Goal: Task Accomplishment & Management: Use online tool/utility

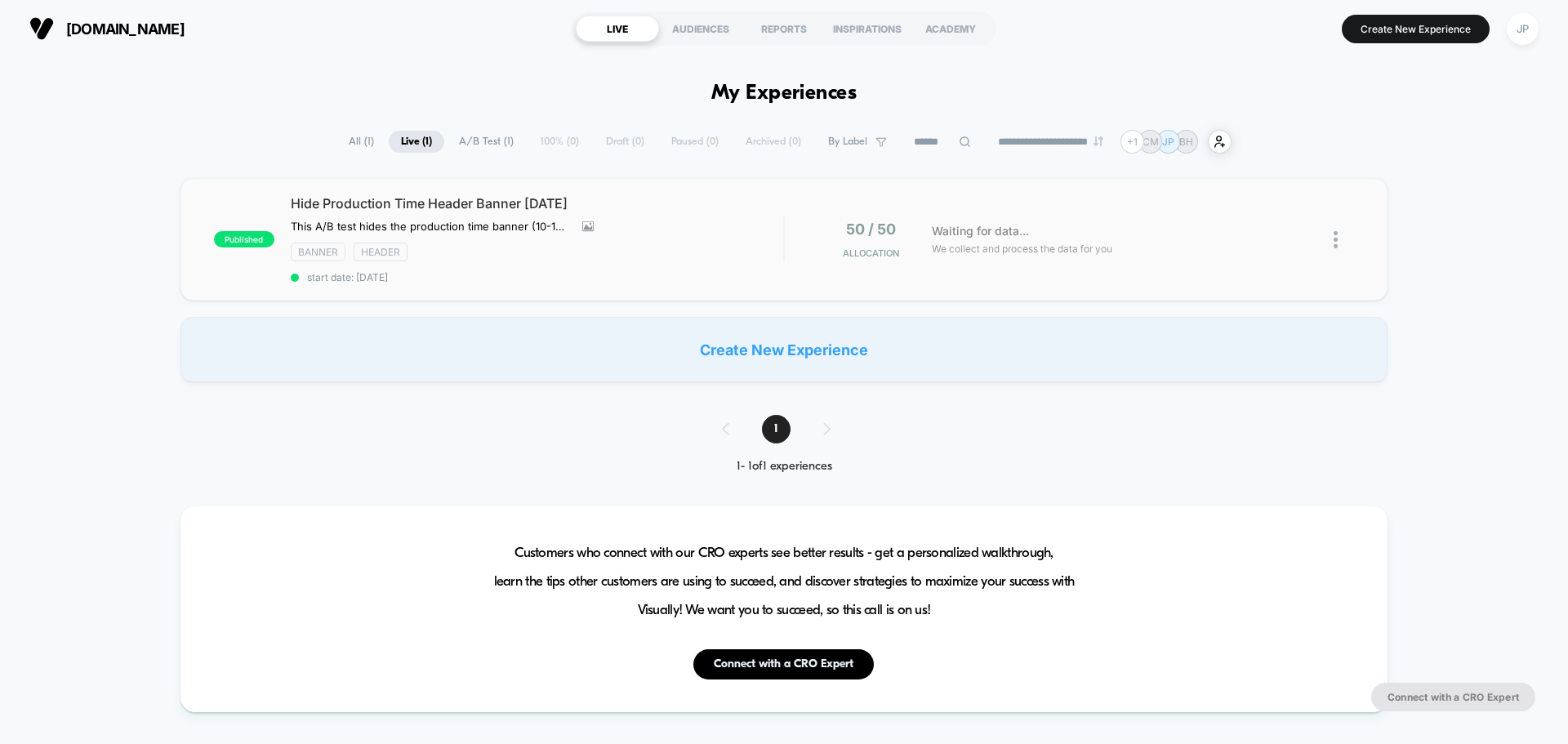
click at [1067, 253] on span "We collect and process the data for you" at bounding box center [1022, 249] width 180 height 16
click at [252, 52] on div "[DOMAIN_NAME] LIVE AUDIENCES REPORTS INSPIRATIONS ACADEMY Create New Experience…" at bounding box center [784, 29] width 1568 height 57
click at [799, 341] on div "Create New Experience" at bounding box center [784, 349] width 1207 height 65
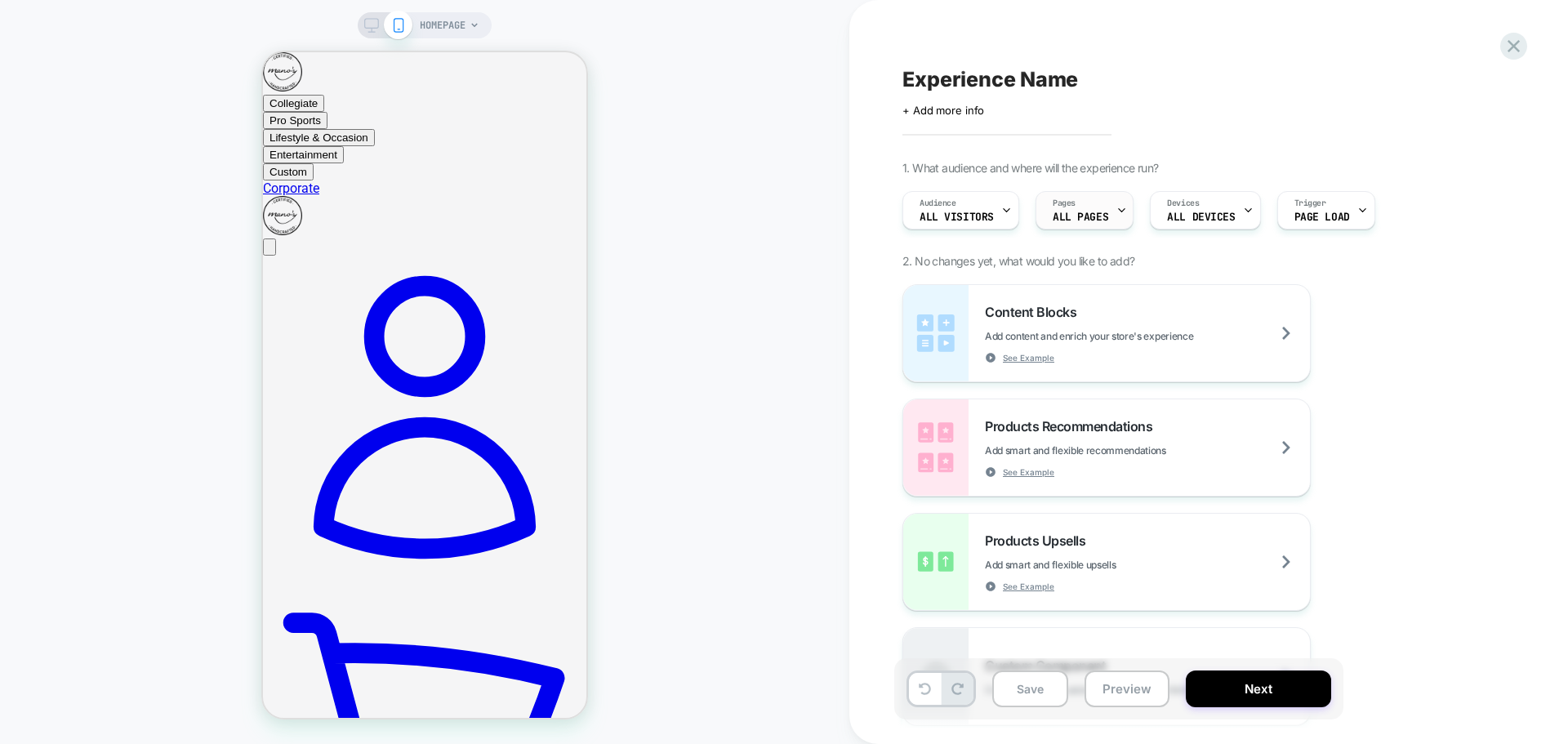
click at [1099, 210] on div "Pages ALL PAGES" at bounding box center [1080, 210] width 89 height 36
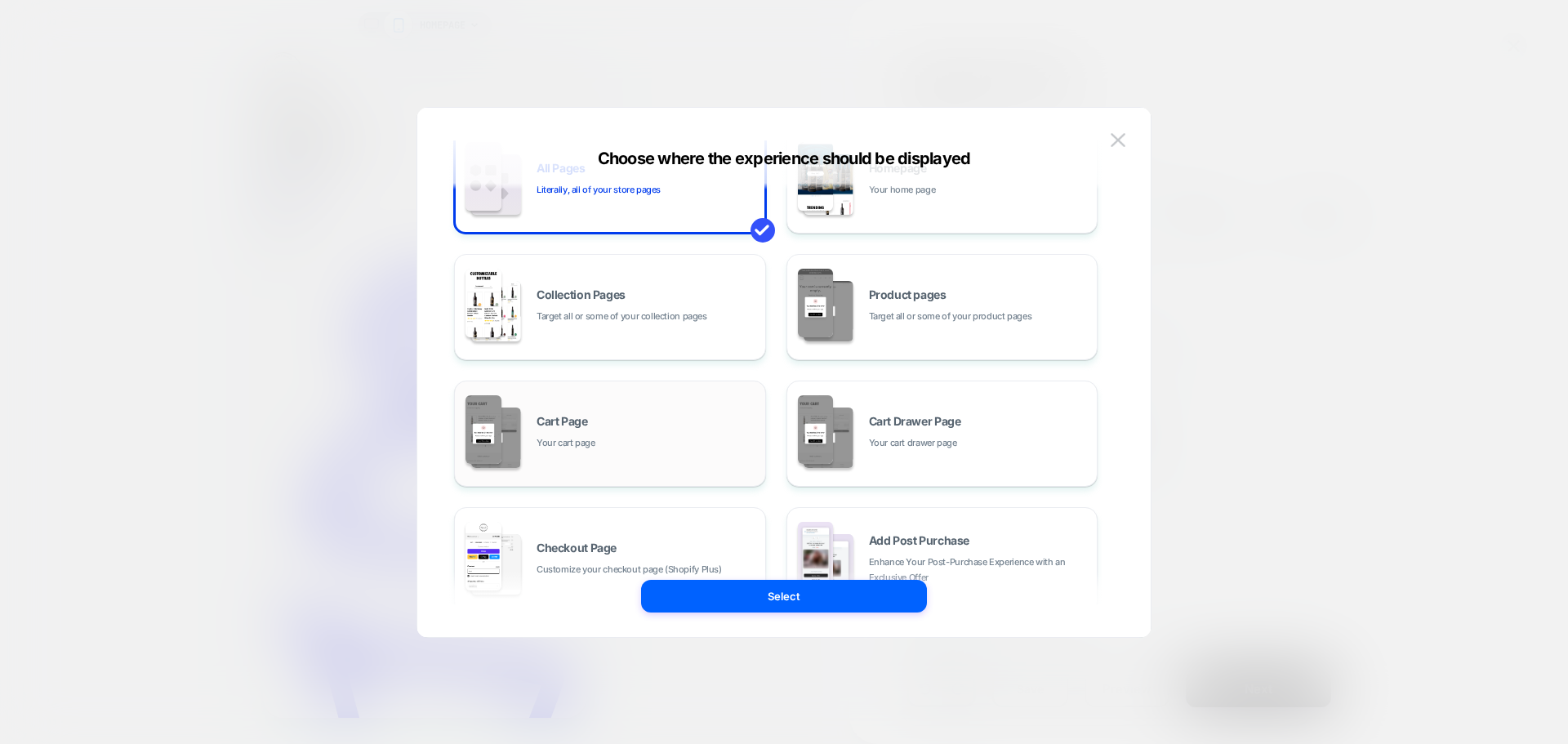
scroll to position [82, 0]
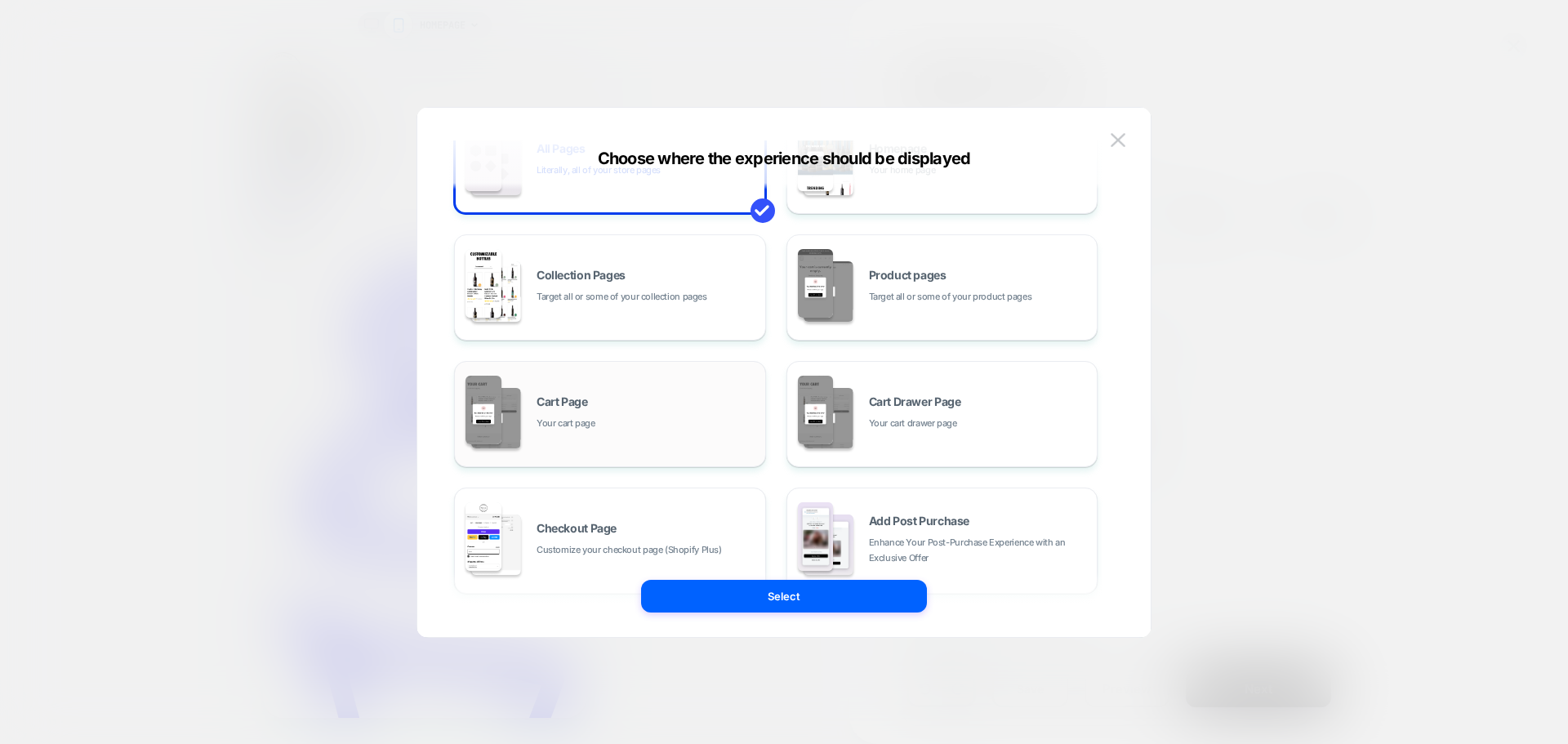
click at [677, 401] on div "Cart Page Your cart page" at bounding box center [646, 413] width 220 height 35
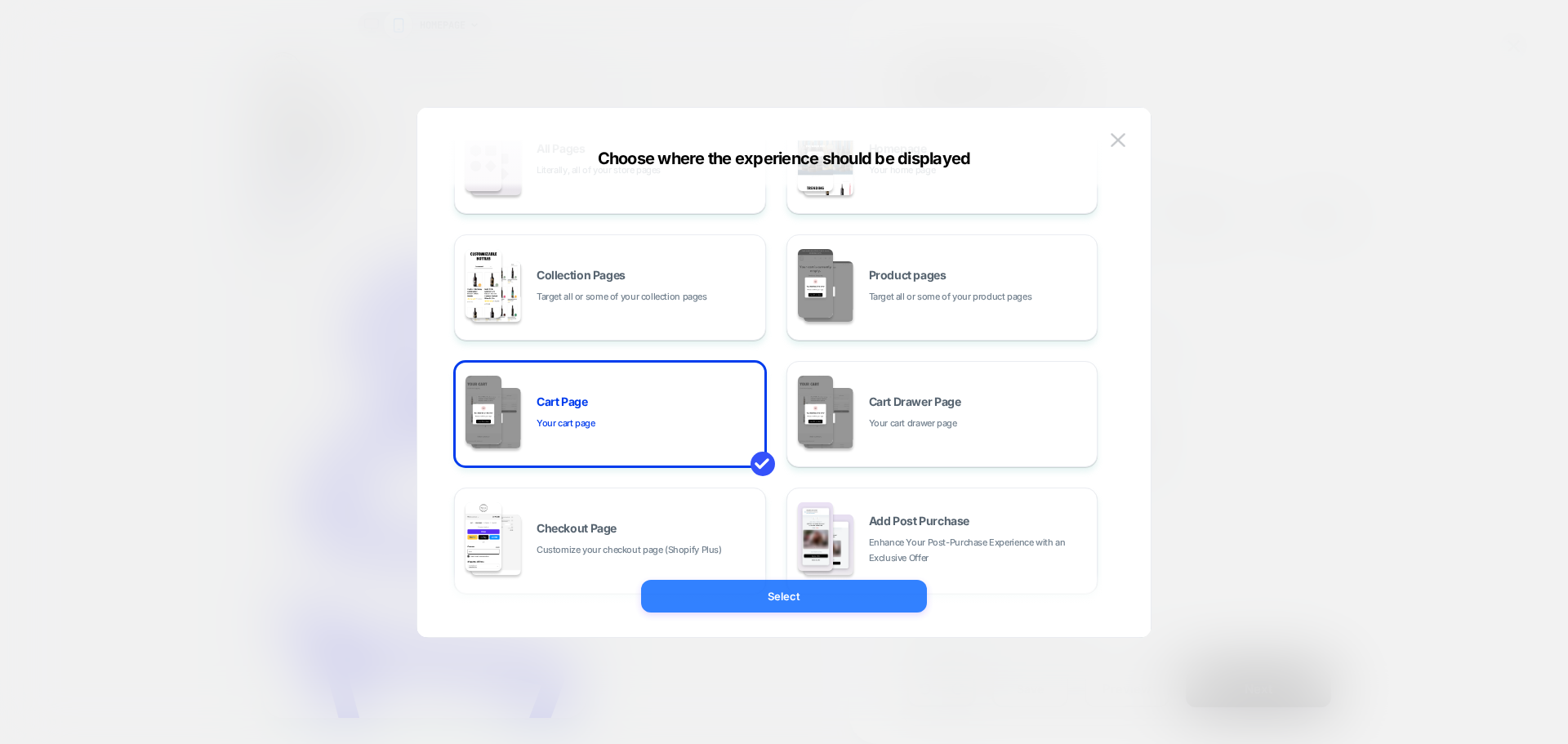
click at [808, 586] on button "Select" at bounding box center [784, 596] width 285 height 33
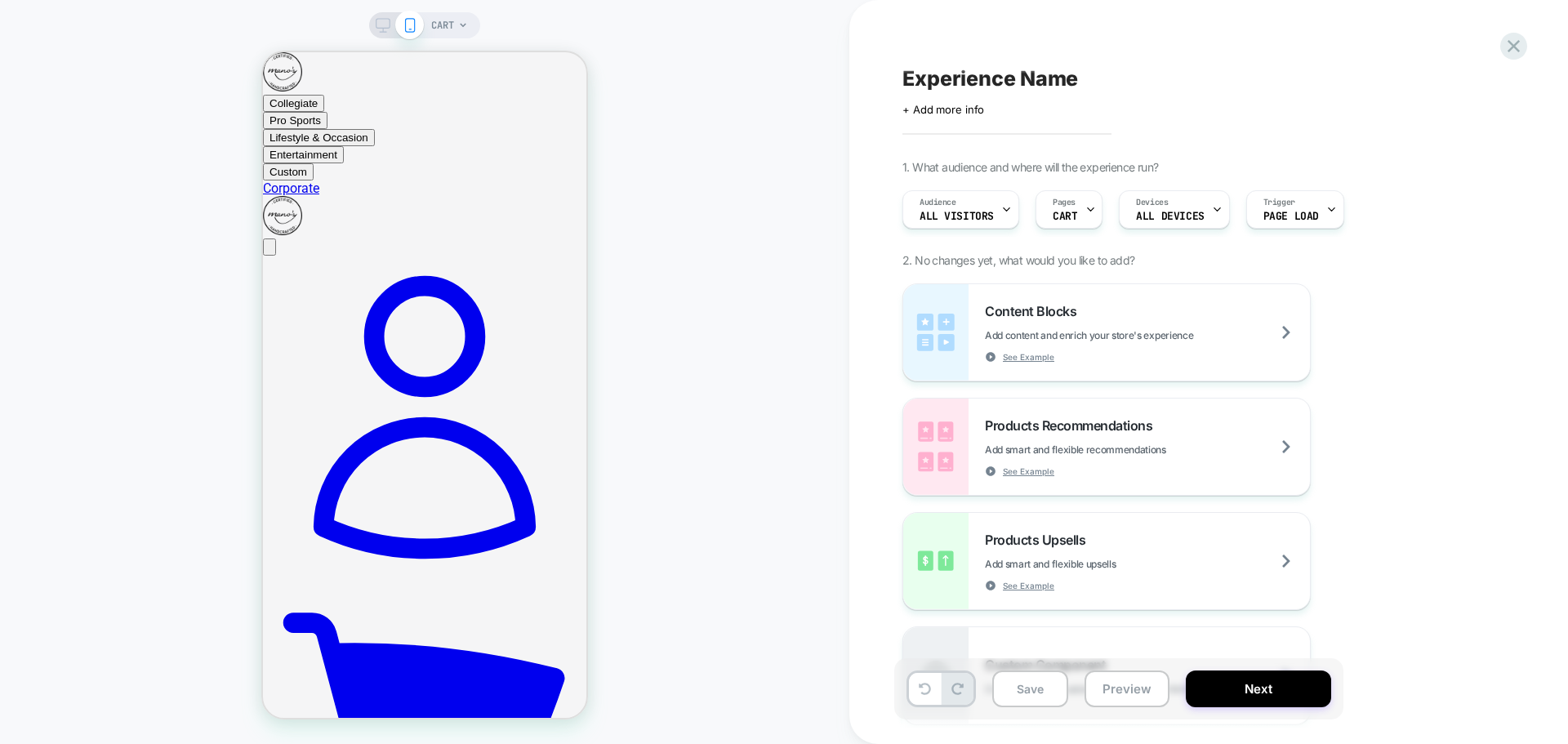
scroll to position [0, 0]
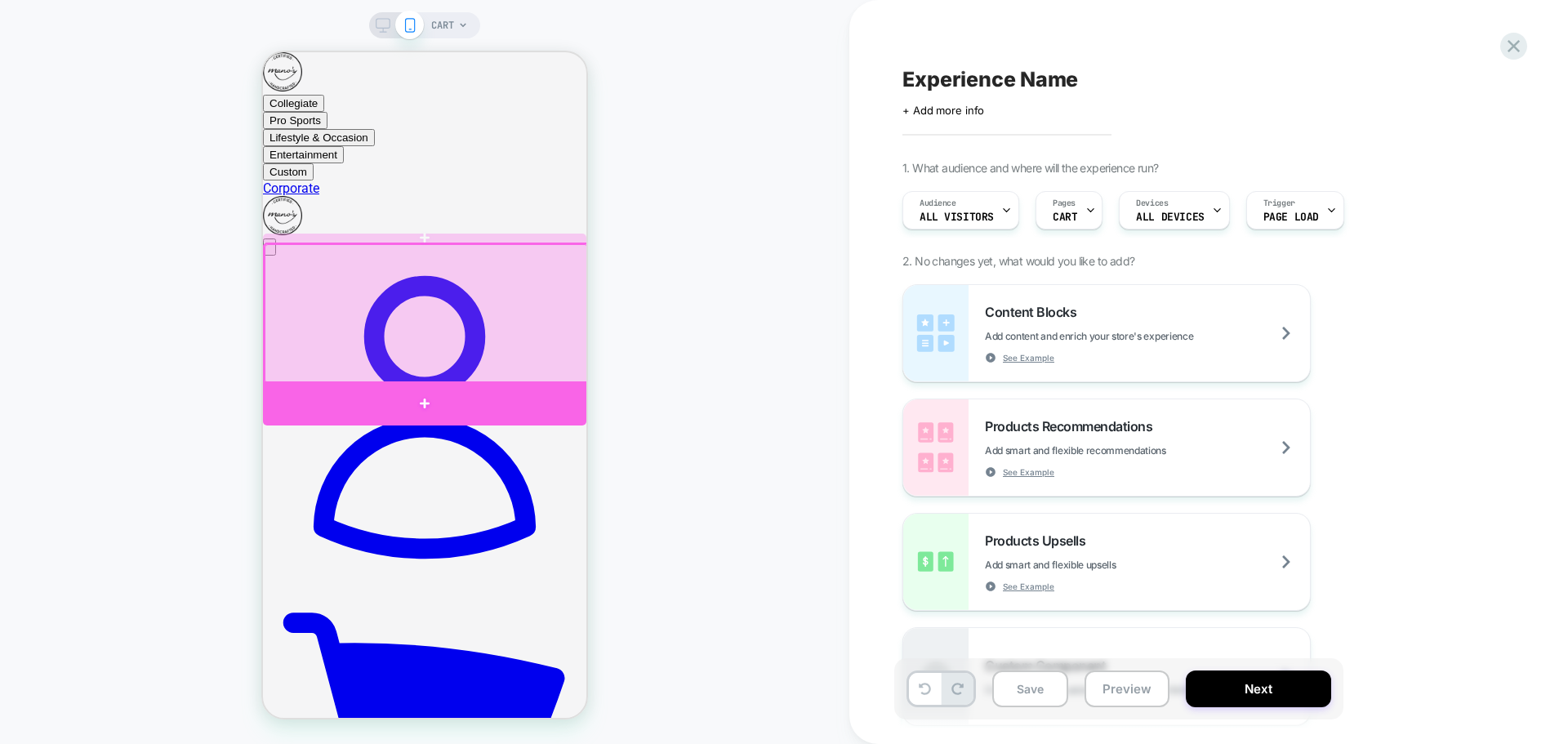
click at [522, 394] on div at bounding box center [424, 403] width 324 height 44
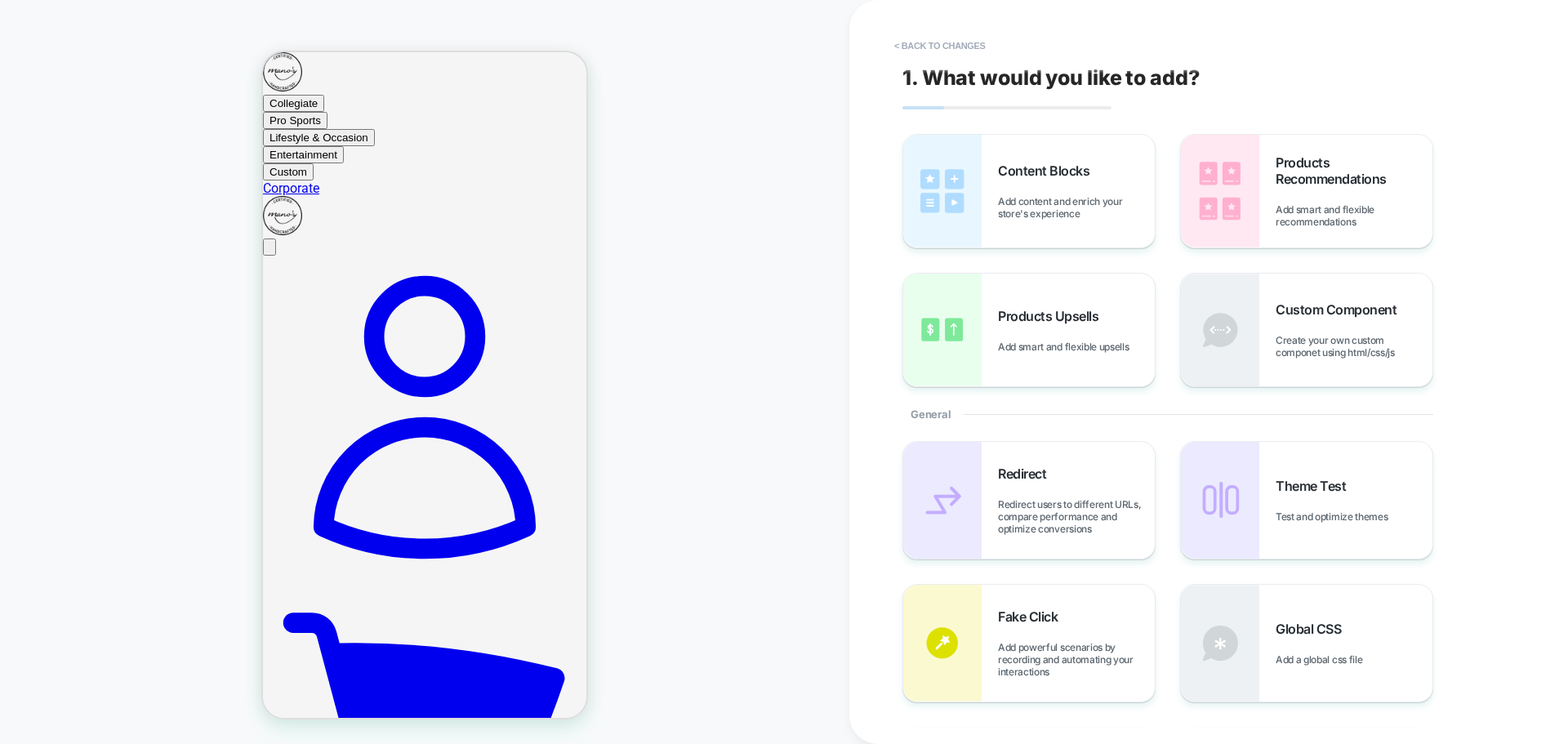
scroll to position [30, 0]
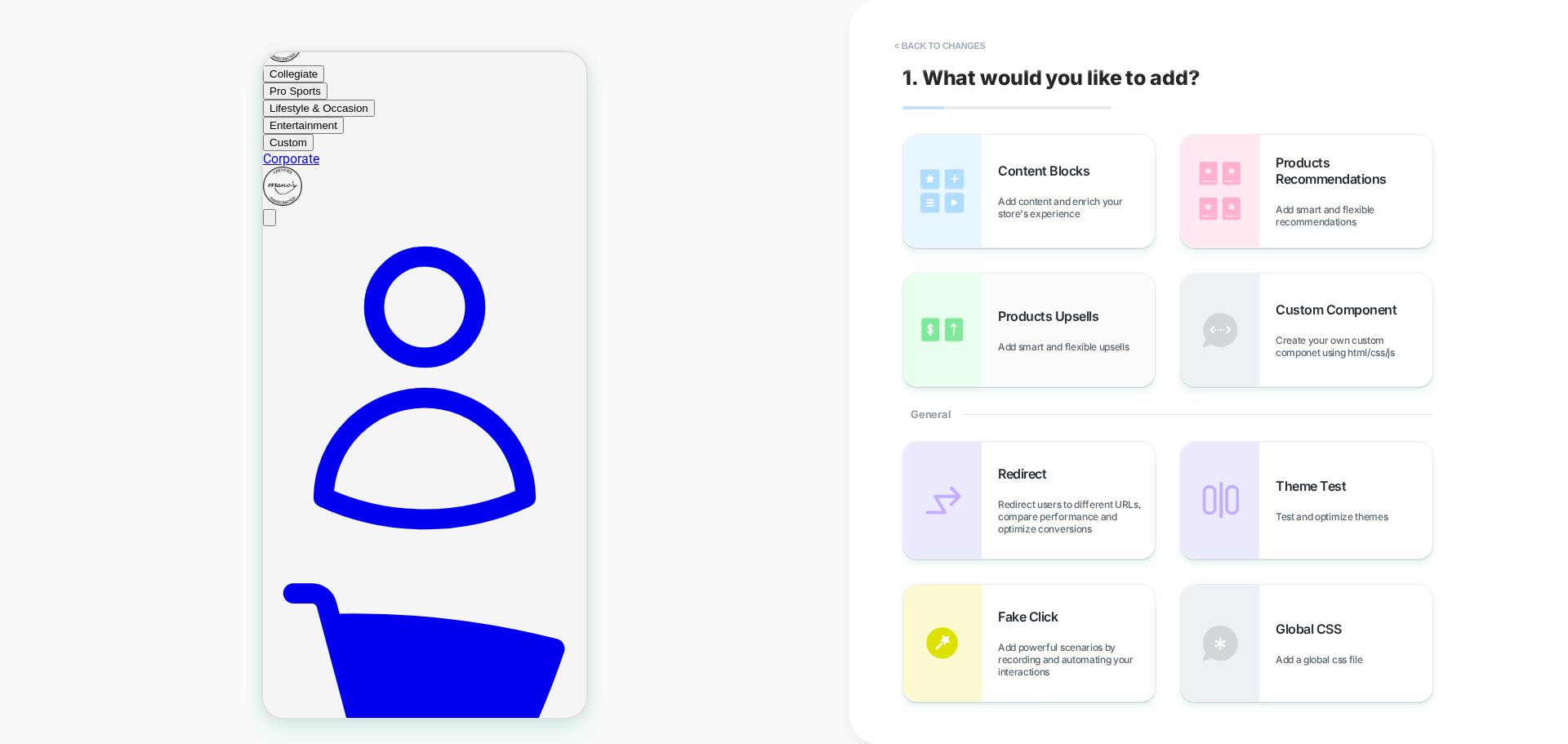
click at [1079, 367] on div "Products Upsells Add smart and flexible upsells" at bounding box center [1029, 330] width 252 height 113
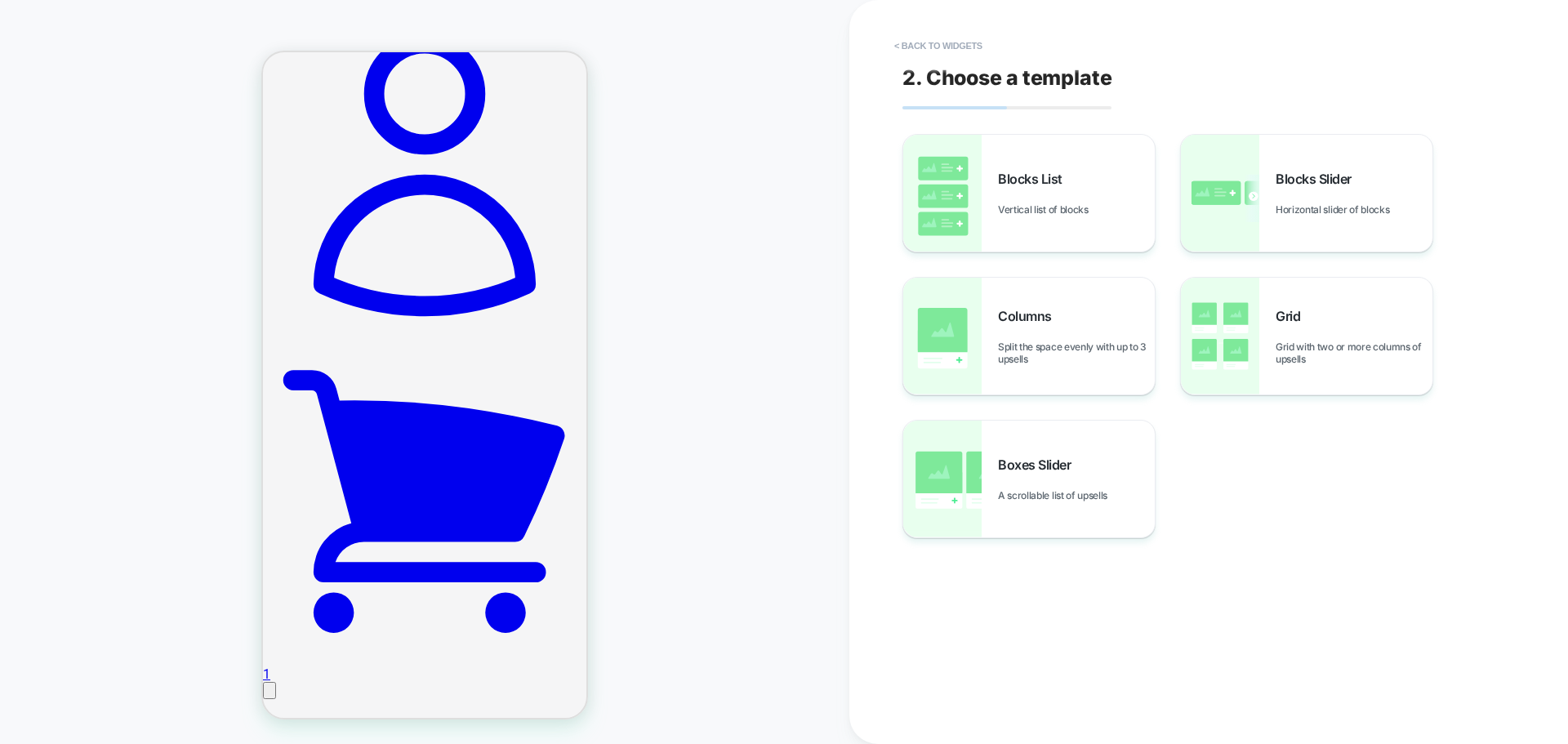
scroll to position [262, 0]
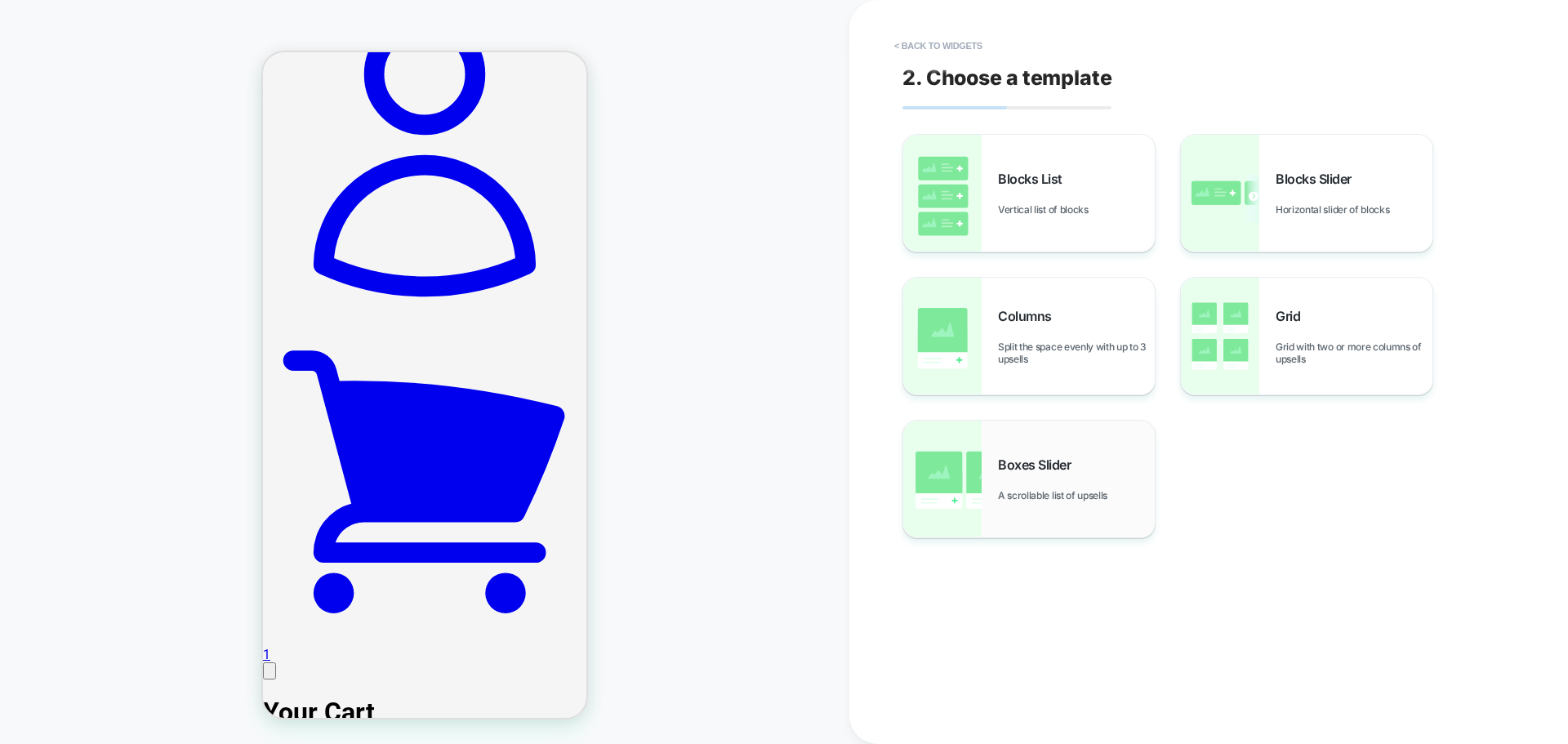
click at [1073, 455] on div "Boxes Slider A scrollable list of upsells" at bounding box center [1029, 479] width 252 height 117
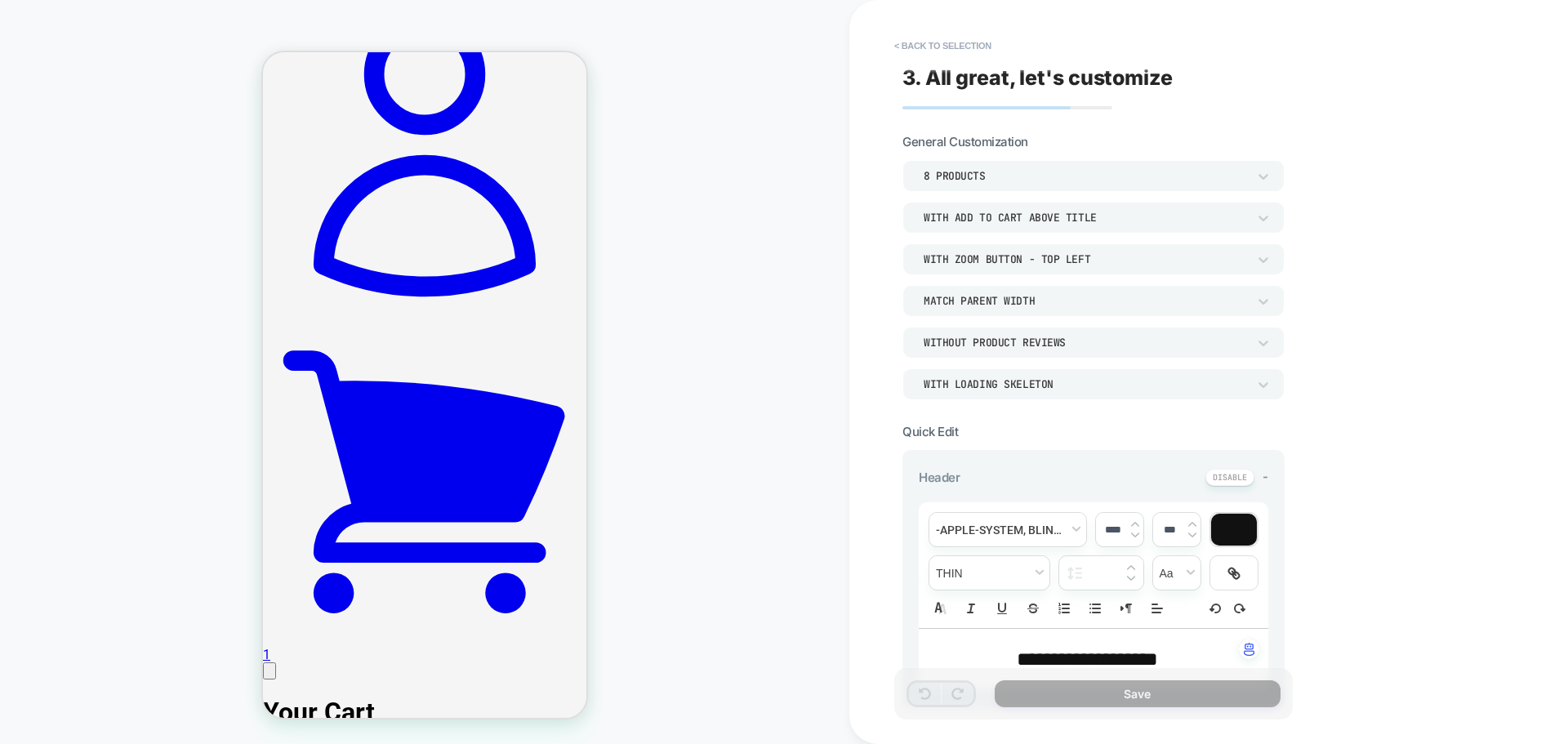
click at [1126, 346] on div "Without Product Reviews" at bounding box center [1085, 343] width 324 height 14
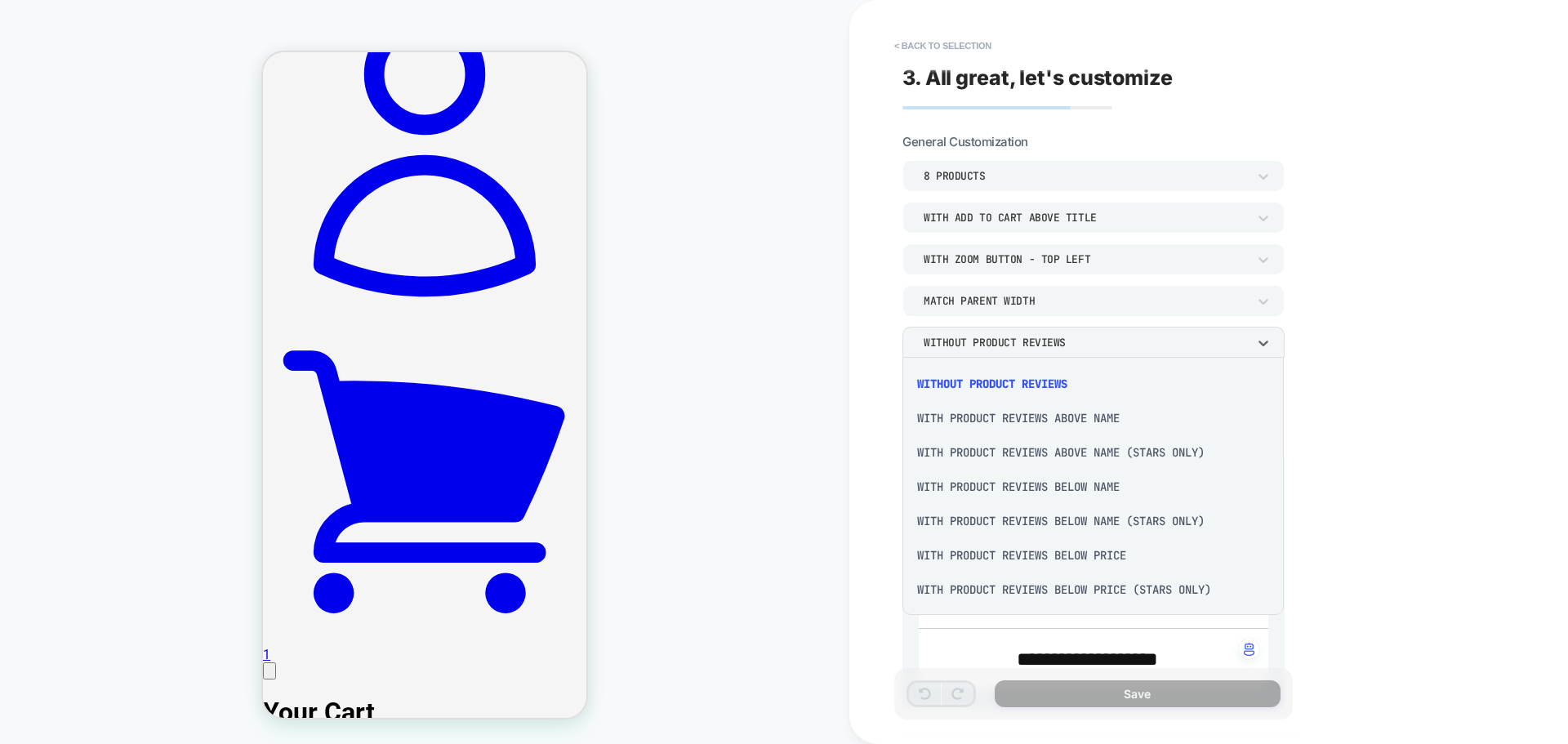
click at [0, 0] on div "With Product Reviews Below Price" at bounding box center [0, 0] width 0 height 0
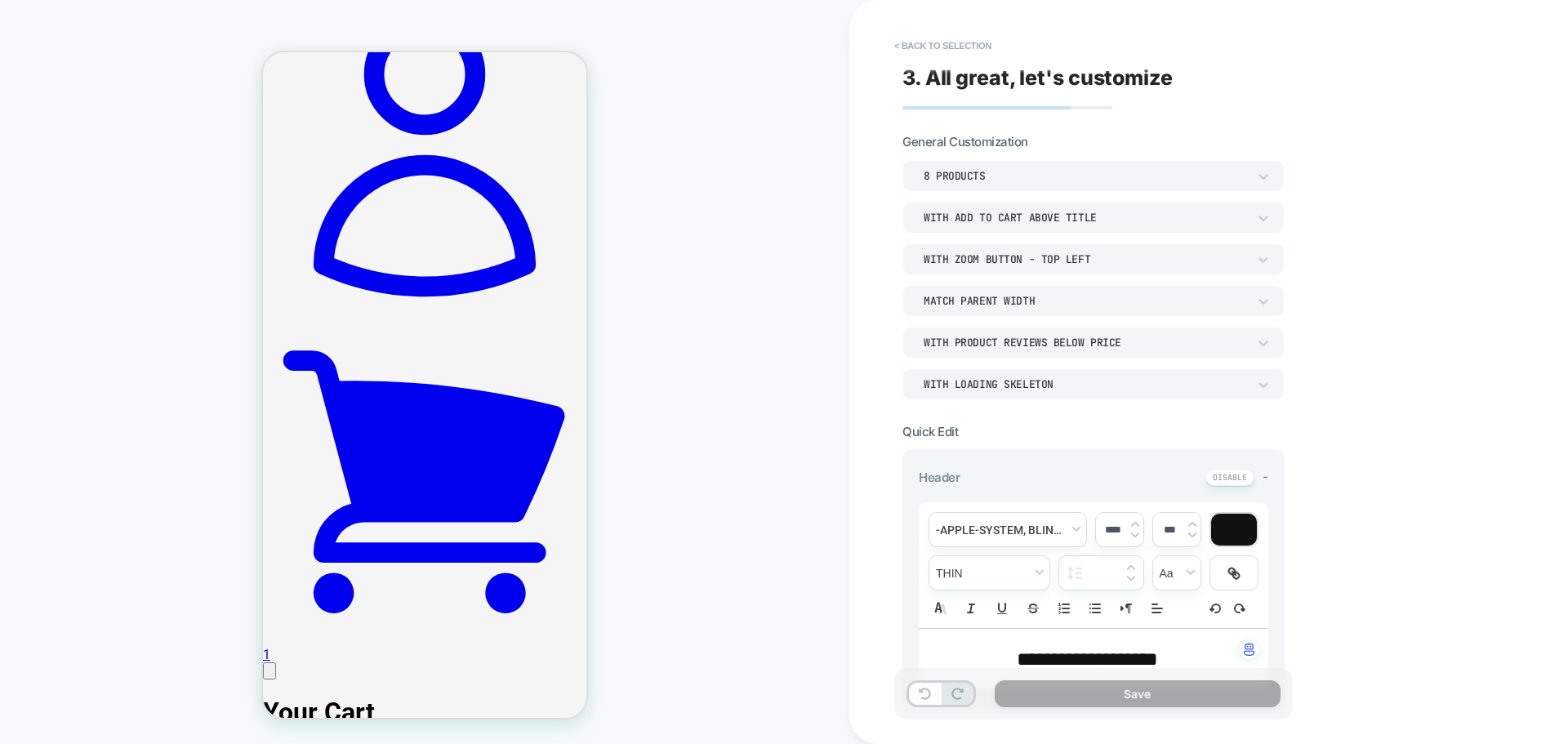
drag, startPoint x: 241, startPoint y: 2, endPoint x: 705, endPoint y: 105, distance: 475.3
click at [705, 105] on div "CART" at bounding box center [424, 372] width 850 height 712
click at [1088, 273] on div "With Zoom Button - Top Left" at bounding box center [1093, 259] width 382 height 31
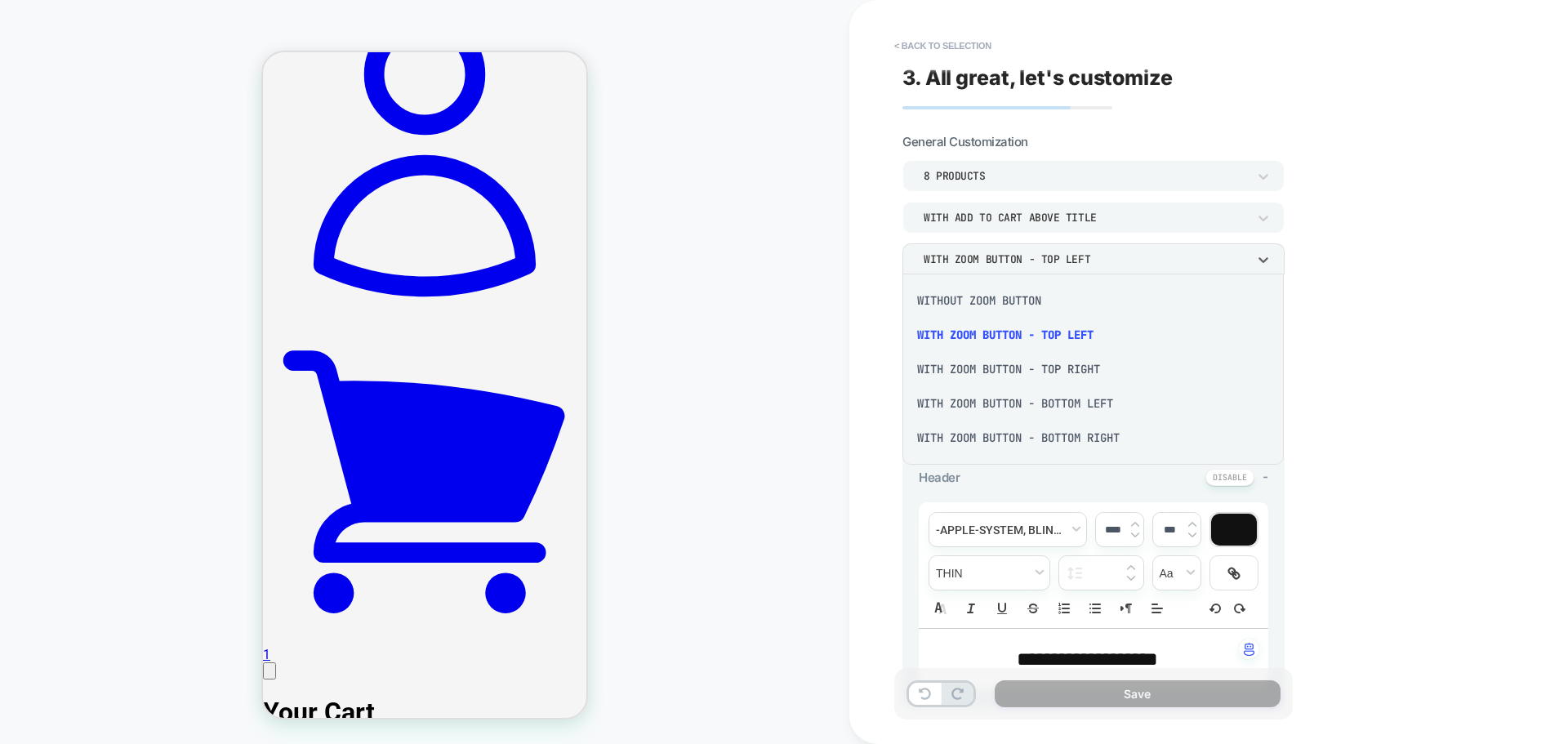
click at [1092, 263] on div at bounding box center [784, 372] width 1568 height 744
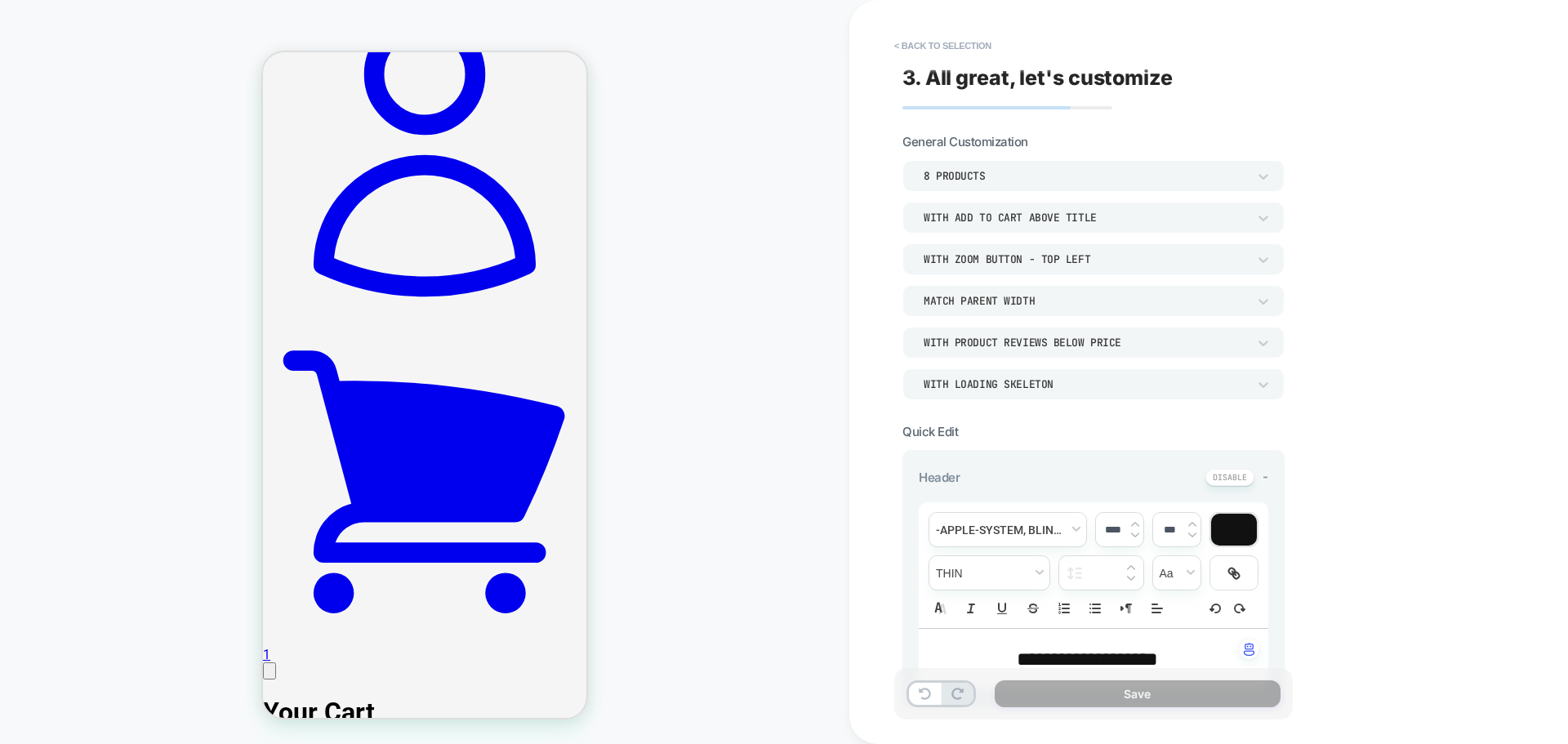
click at [0, 0] on div "With add to cart above title" at bounding box center [0, 0] width 0 height 0
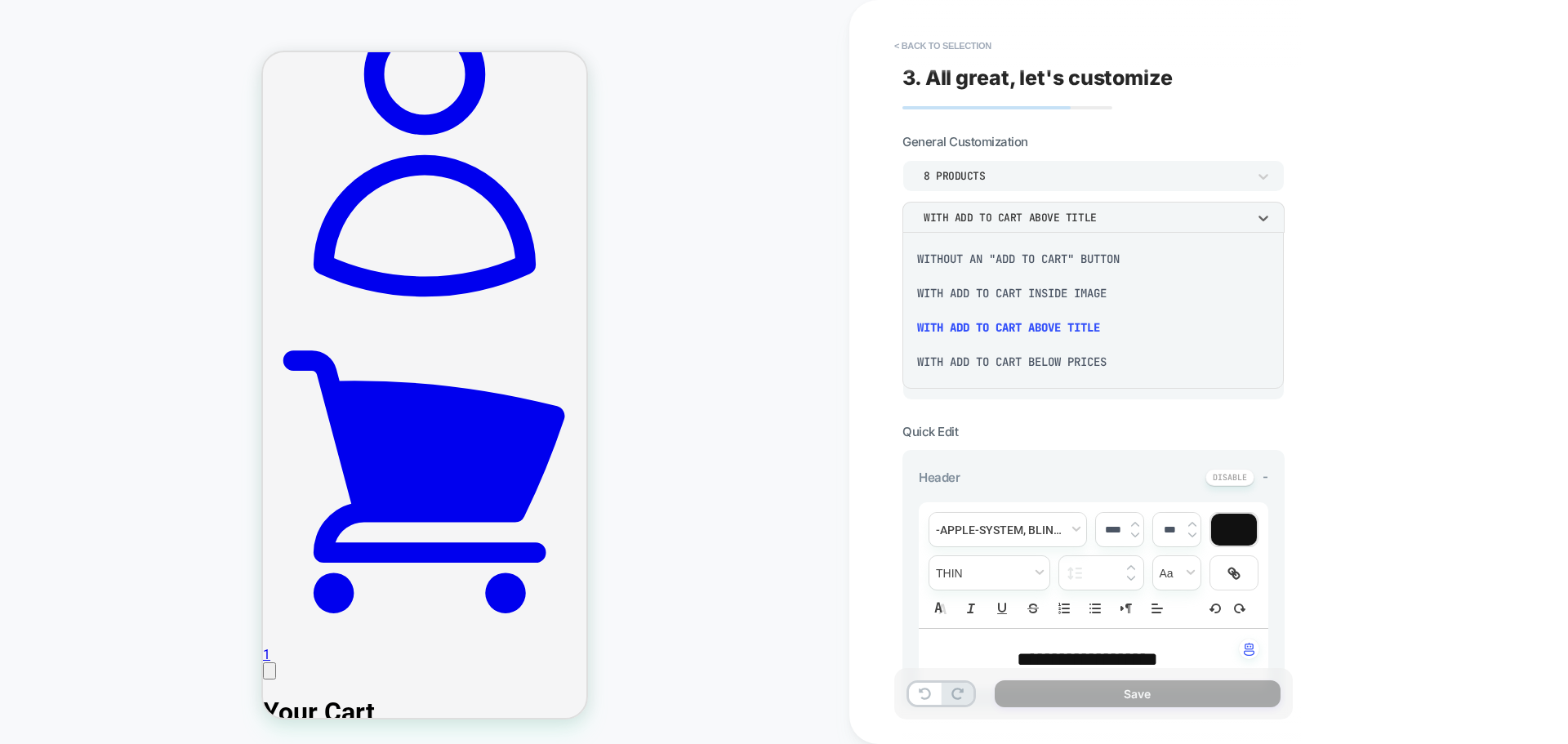
click at [0, 0] on div "With add to cart below prices" at bounding box center [0, 0] width 0 height 0
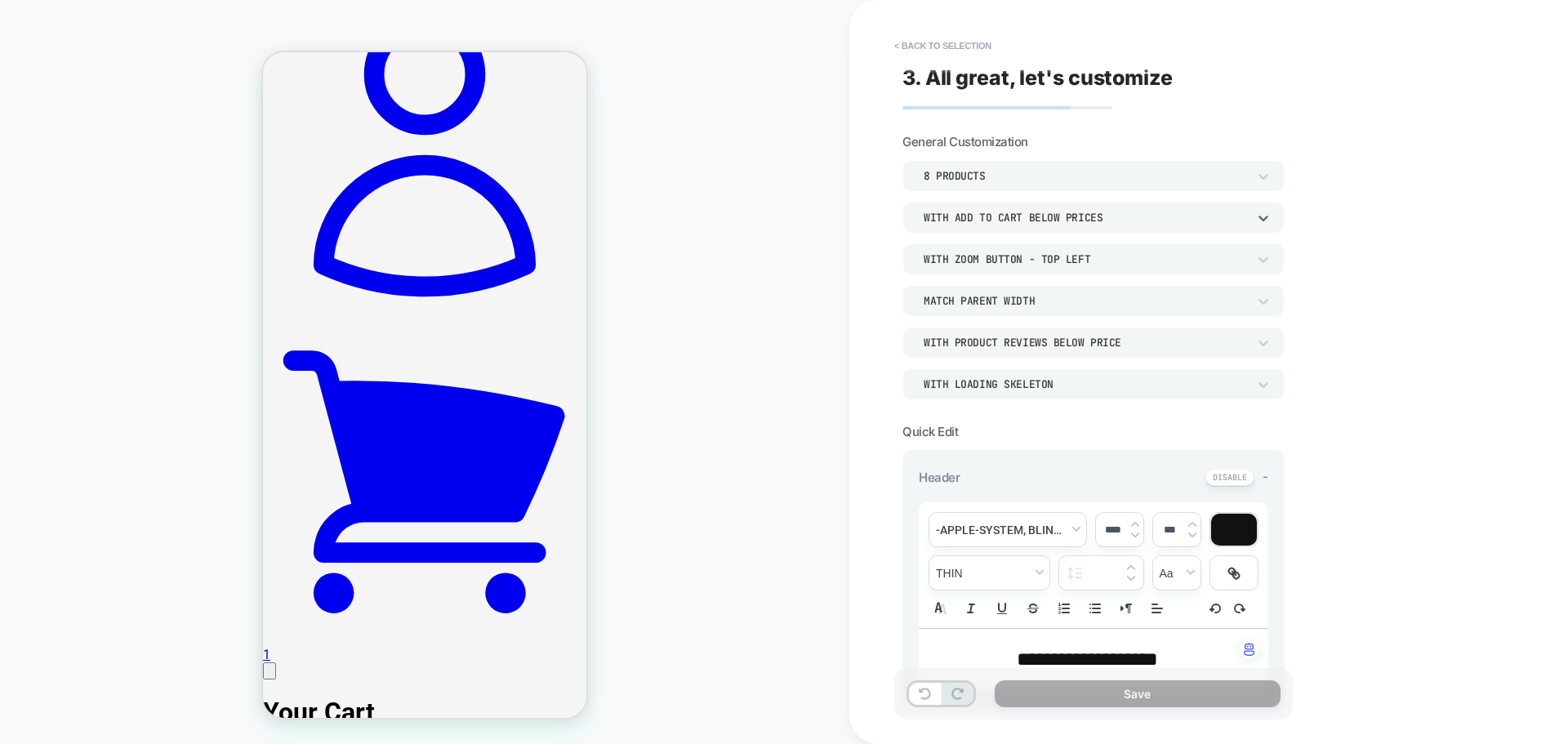
click at [1230, 171] on div "8 Products" at bounding box center [1085, 176] width 324 height 14
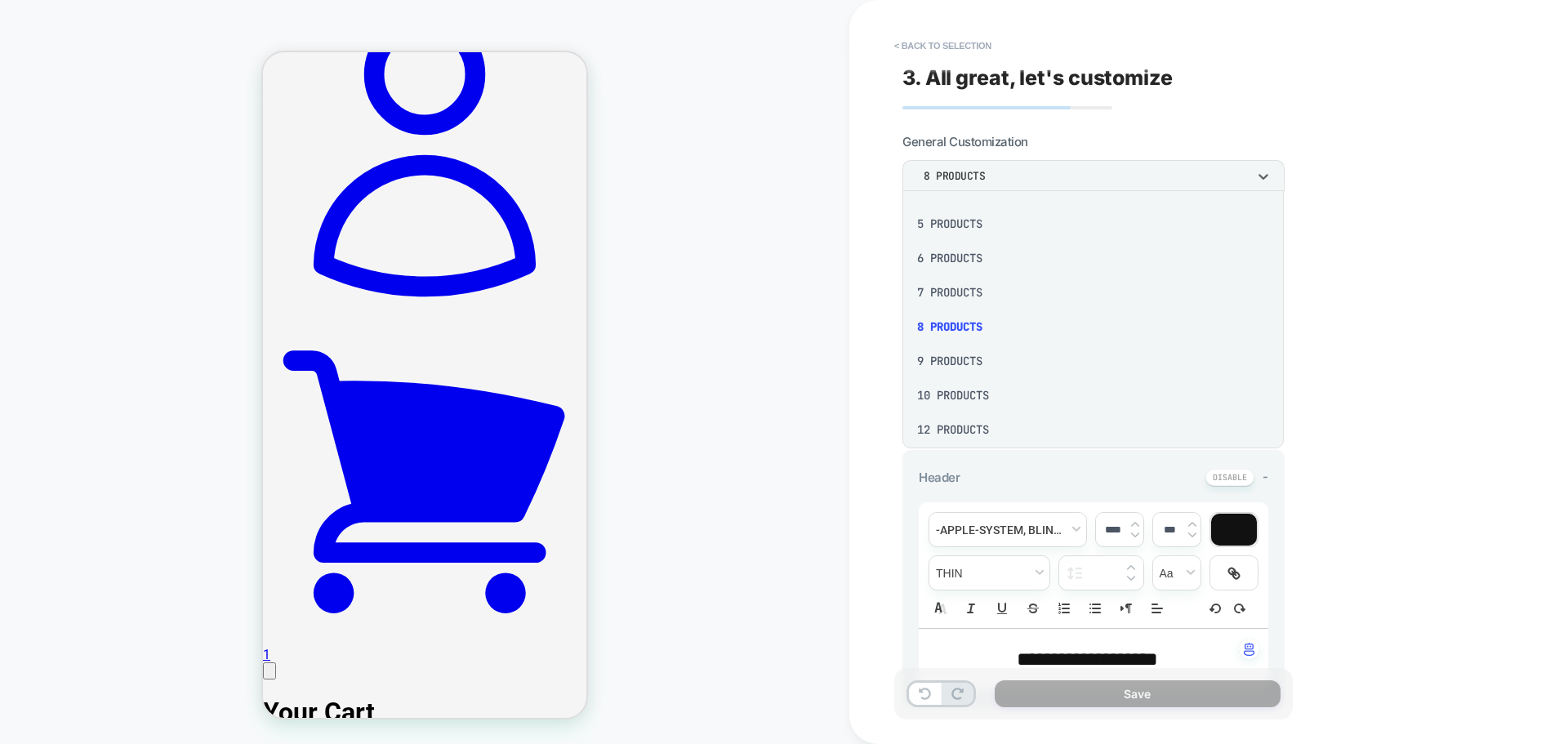
scroll to position [49, 0]
click at [1377, 265] on div at bounding box center [784, 372] width 1568 height 744
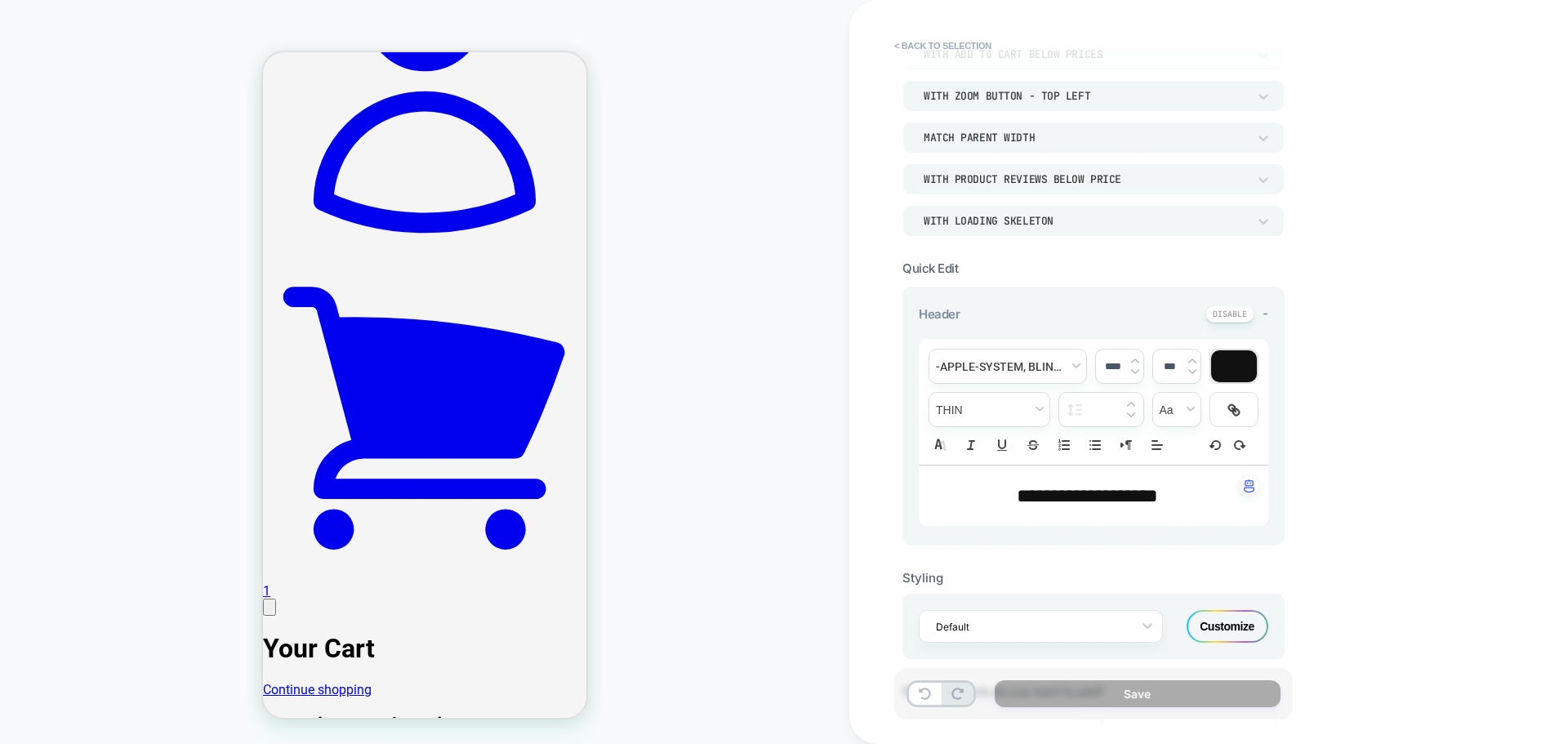
scroll to position [344, 0]
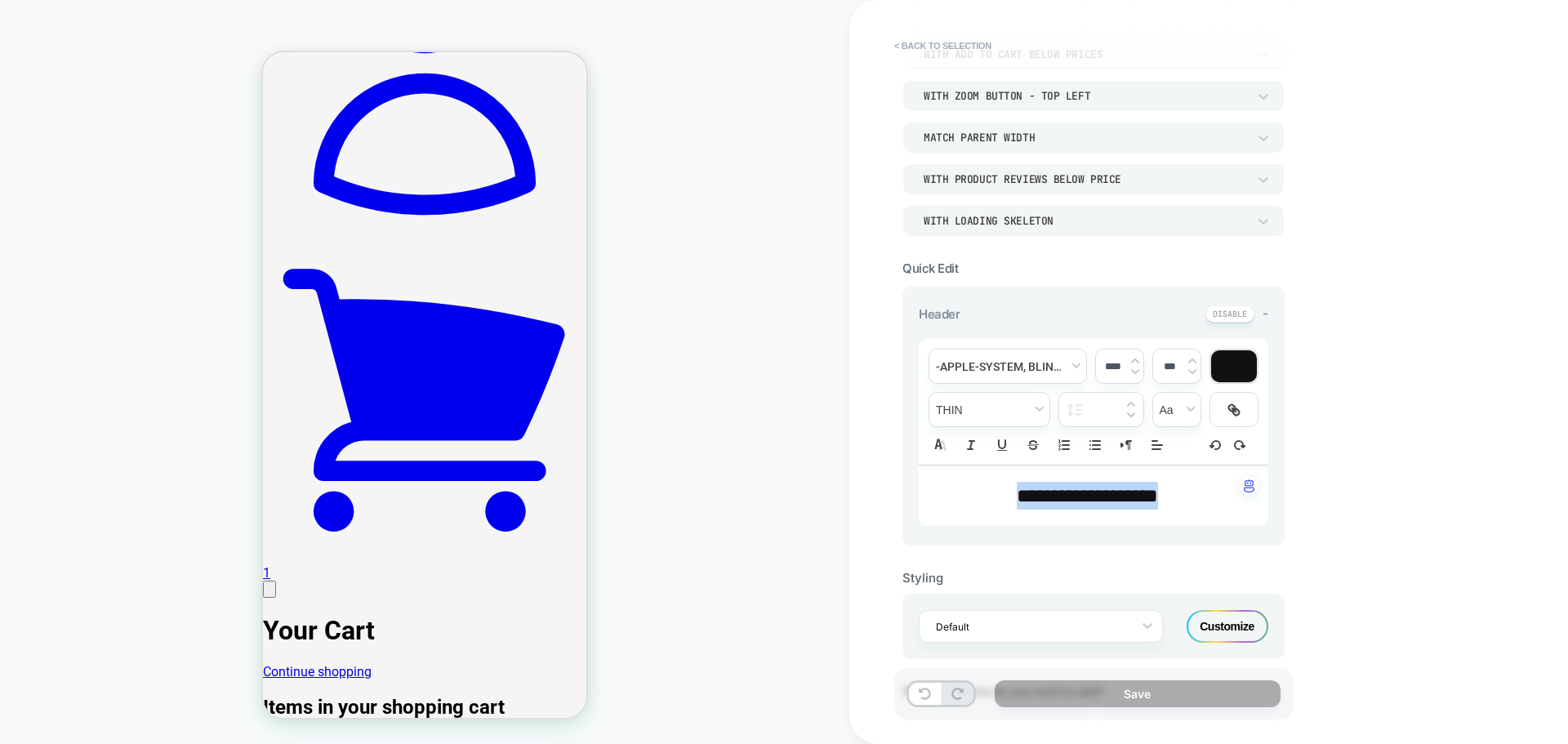
drag, startPoint x: 987, startPoint y: 497, endPoint x: 1195, endPoint y: 500, distance: 208.0
click at [1195, 500] on p "**********" at bounding box center [1086, 496] width 305 height 28
type input "****"
click at [1194, 500] on p "**********" at bounding box center [1086, 496] width 305 height 28
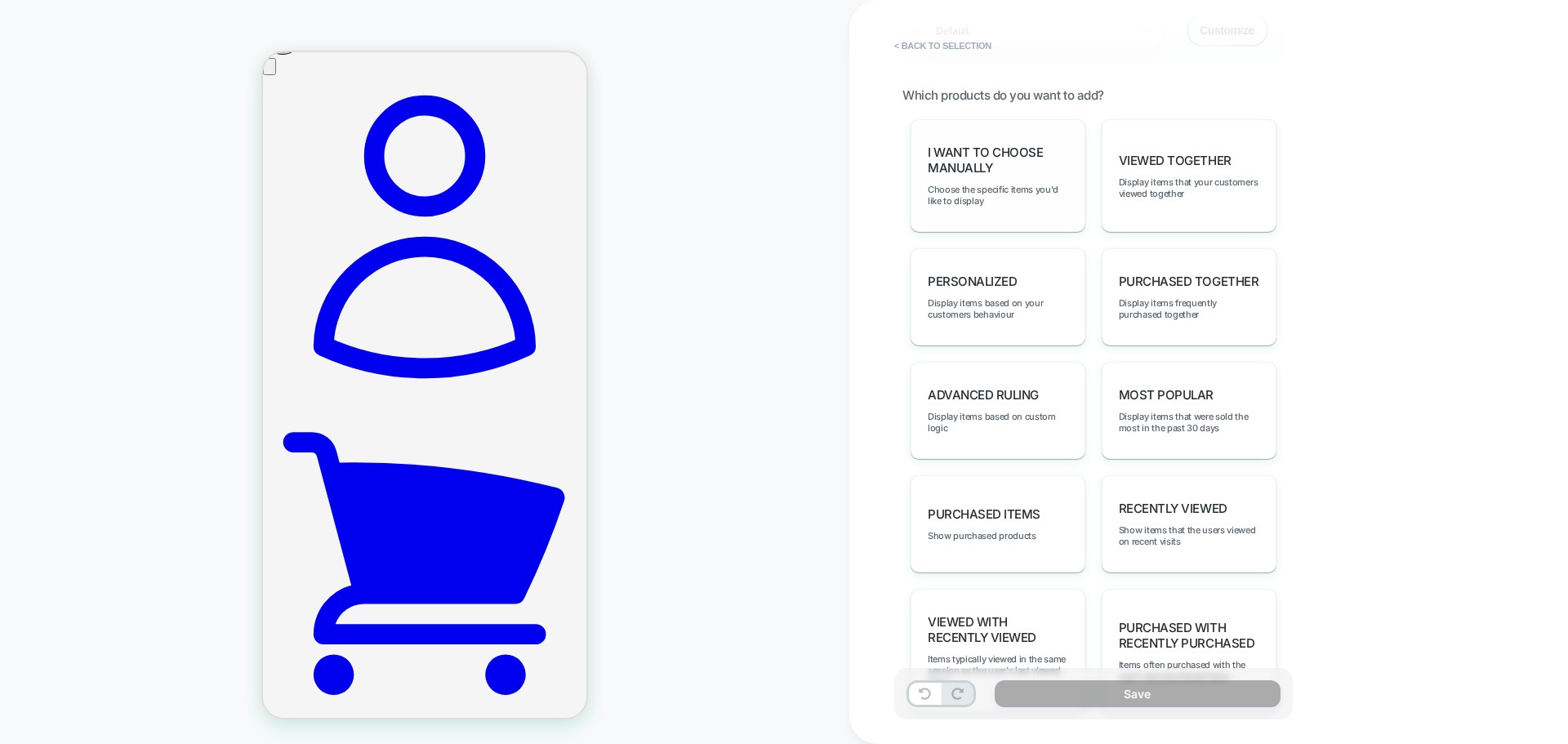
scroll to position [731, 0]
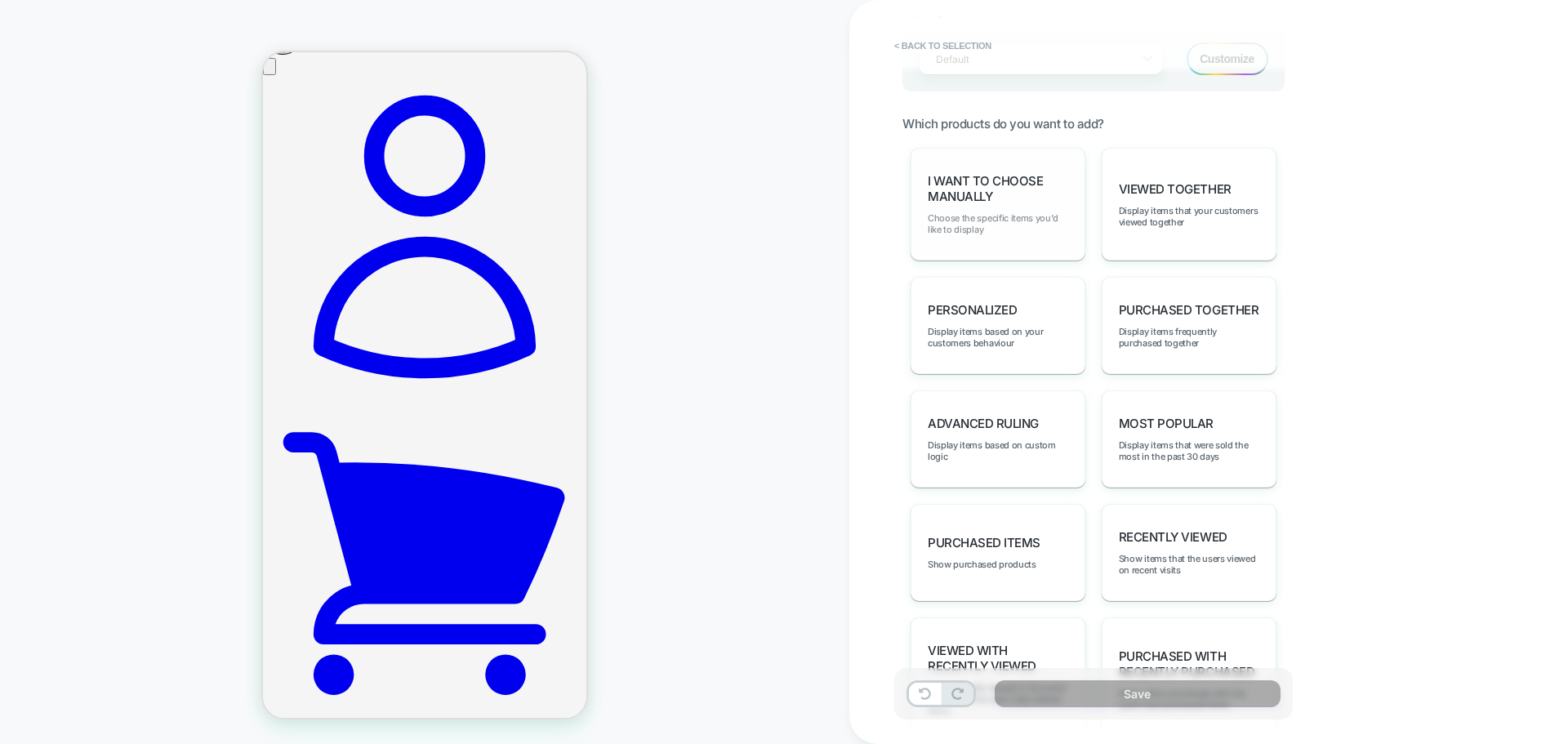
click at [0, 0] on span "Choose the specific items you'd like to display" at bounding box center [0, 0] width 0 height 0
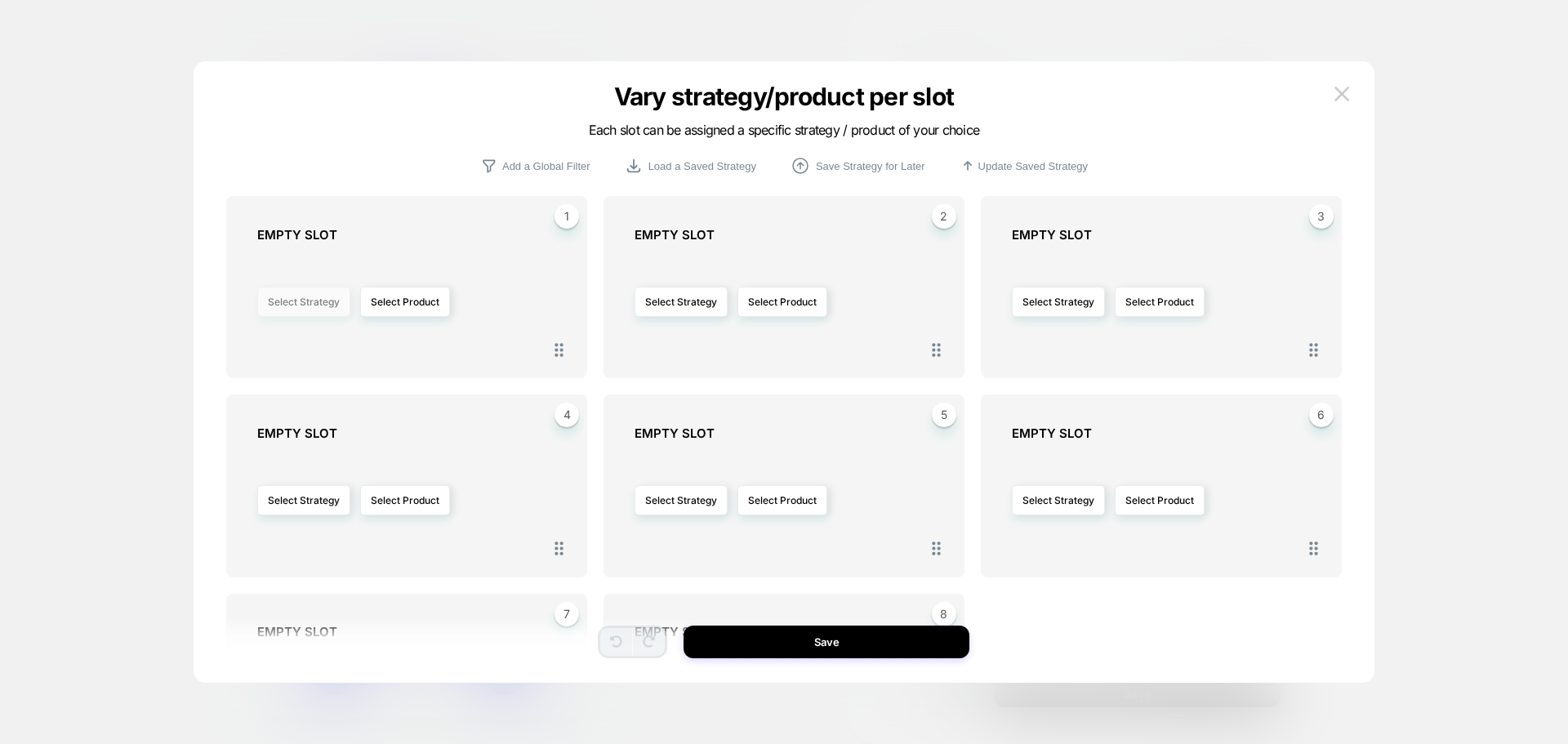
click at [289, 311] on button "Select Strategy" at bounding box center [303, 301] width 93 height 30
click at [284, 397] on span "Purchased Together" at bounding box center [265, 396] width 94 height 12
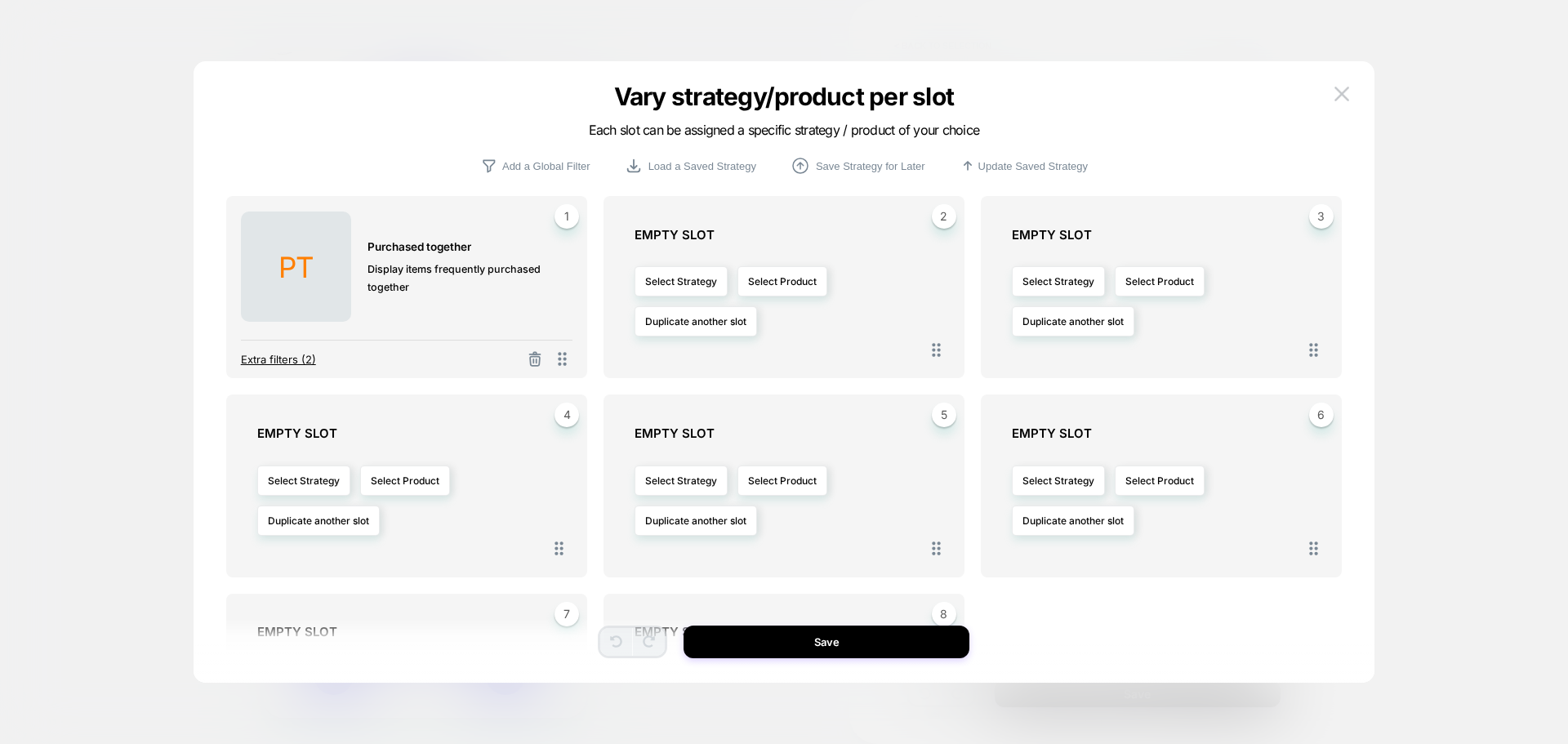
click at [304, 356] on span "Extra filters (2)" at bounding box center [279, 359] width 75 height 13
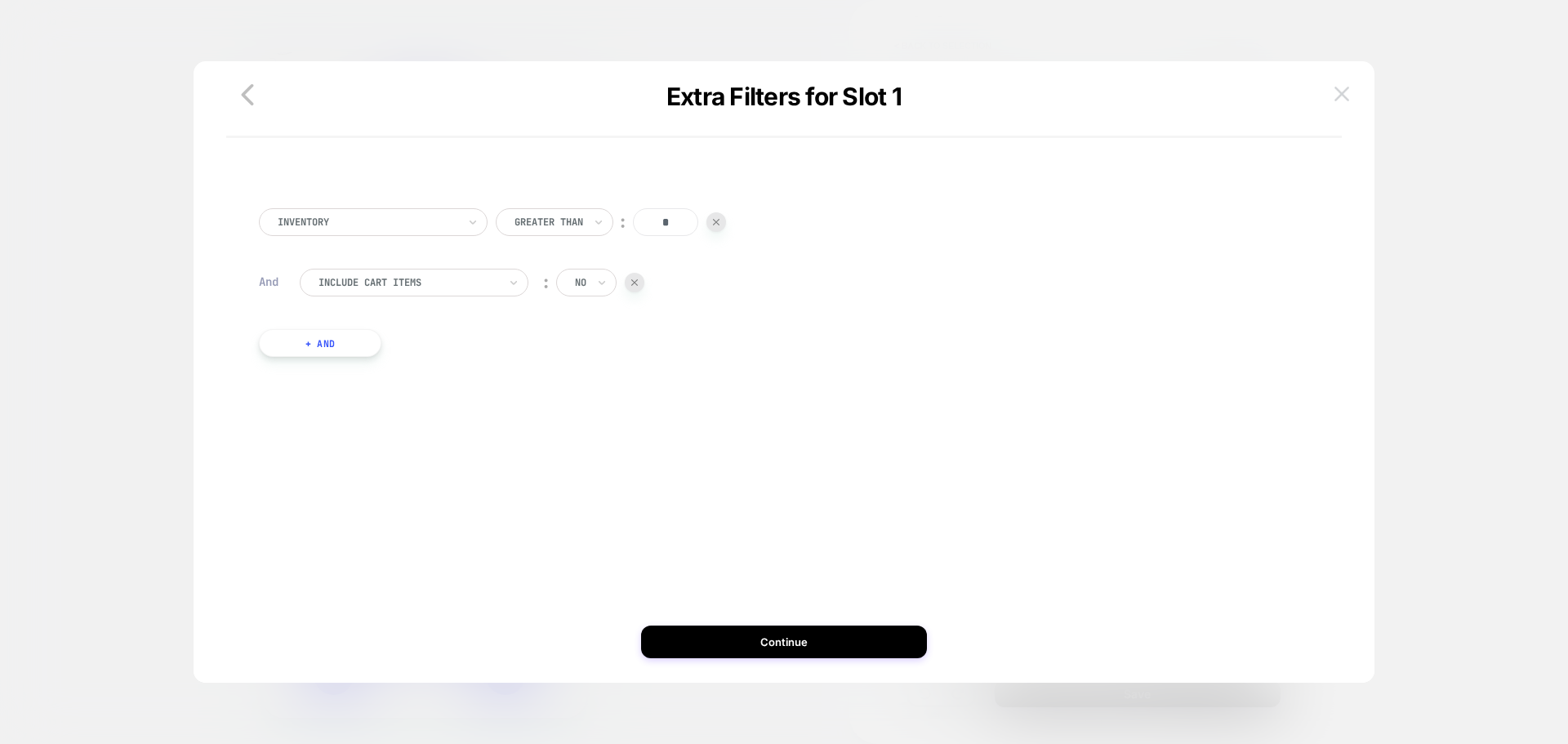
click at [1344, 93] on img at bounding box center [1342, 94] width 15 height 14
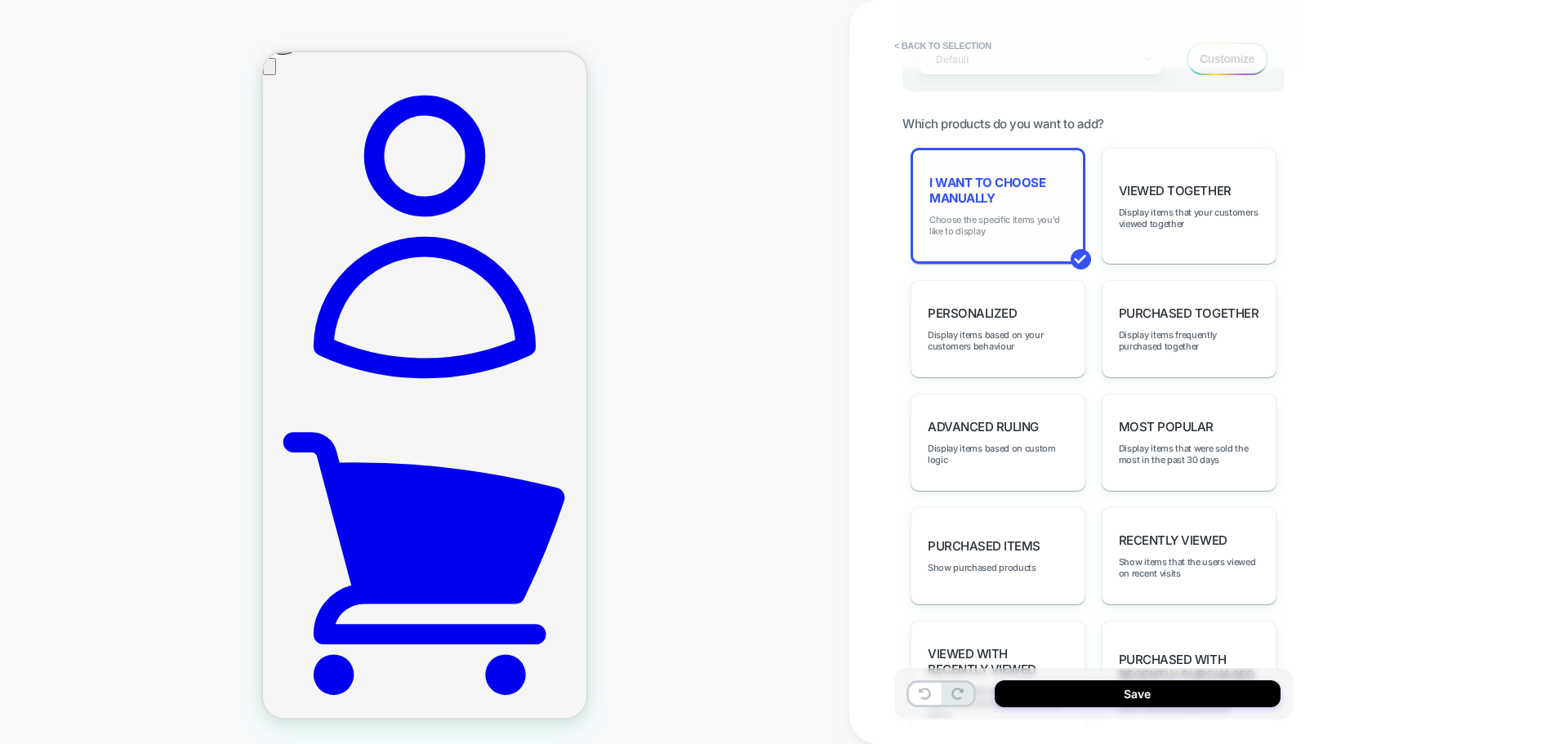
click at [0, 0] on span "Choose the specific items you'd like to display" at bounding box center [0, 0] width 0 height 0
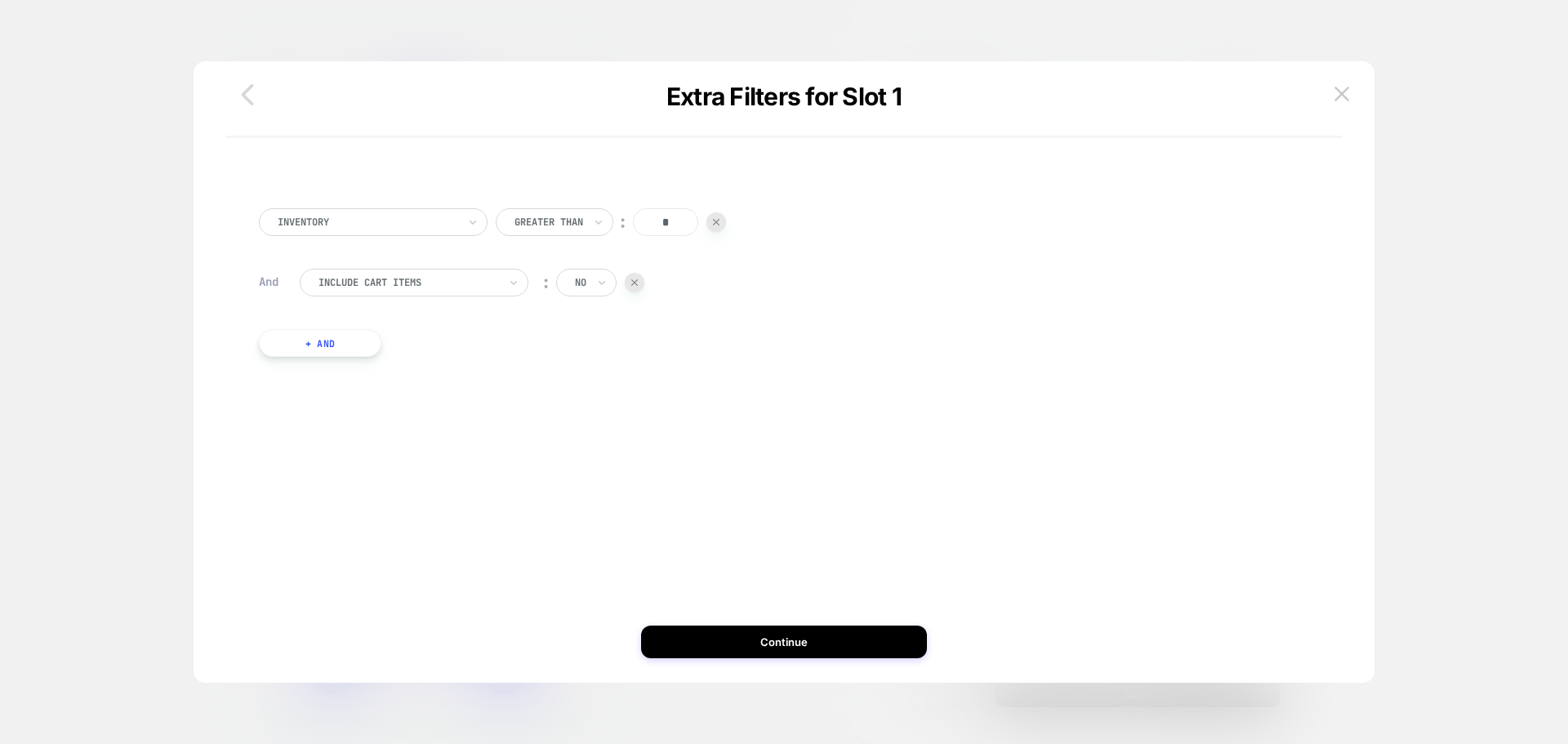
click at [0, 0] on icon "button" at bounding box center [0, 0] width 0 height 0
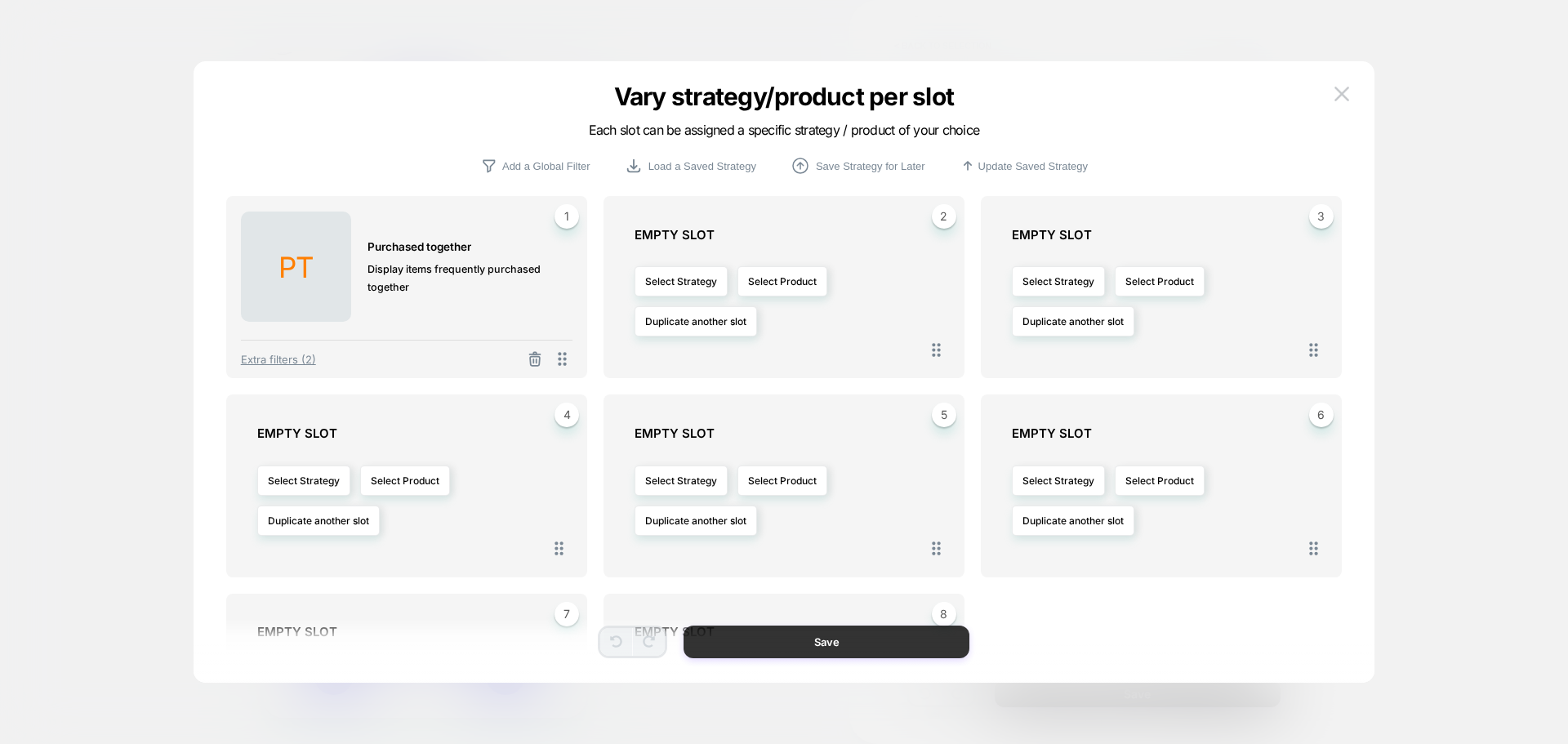
click at [777, 632] on button "Save" at bounding box center [826, 642] width 285 height 33
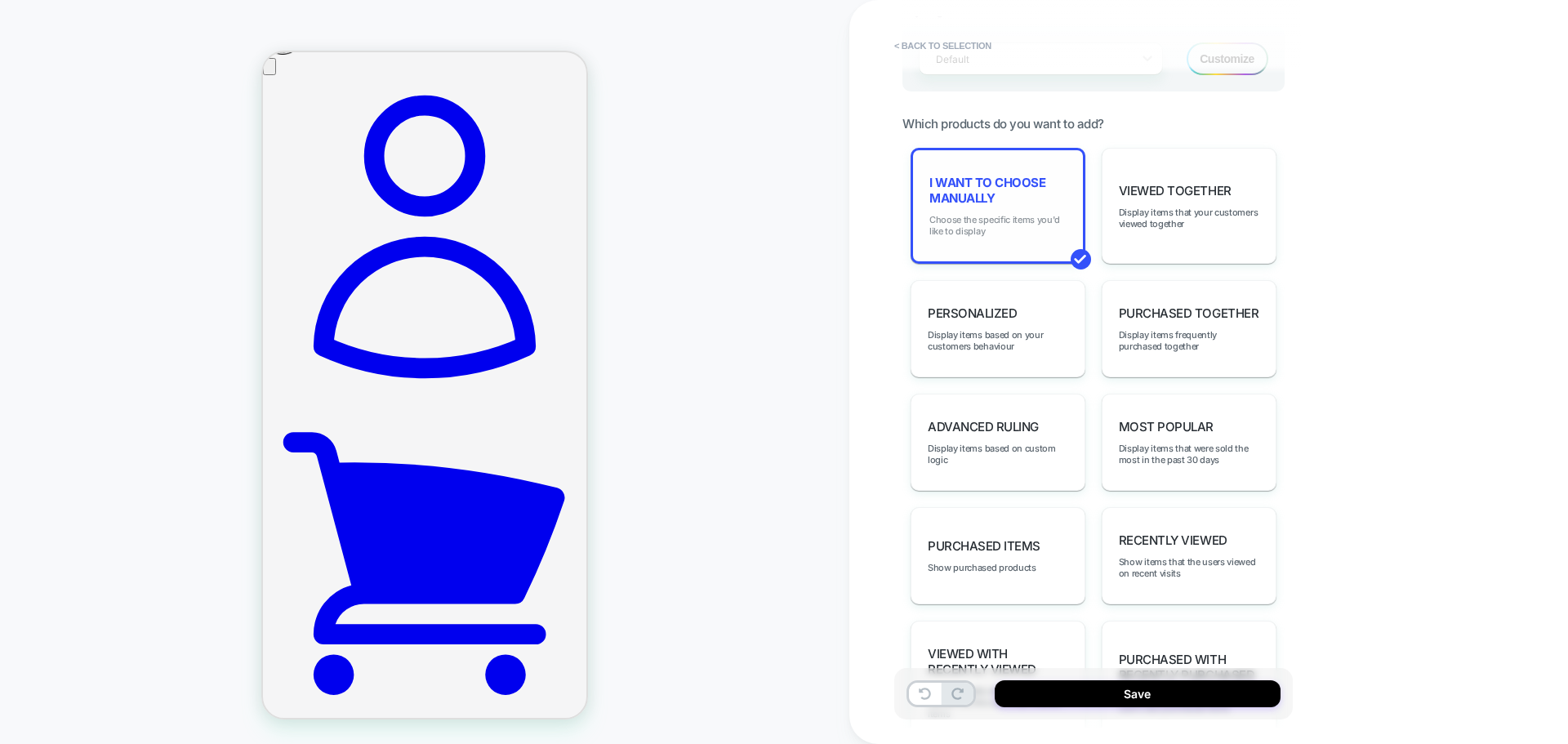
click at [0, 0] on span "Choose the specific items you'd like to display" at bounding box center [0, 0] width 0 height 0
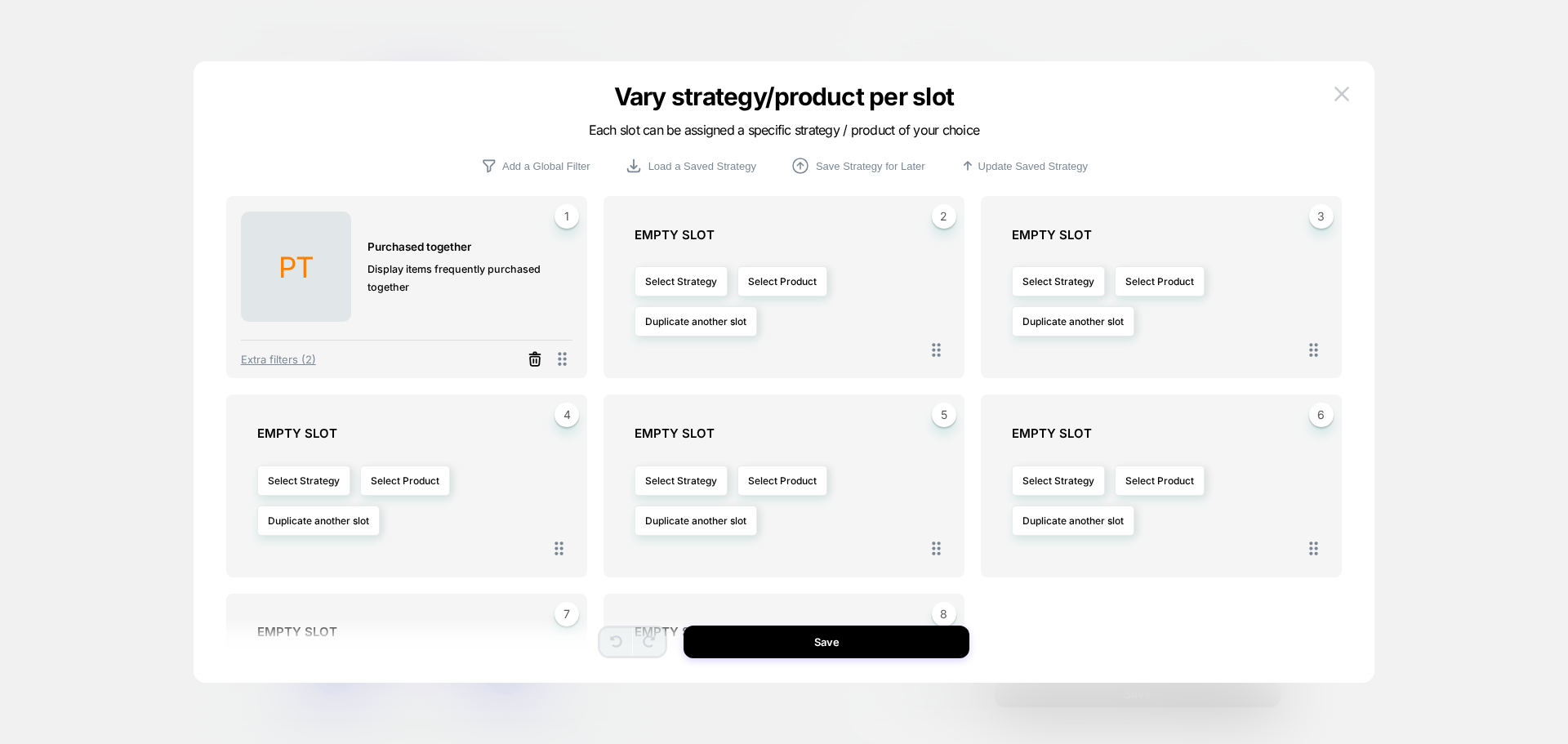
click at [531, 361] on icon at bounding box center [535, 361] width 10 height 9
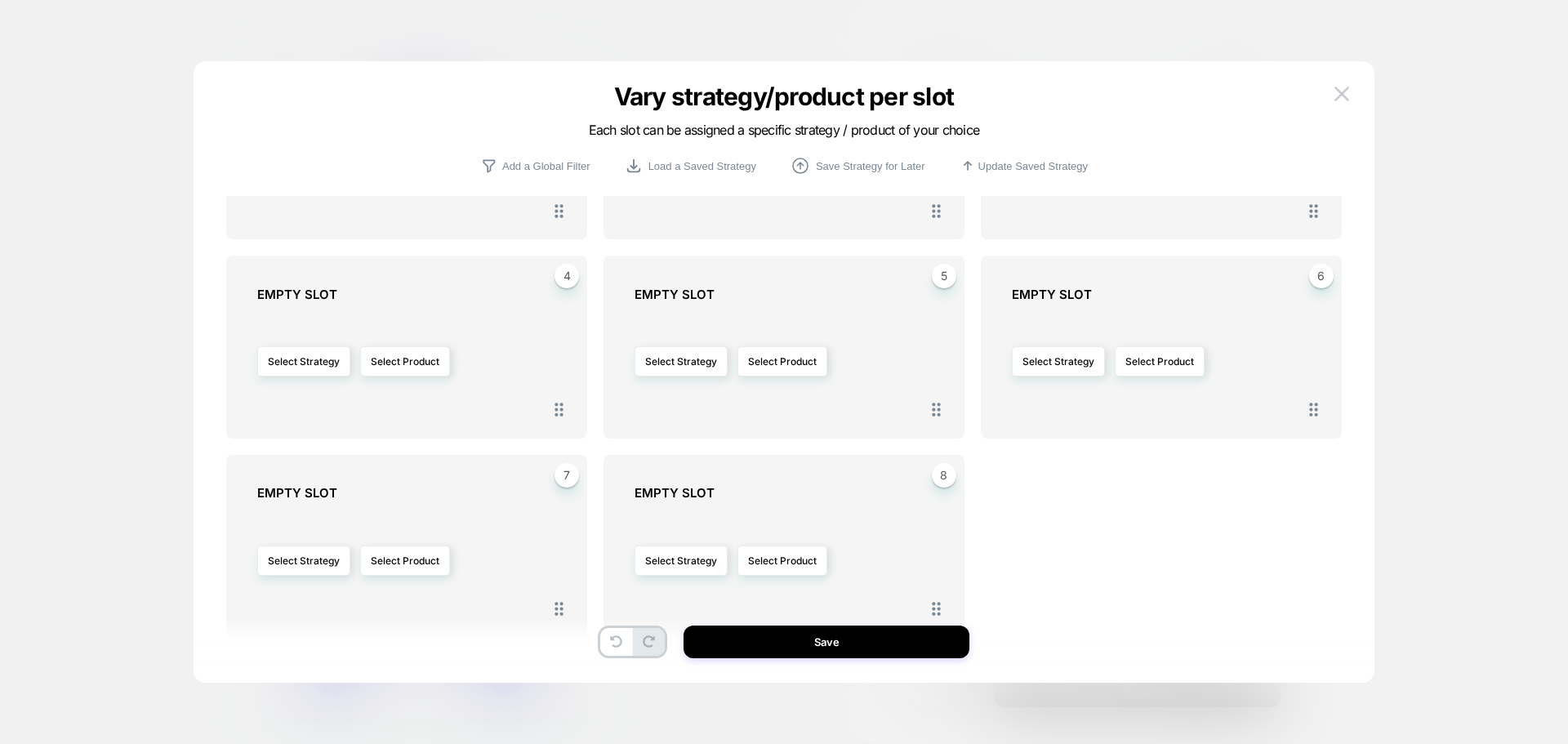
scroll to position [167, 0]
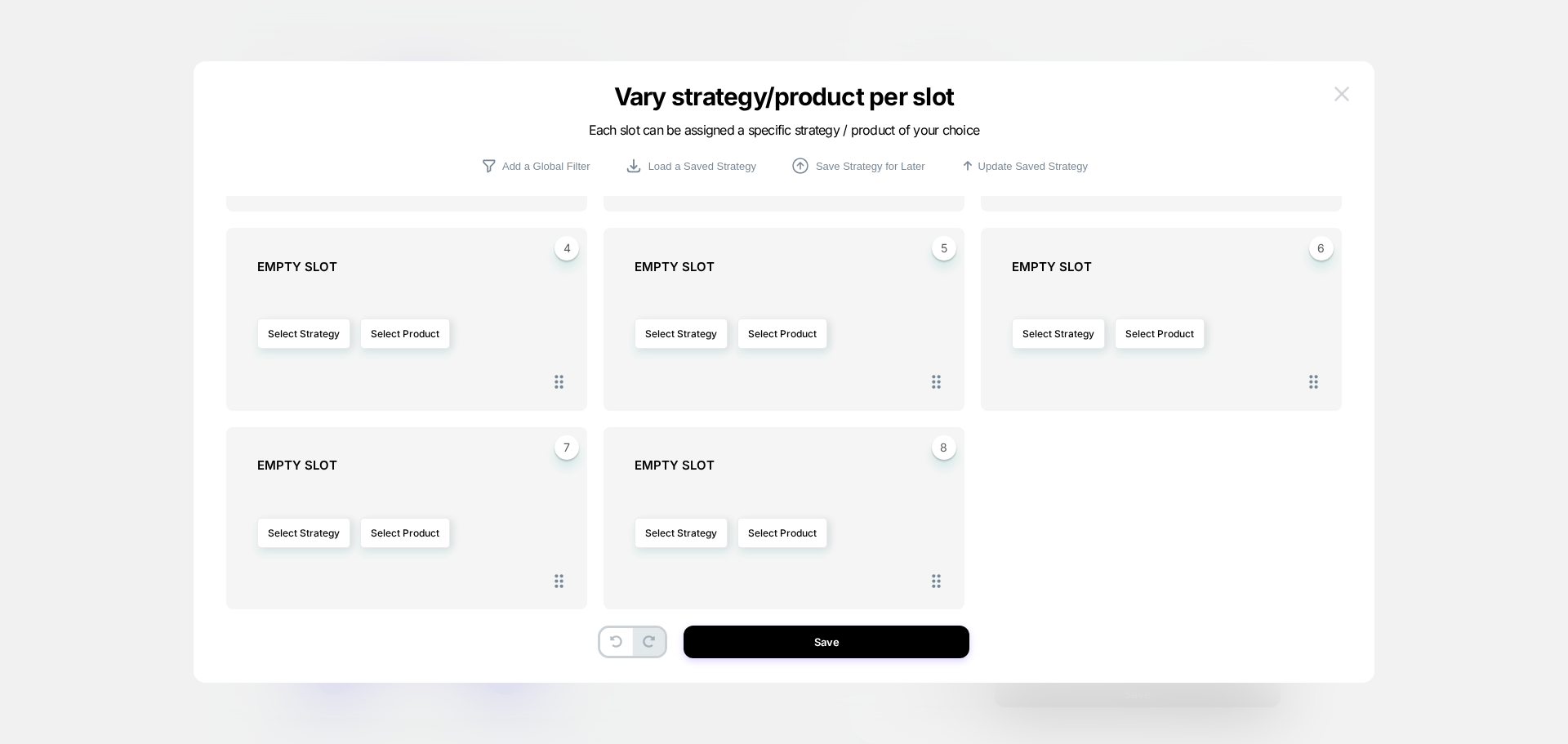
click at [1346, 87] on img at bounding box center [1342, 94] width 15 height 14
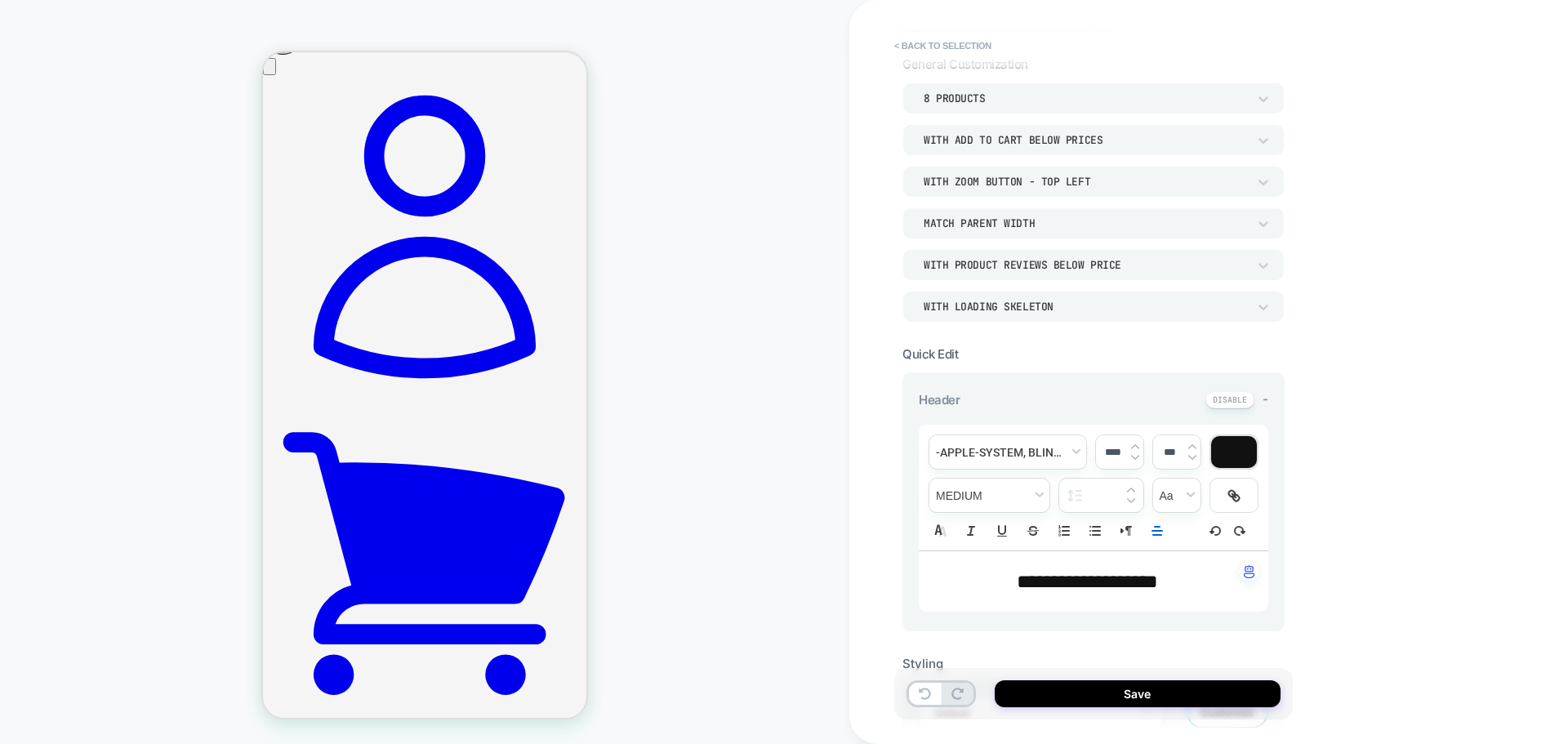
scroll to position [0, 0]
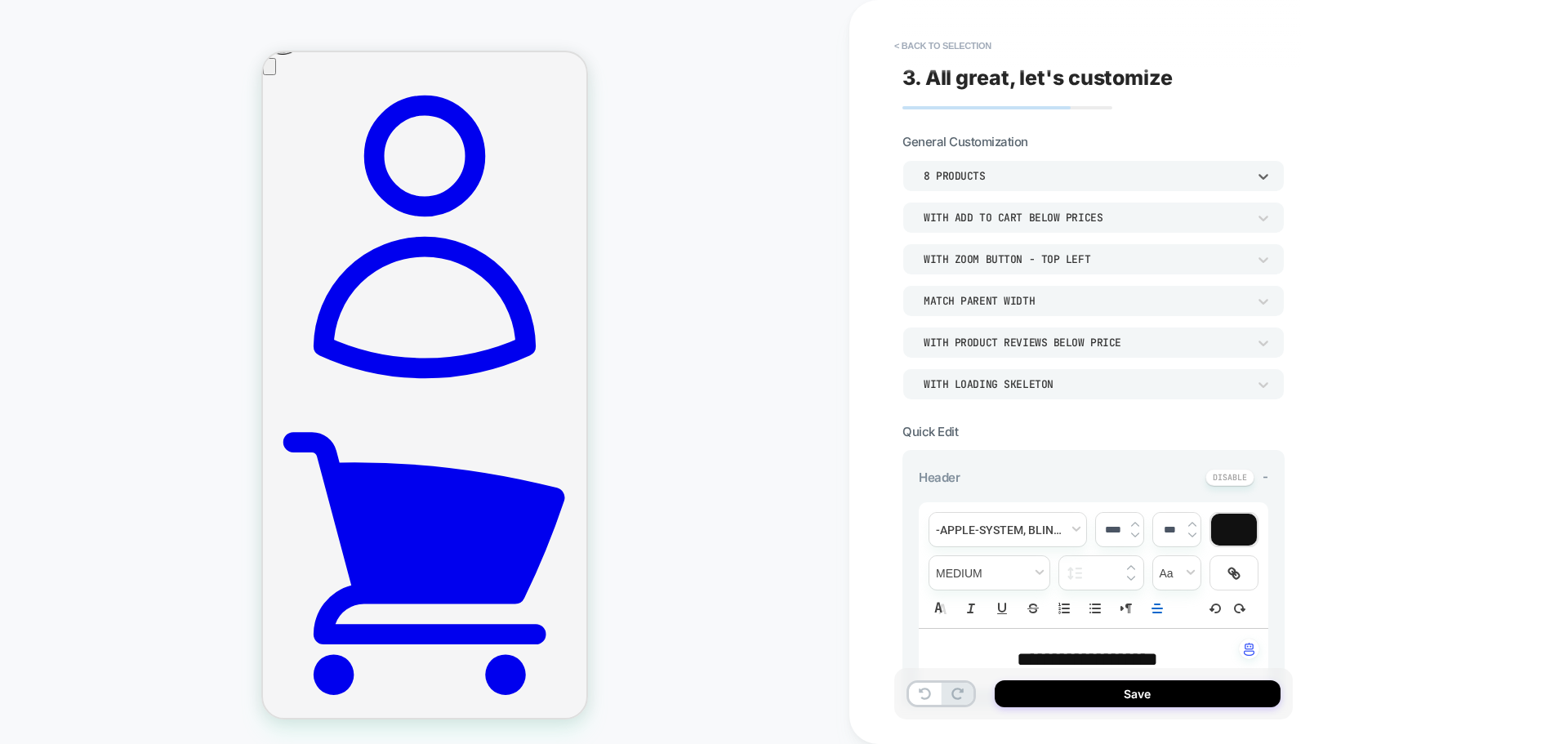
click at [1004, 181] on div "8 Products" at bounding box center [1085, 176] width 324 height 14
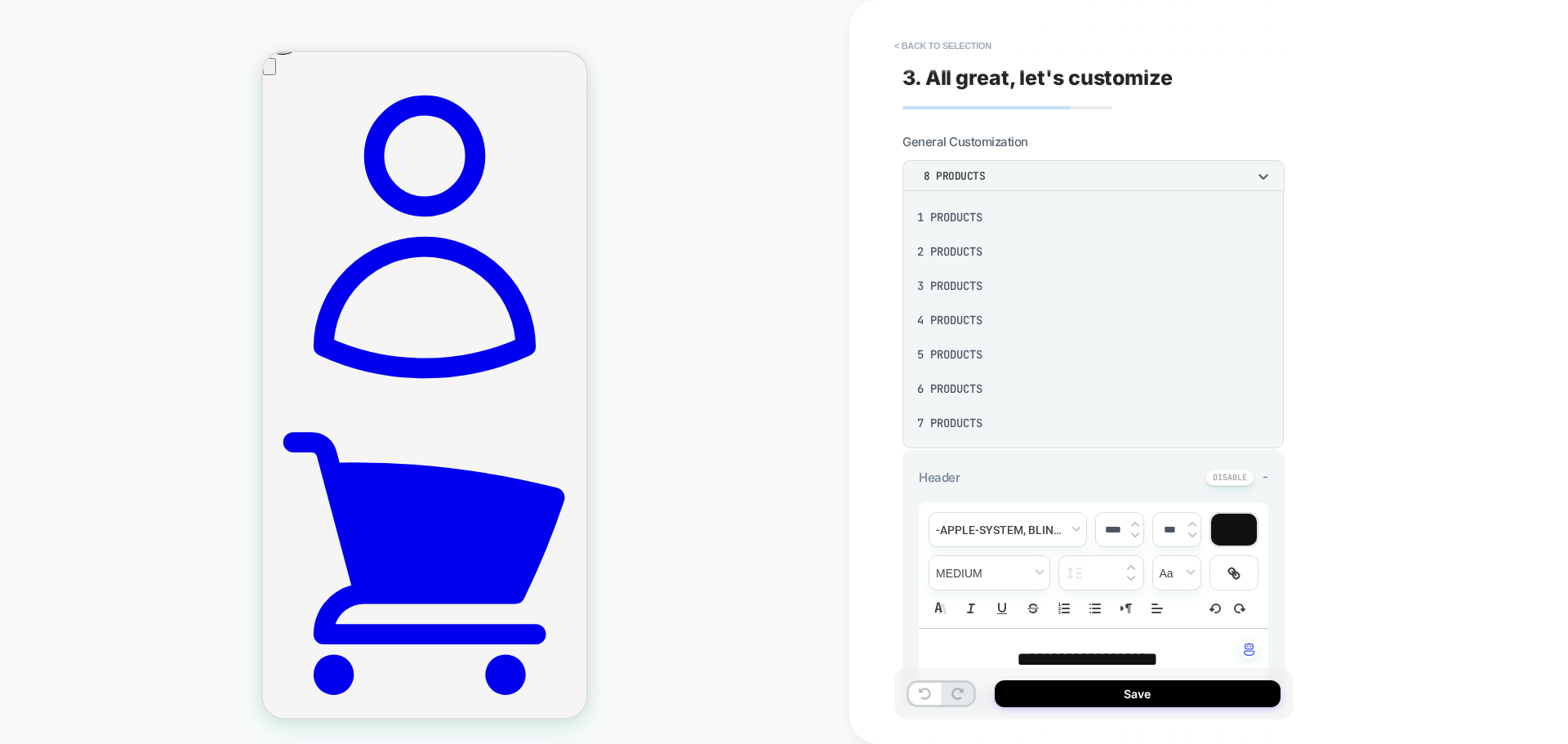
click at [0, 0] on div "4 Products" at bounding box center [0, 0] width 0 height 0
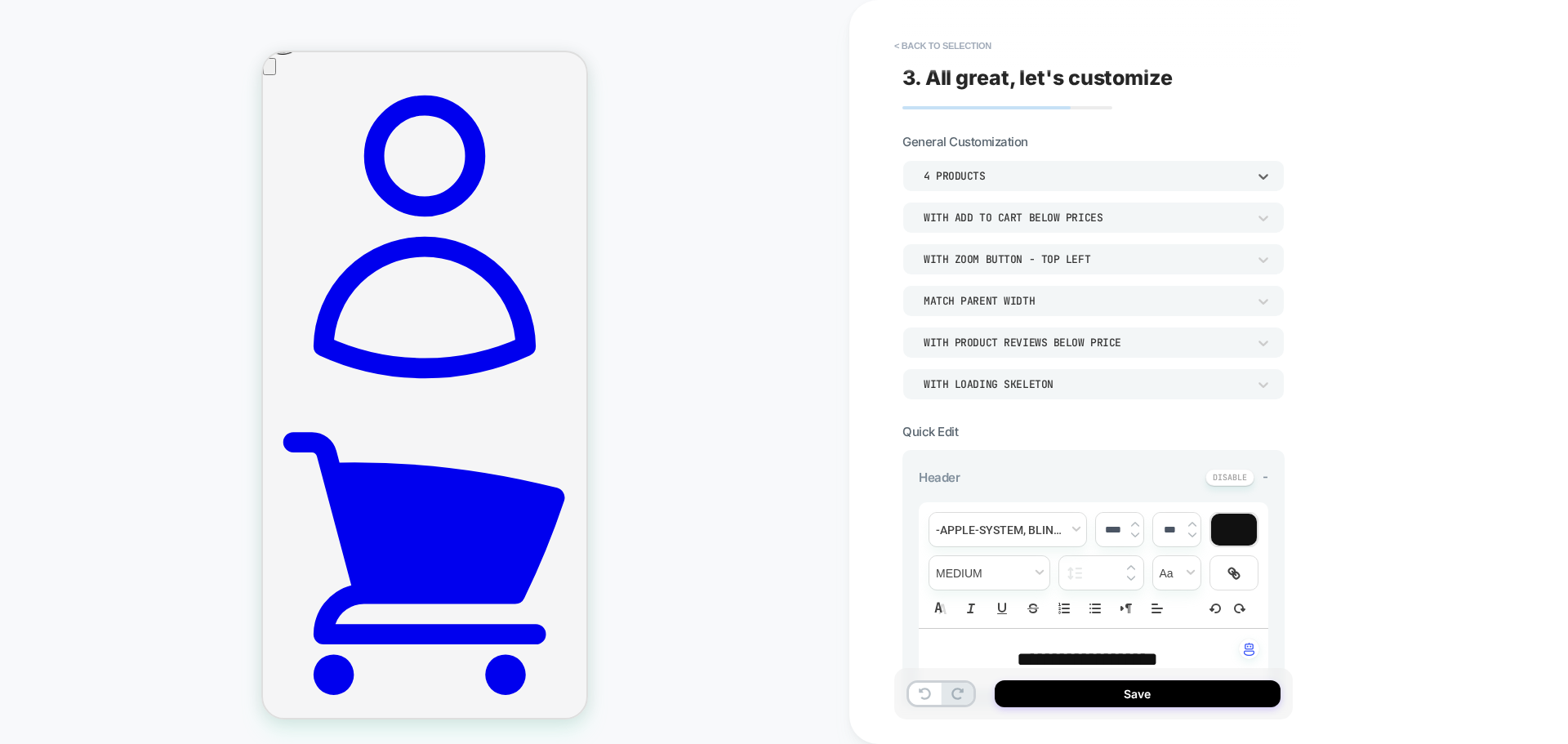
click at [970, 162] on div "4 Products" at bounding box center [1093, 175] width 382 height 31
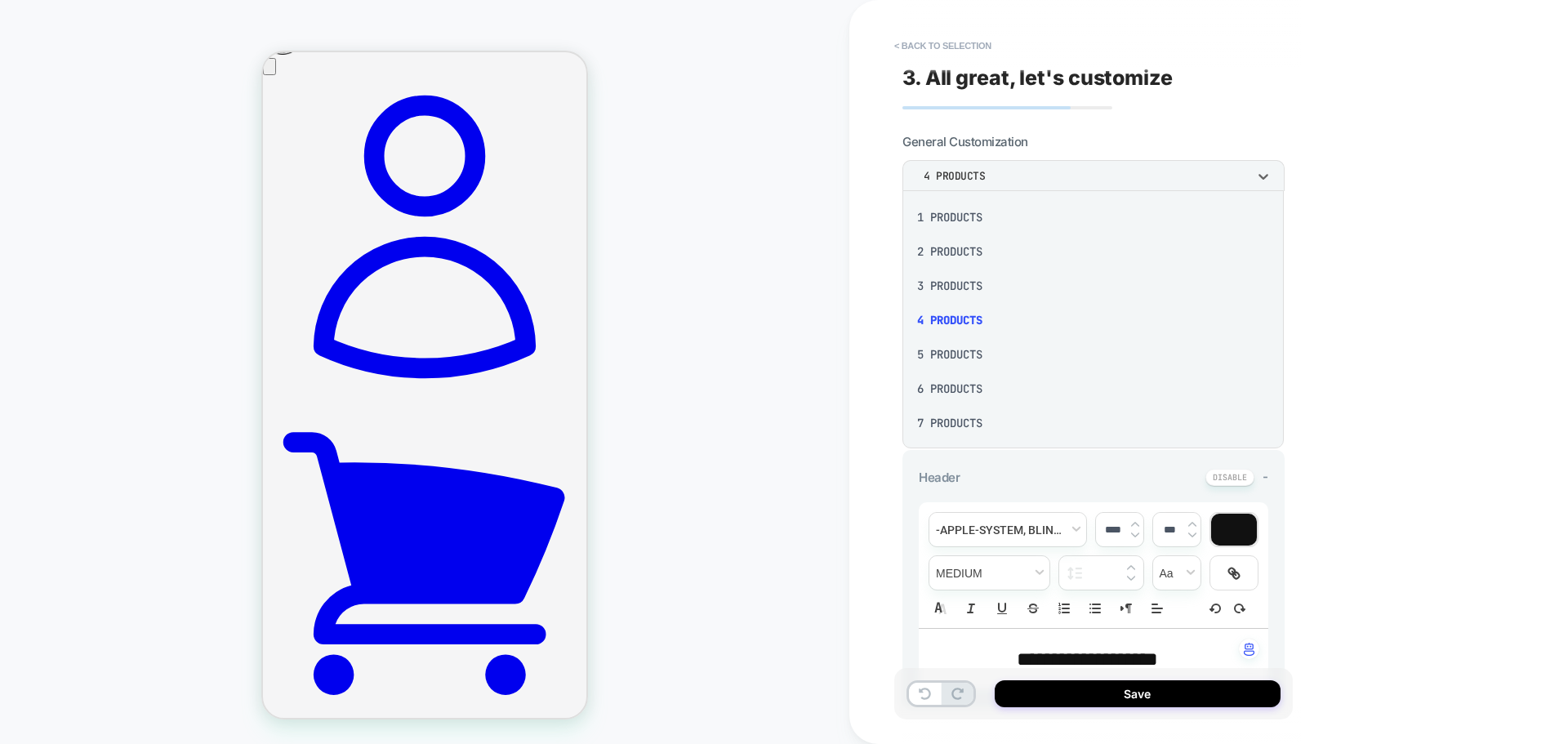
click at [946, 391] on div "6 Products" at bounding box center [1092, 389] width 368 height 35
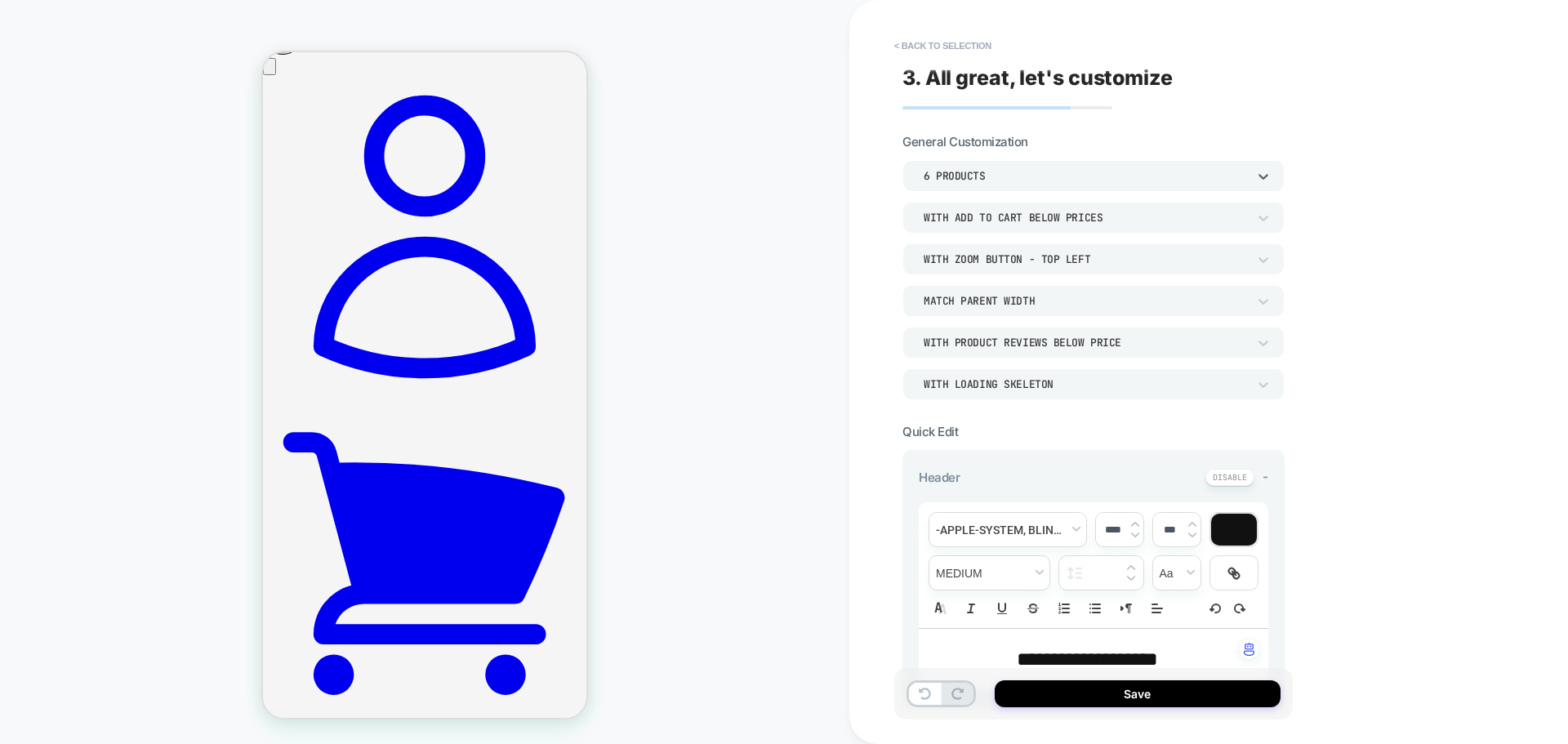
click at [0, 0] on div "**********" at bounding box center [0, 0] width 0 height 0
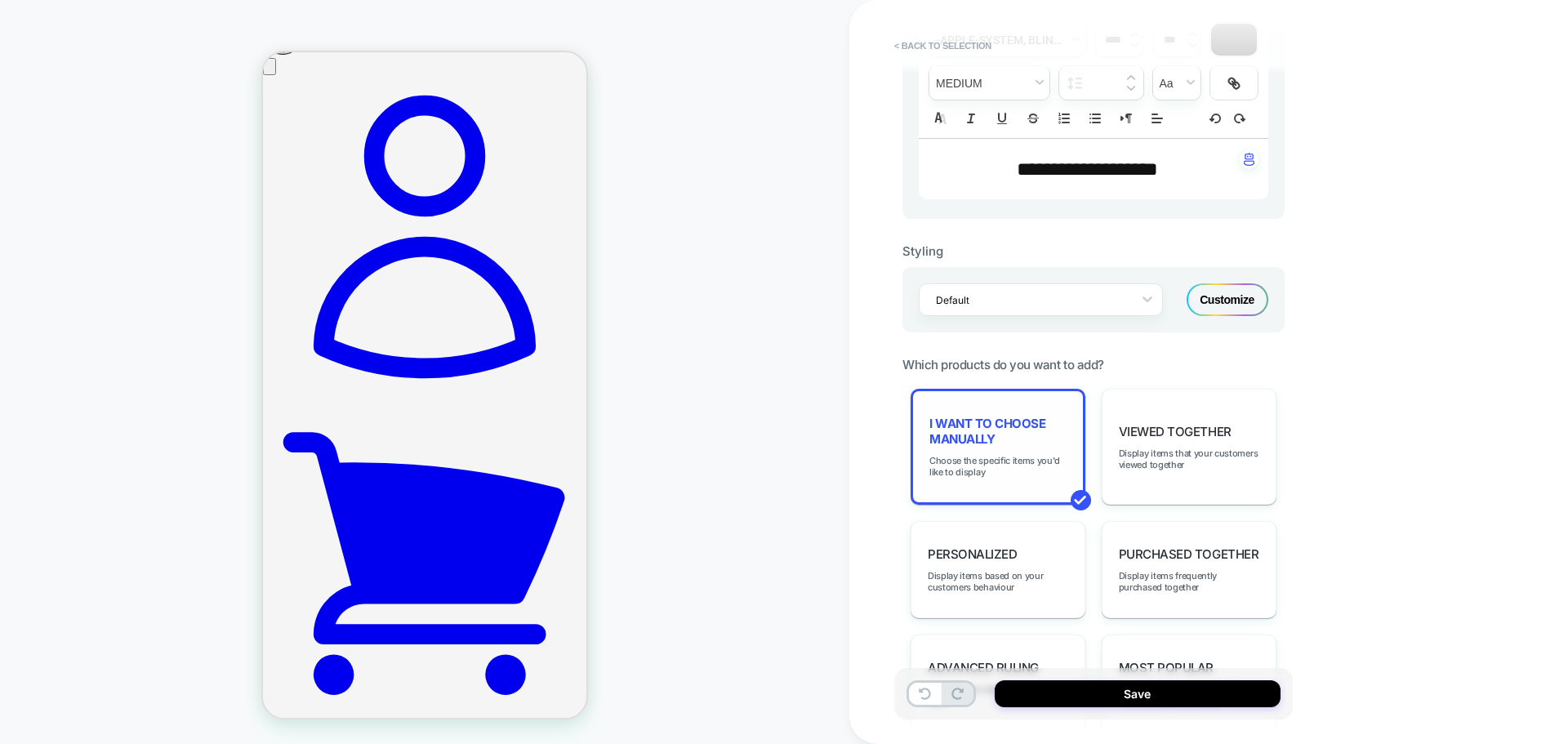
click at [994, 438] on span "I want to choose manually" at bounding box center [998, 431] width 137 height 31
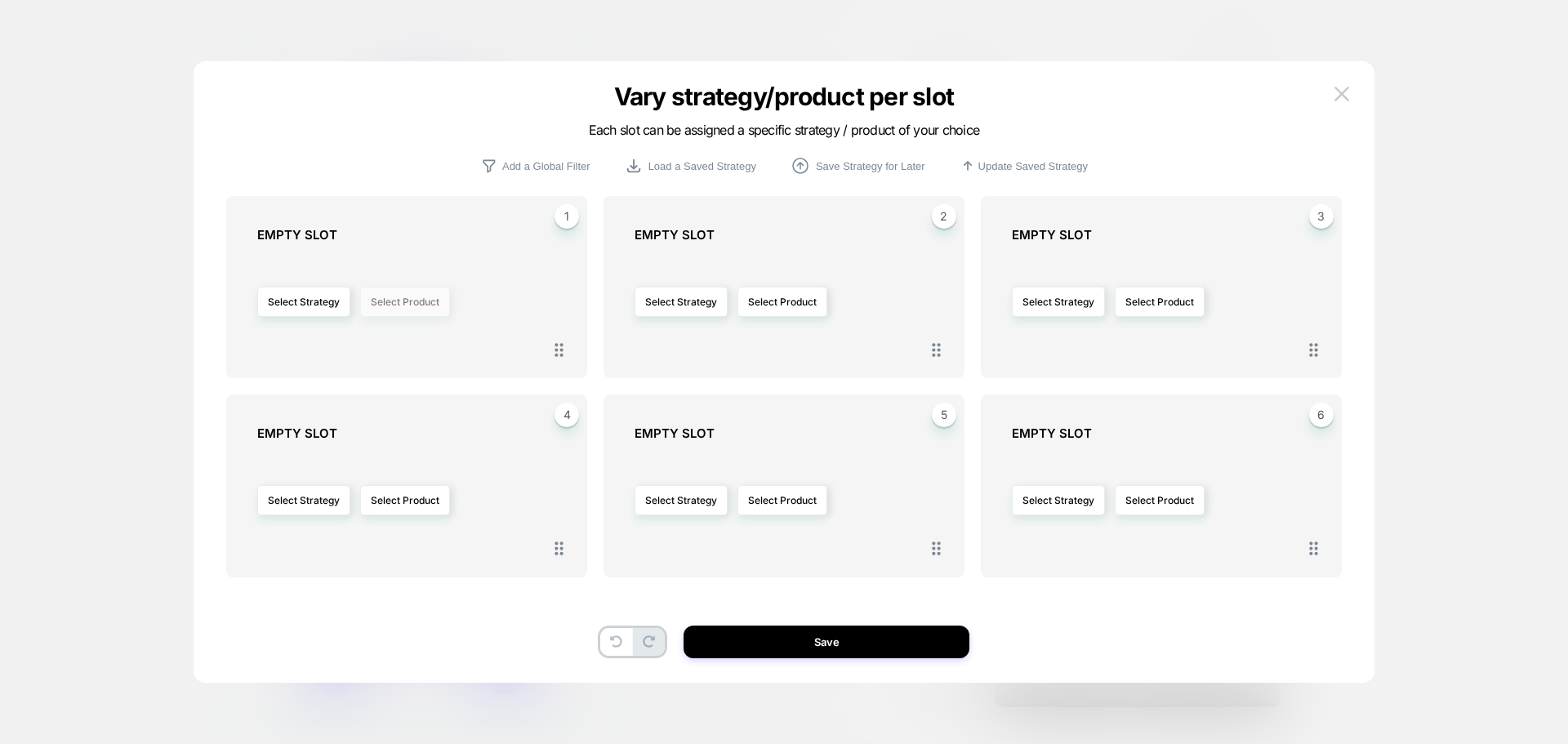
click at [0, 0] on button "Select Product" at bounding box center [0, 0] width 0 height 0
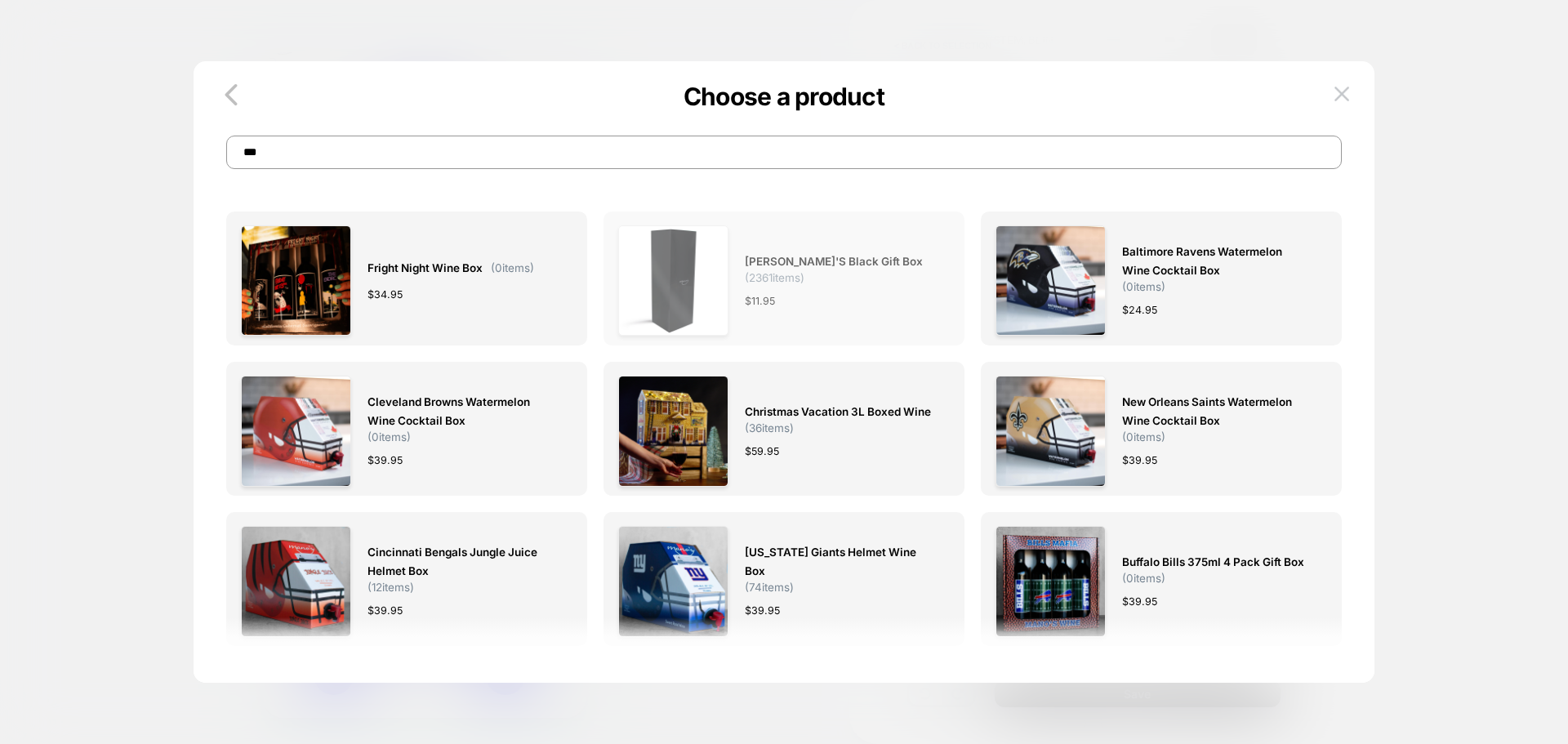
type input "***"
click at [863, 281] on div "Mano's Black Gift Box ( 2361 items) $ 11.95" at bounding box center [838, 280] width 188 height 110
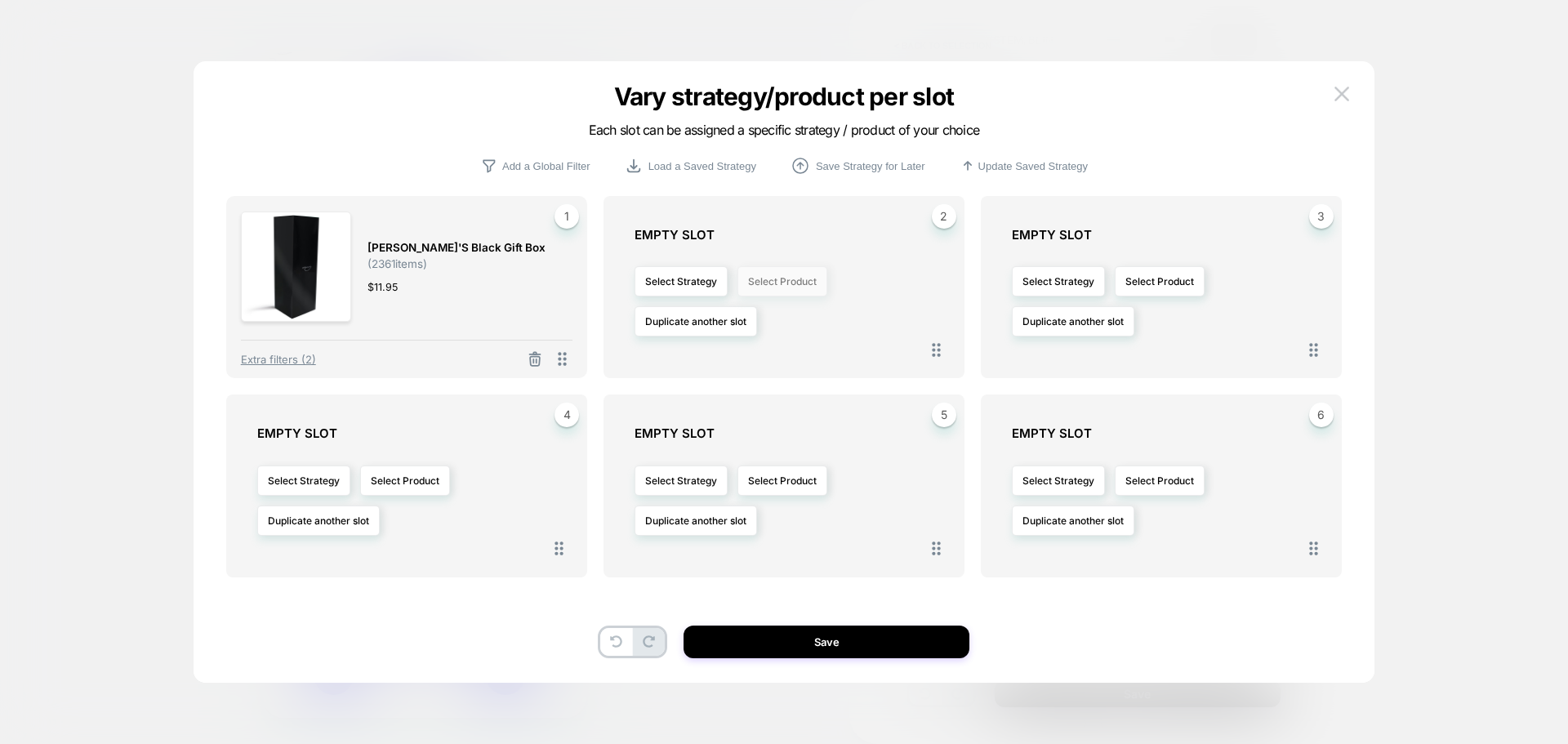
click at [781, 283] on button "Select Product" at bounding box center [783, 281] width 90 height 30
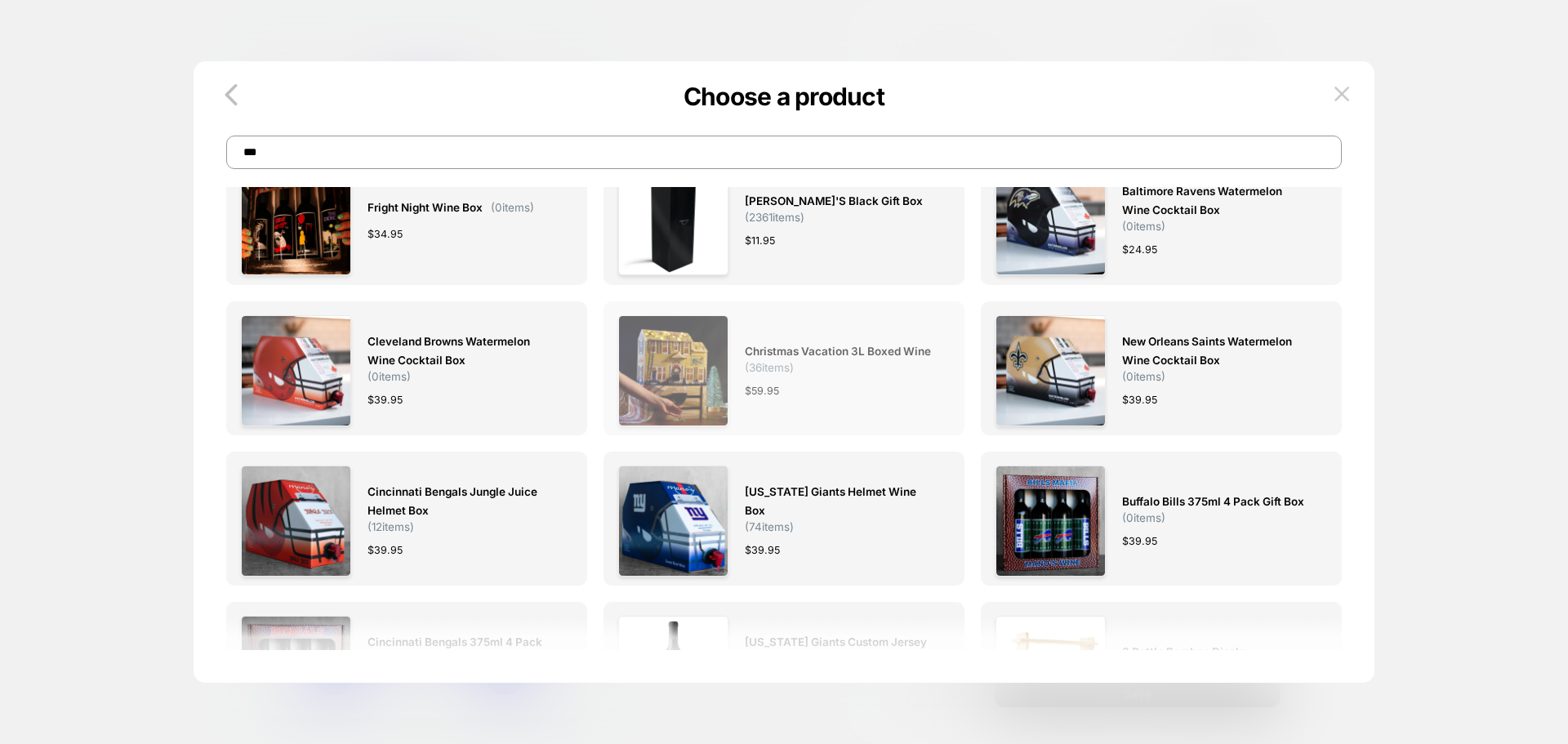
scroll to position [78, 0]
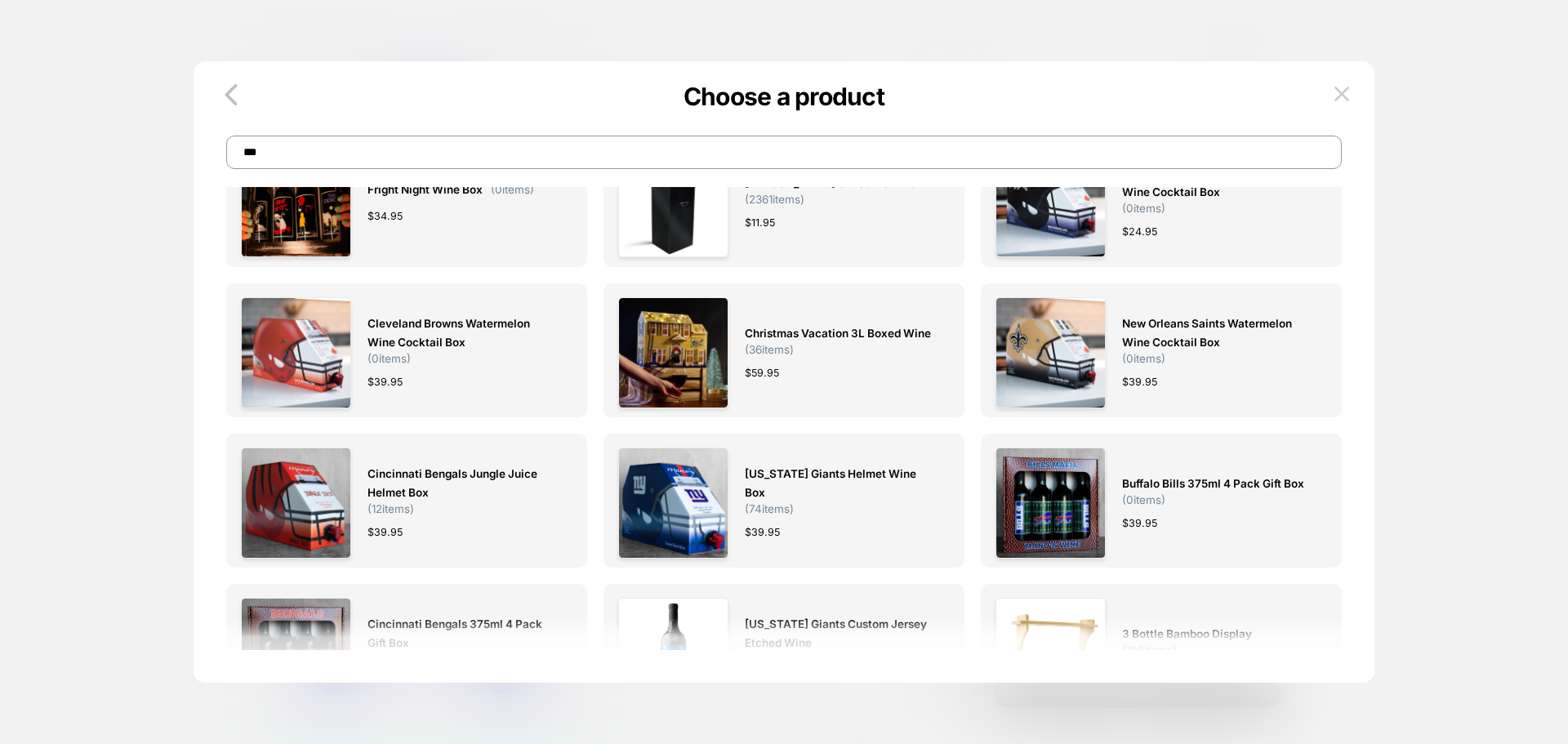
click at [0, 0] on input "***" at bounding box center [0, 0] width 0 height 0
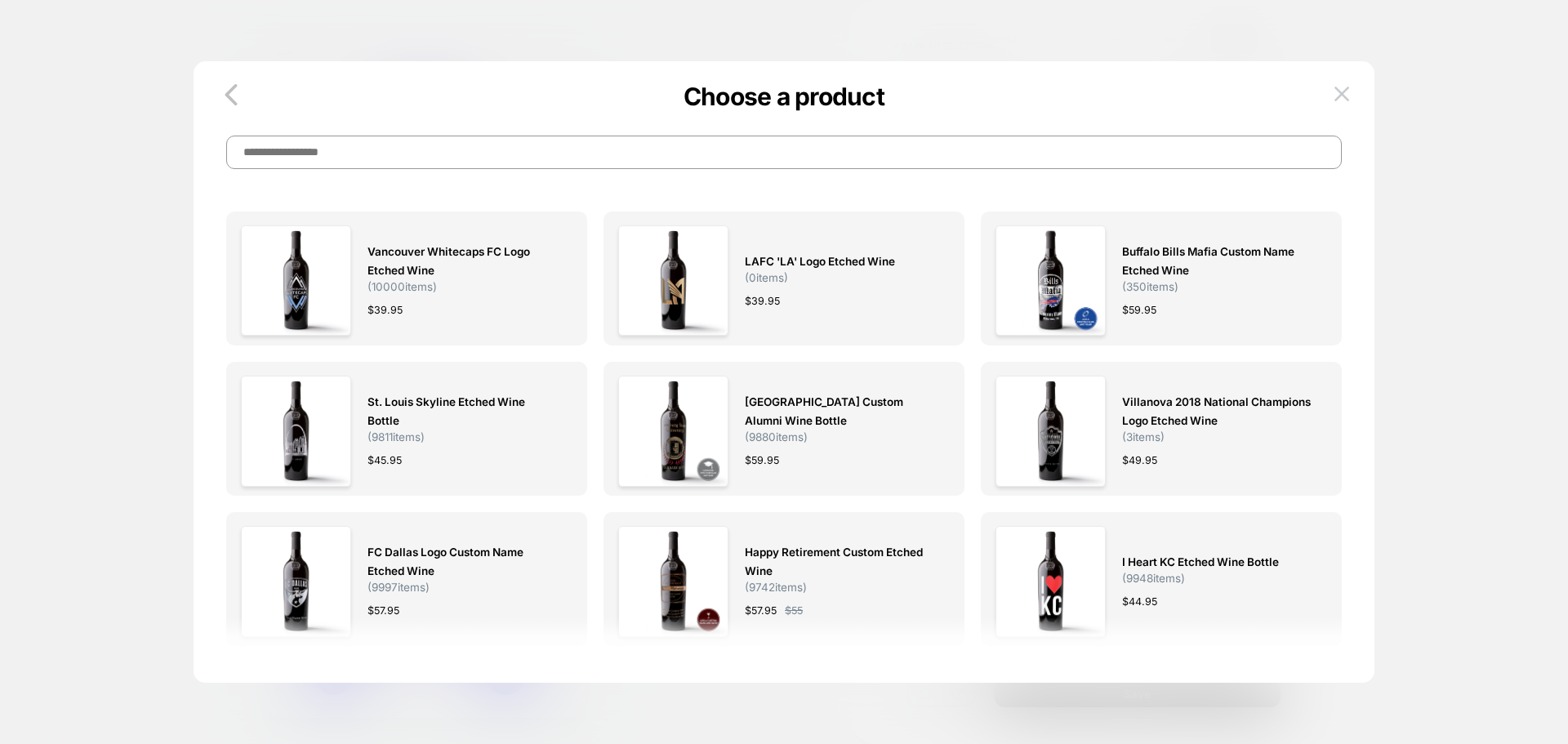
click at [0, 0] on input at bounding box center [0, 0] width 0 height 0
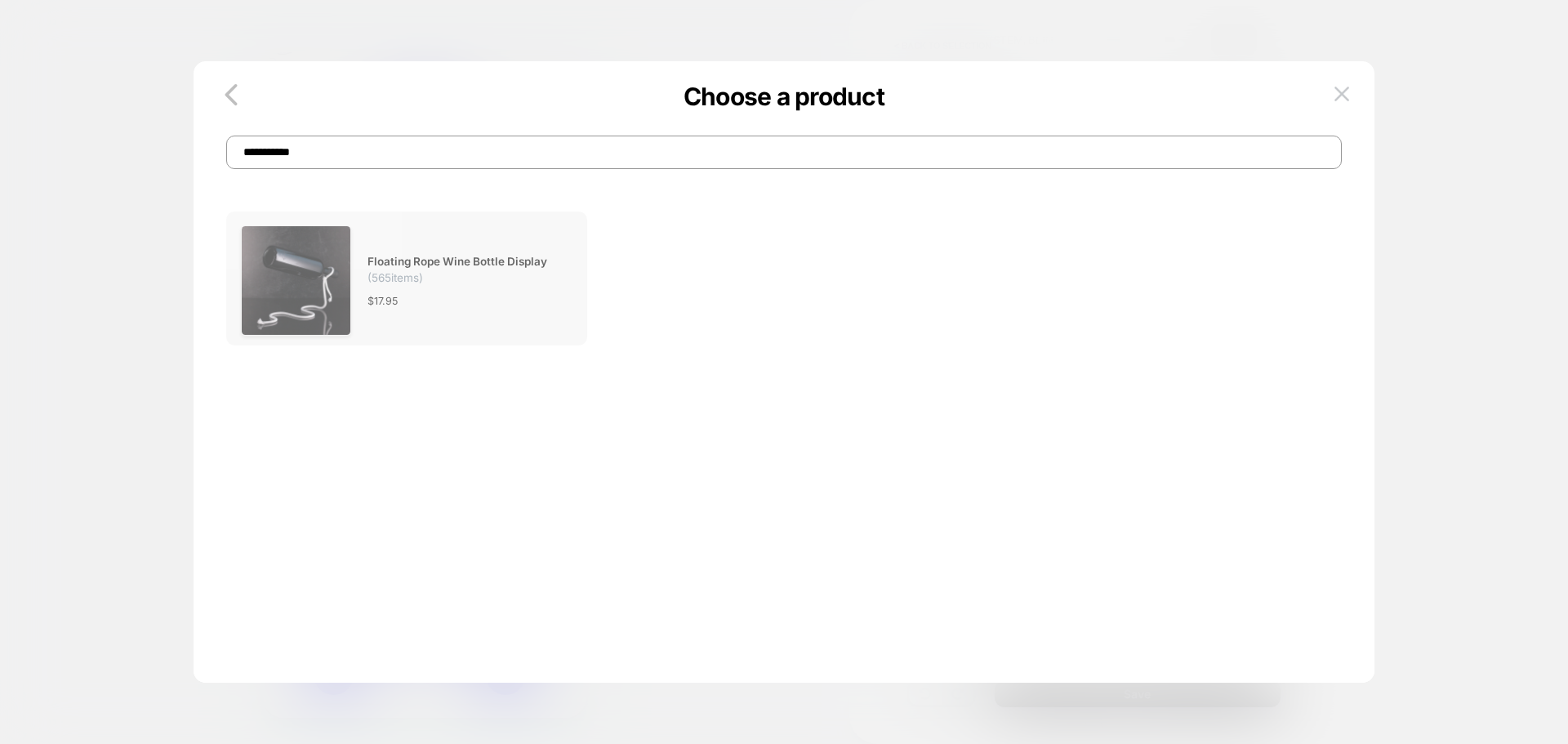
type input "**********"
click at [444, 246] on div "Floating Rope Wine Bottle Display ( 565 items) $ 17.95" at bounding box center [461, 280] width 188 height 110
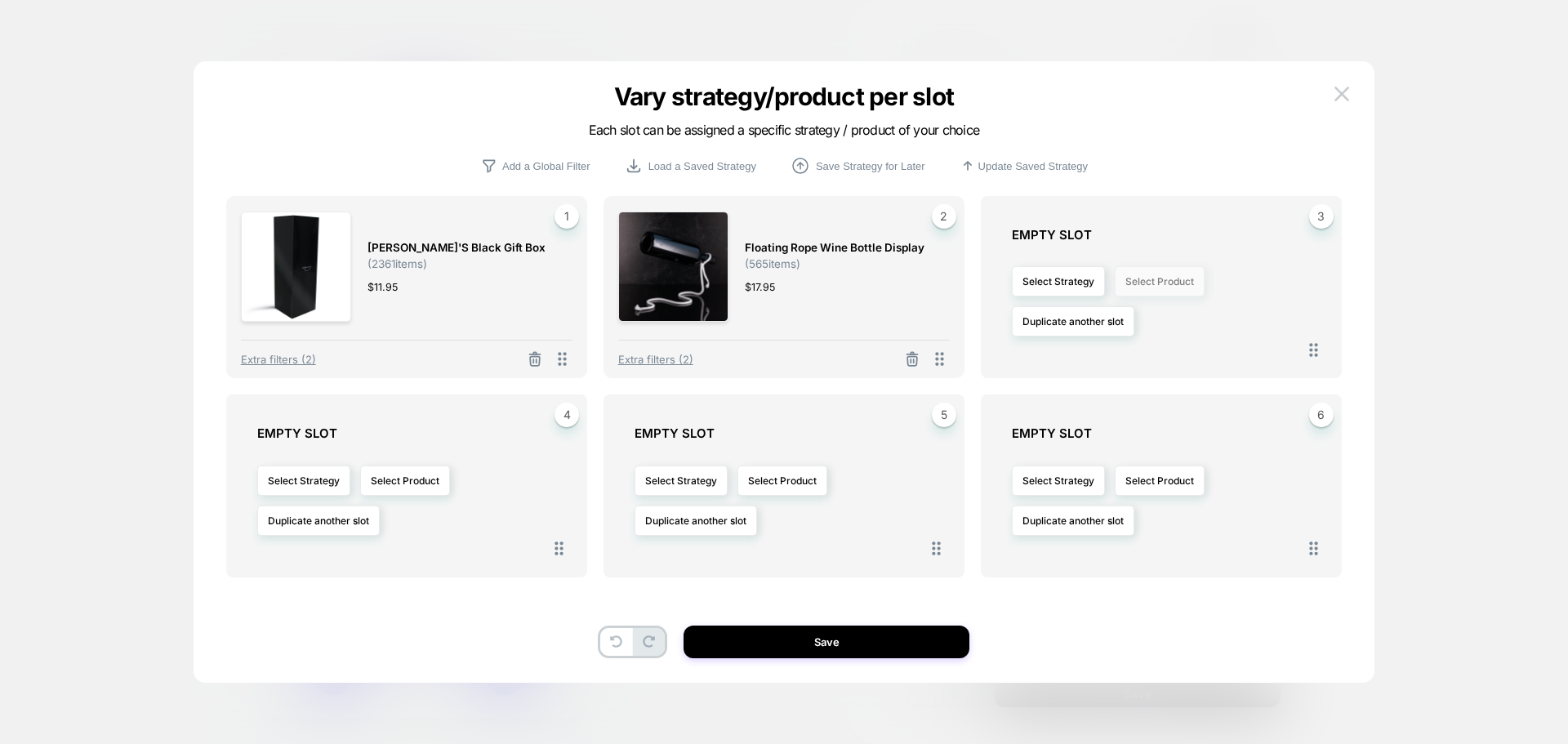
click at [1164, 280] on button "Select Product" at bounding box center [1159, 281] width 90 height 30
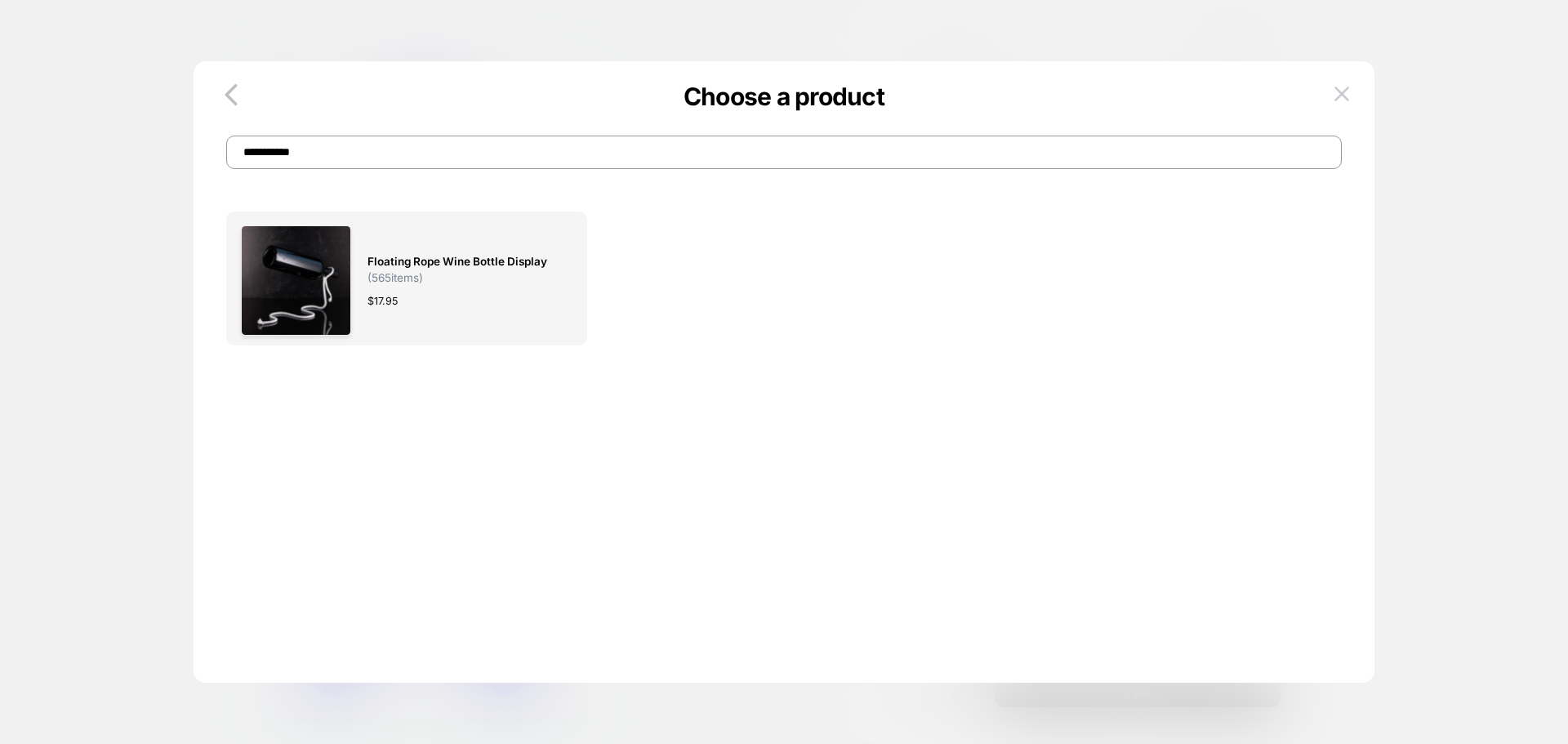
click at [527, 160] on input "**********" at bounding box center [784, 152] width 1115 height 34
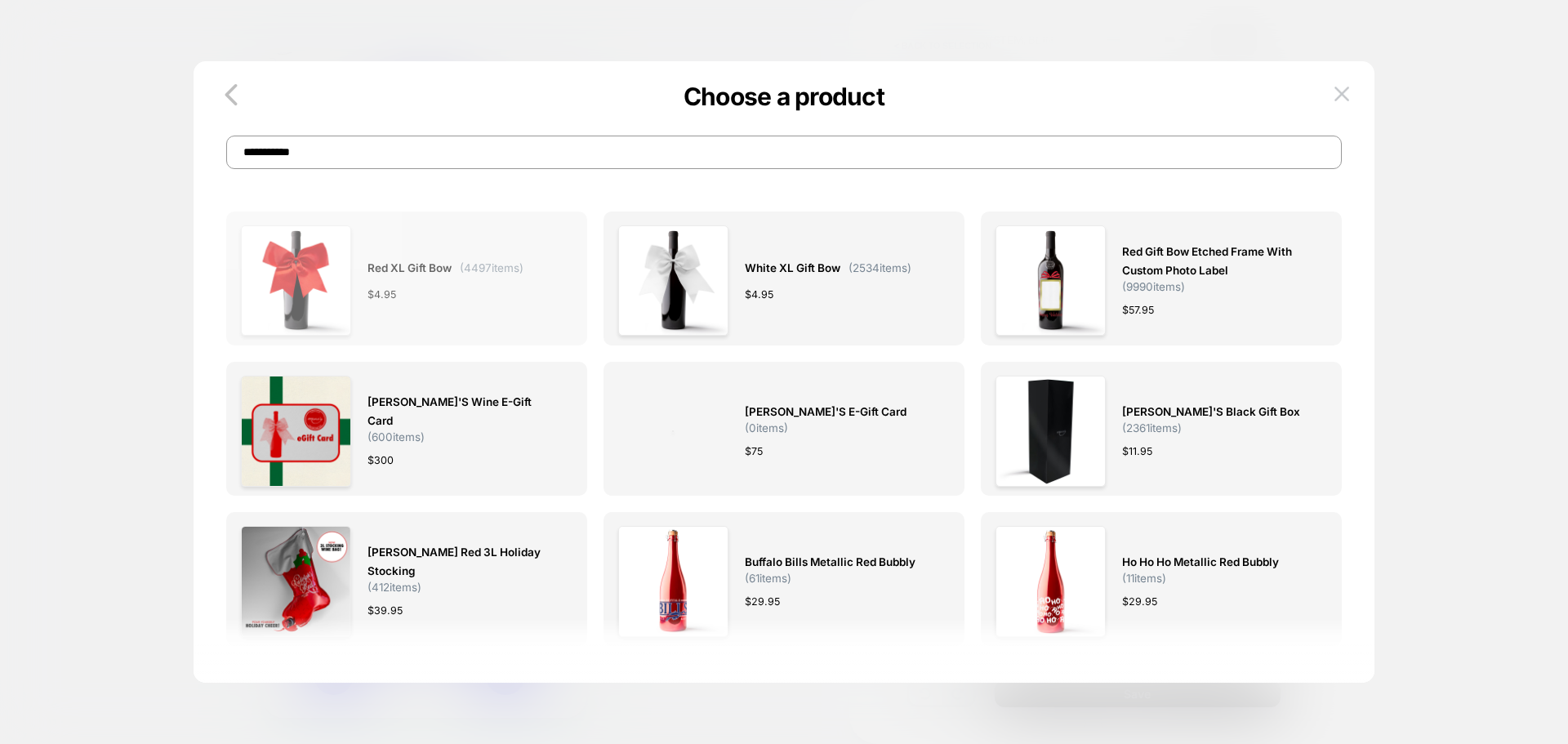
type input "**********"
click at [0, 0] on div "$ 4.95" at bounding box center [0, 0] width 0 height 0
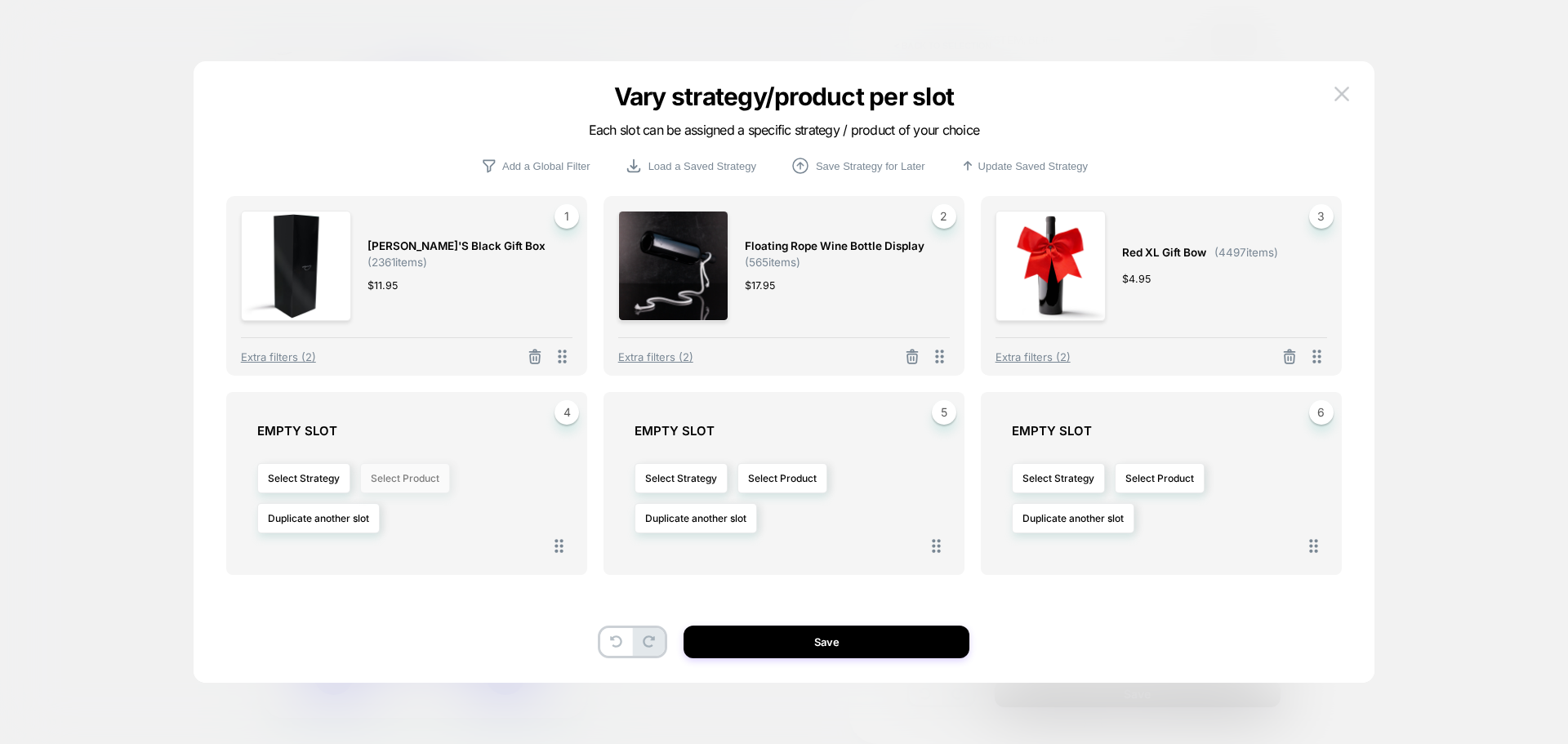
click at [406, 484] on button "Select Product" at bounding box center [405, 478] width 90 height 30
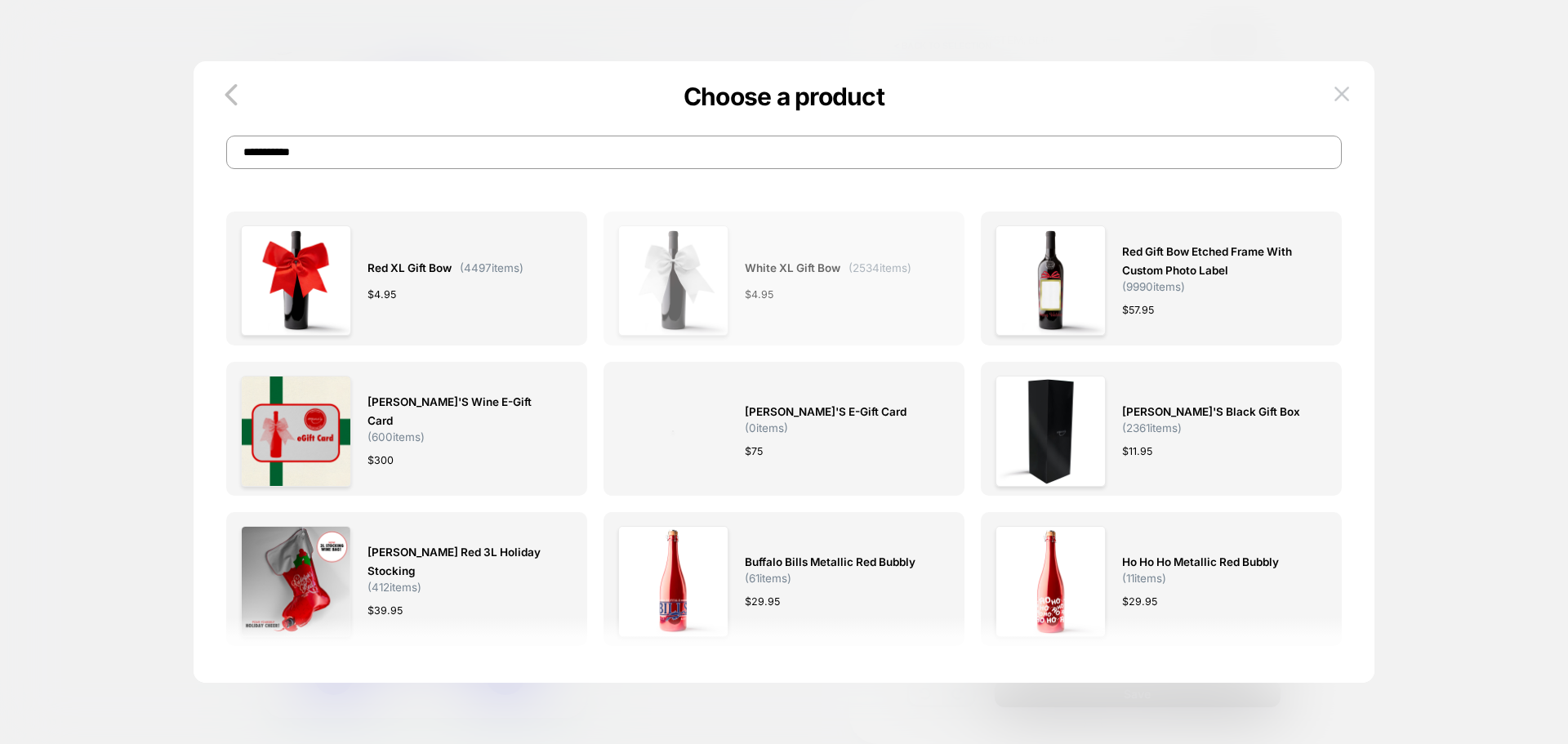
click at [0, 0] on div "White XL Gift Bow ( 2534 items) $ 4.95" at bounding box center [0, 0] width 0 height 0
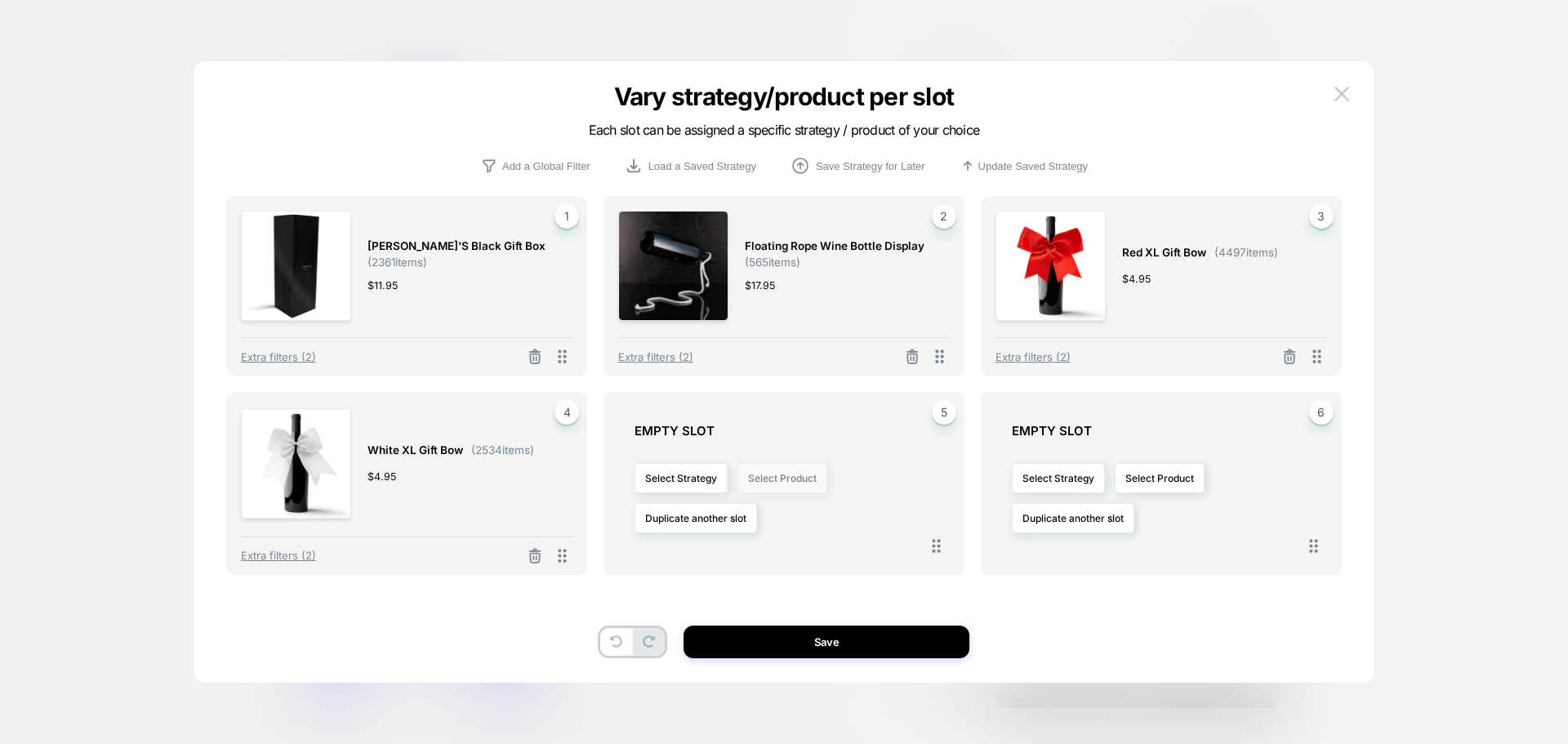
click at [0, 0] on button "Select Product" at bounding box center [0, 0] width 0 height 0
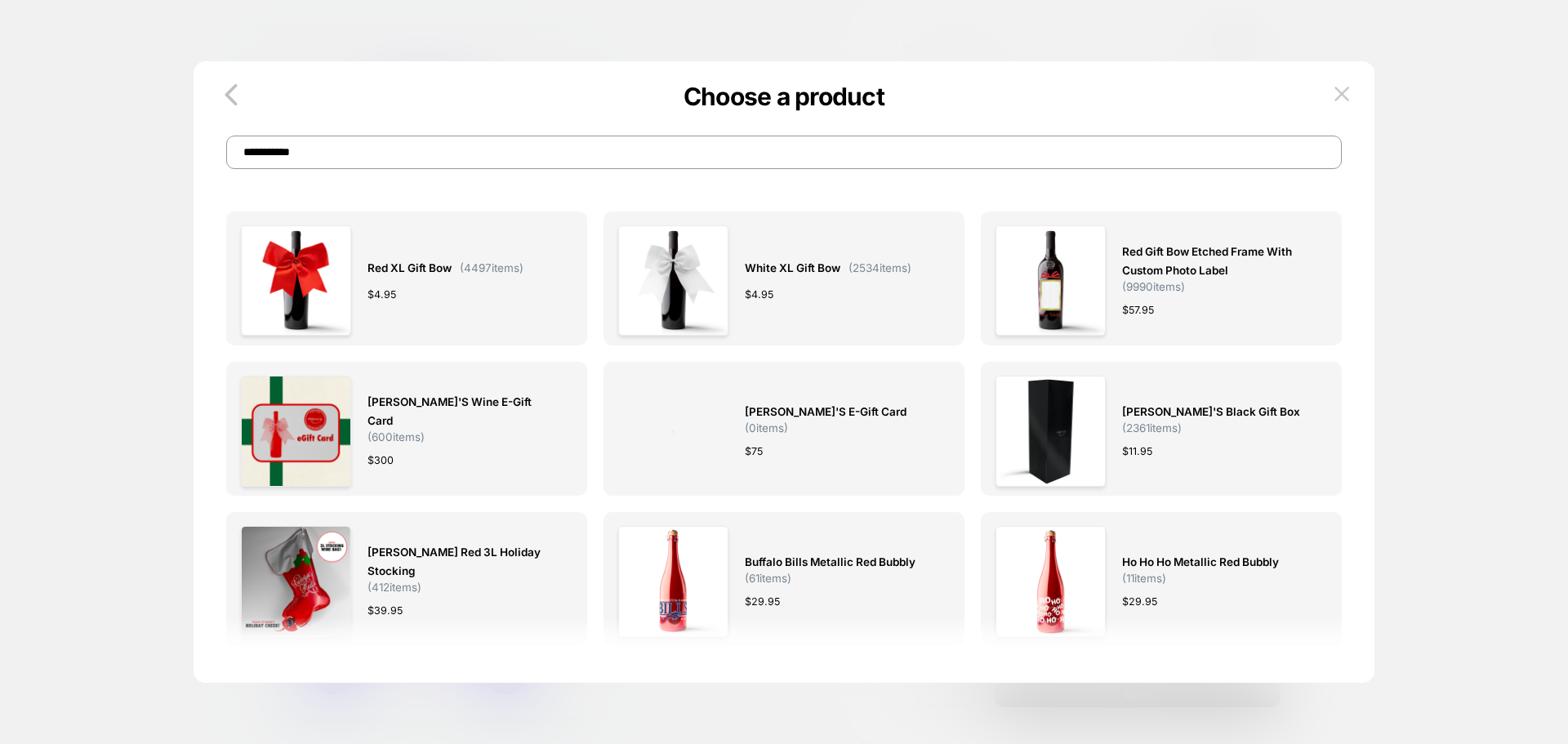
click at [357, 151] on input "**********" at bounding box center [784, 152] width 1115 height 34
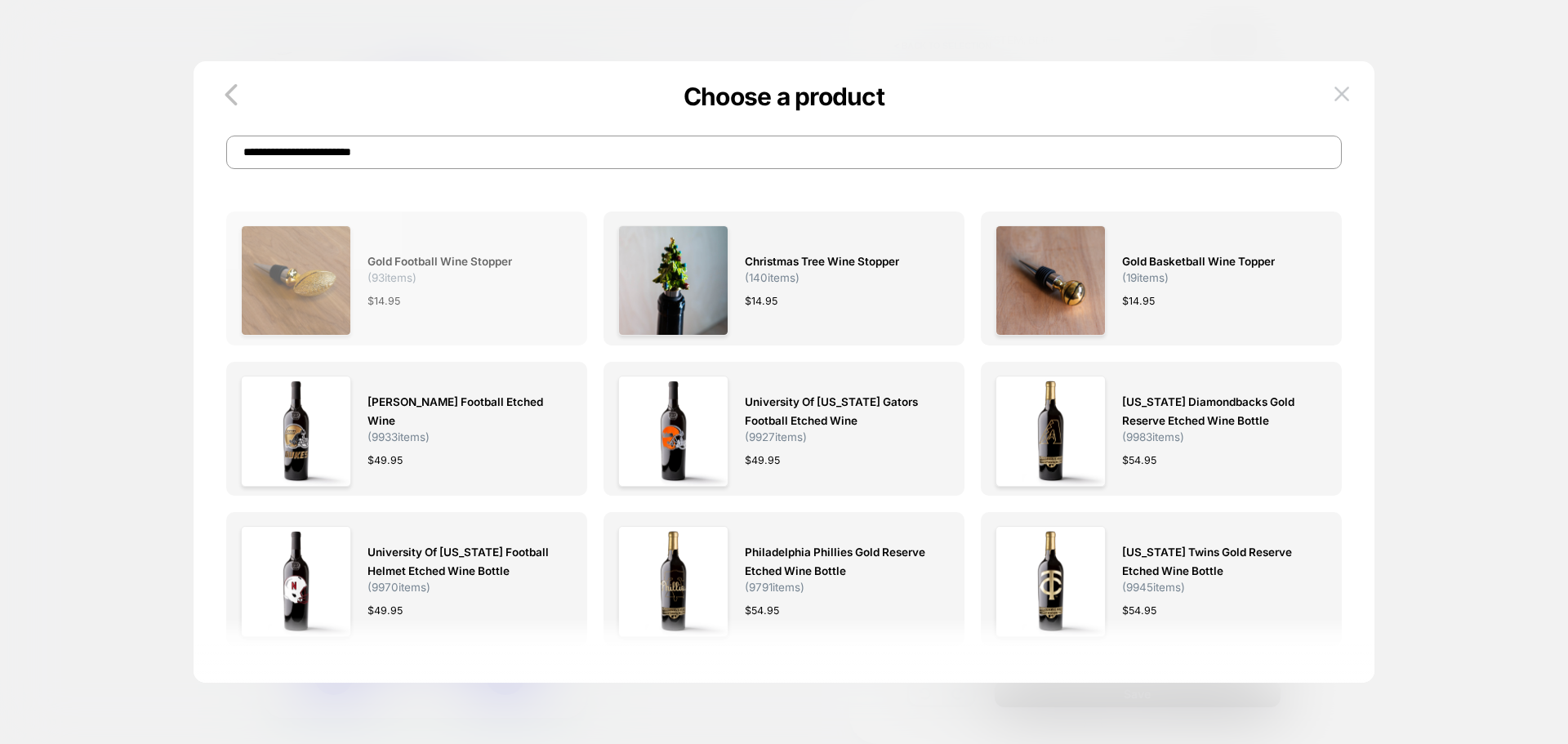
type input "**********"
click at [508, 274] on span "Gold Football Wine Stopper ( 93 items)" at bounding box center [461, 268] width 188 height 32
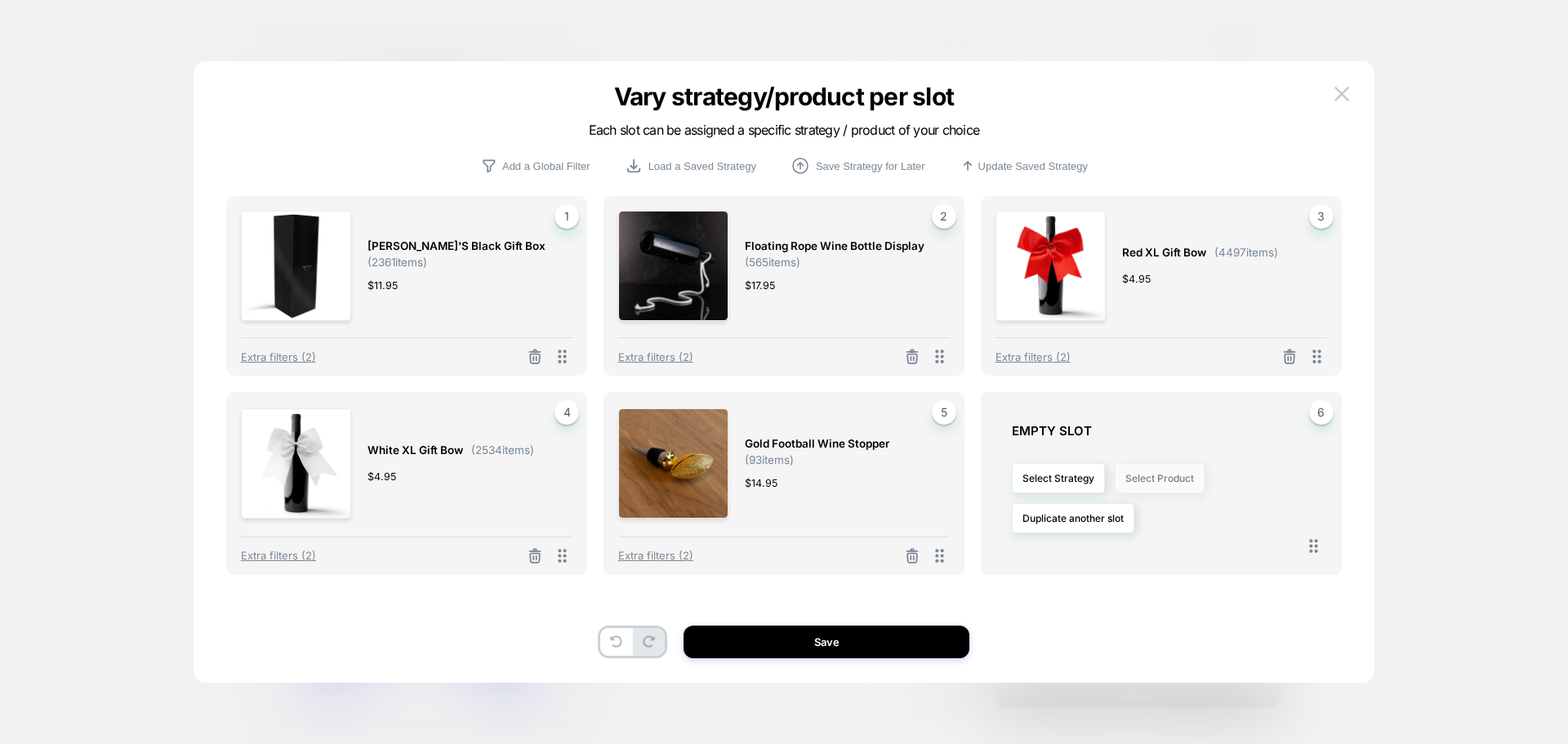
click at [0, 0] on button "Select Product" at bounding box center [0, 0] width 0 height 0
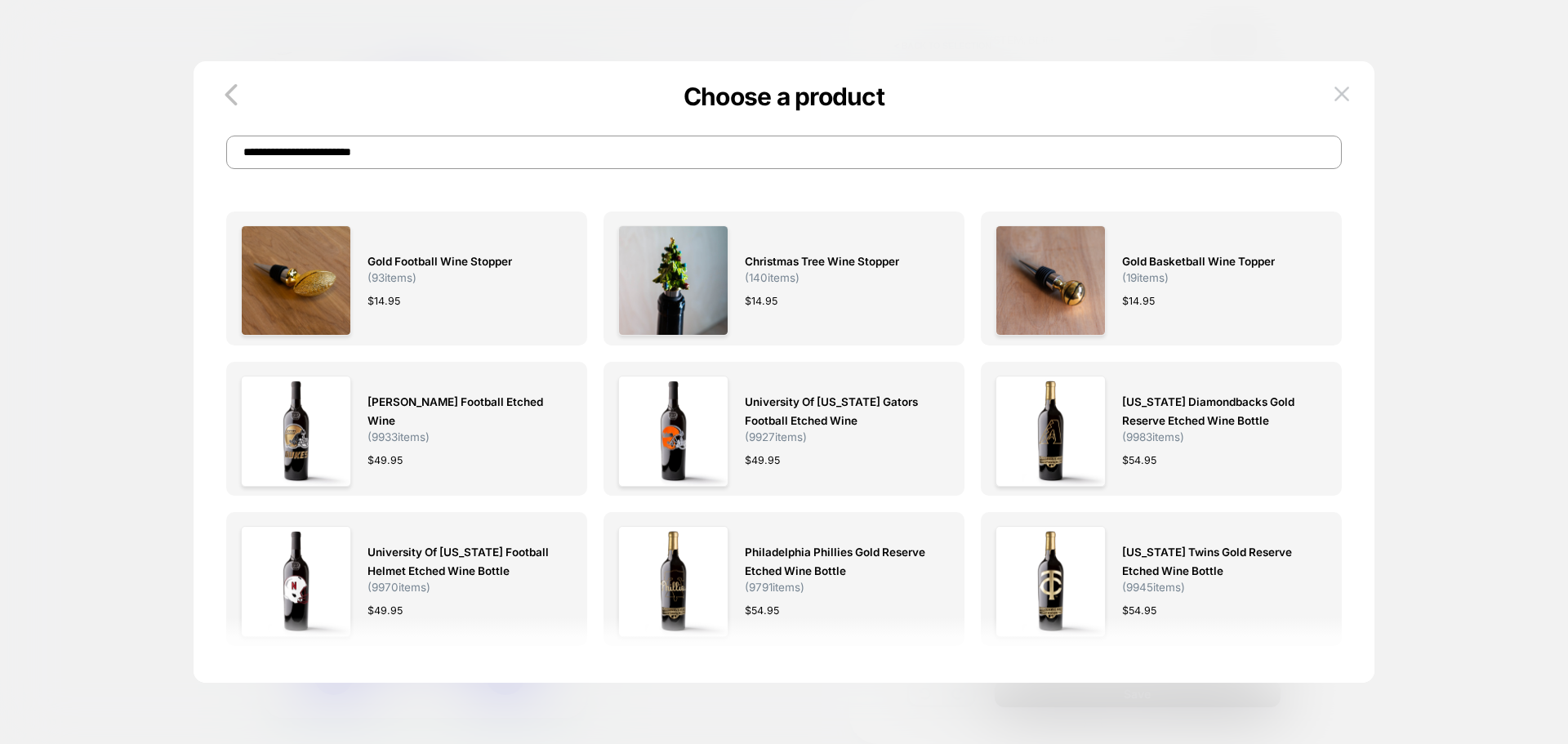
click at [395, 142] on input "**********" at bounding box center [784, 152] width 1115 height 34
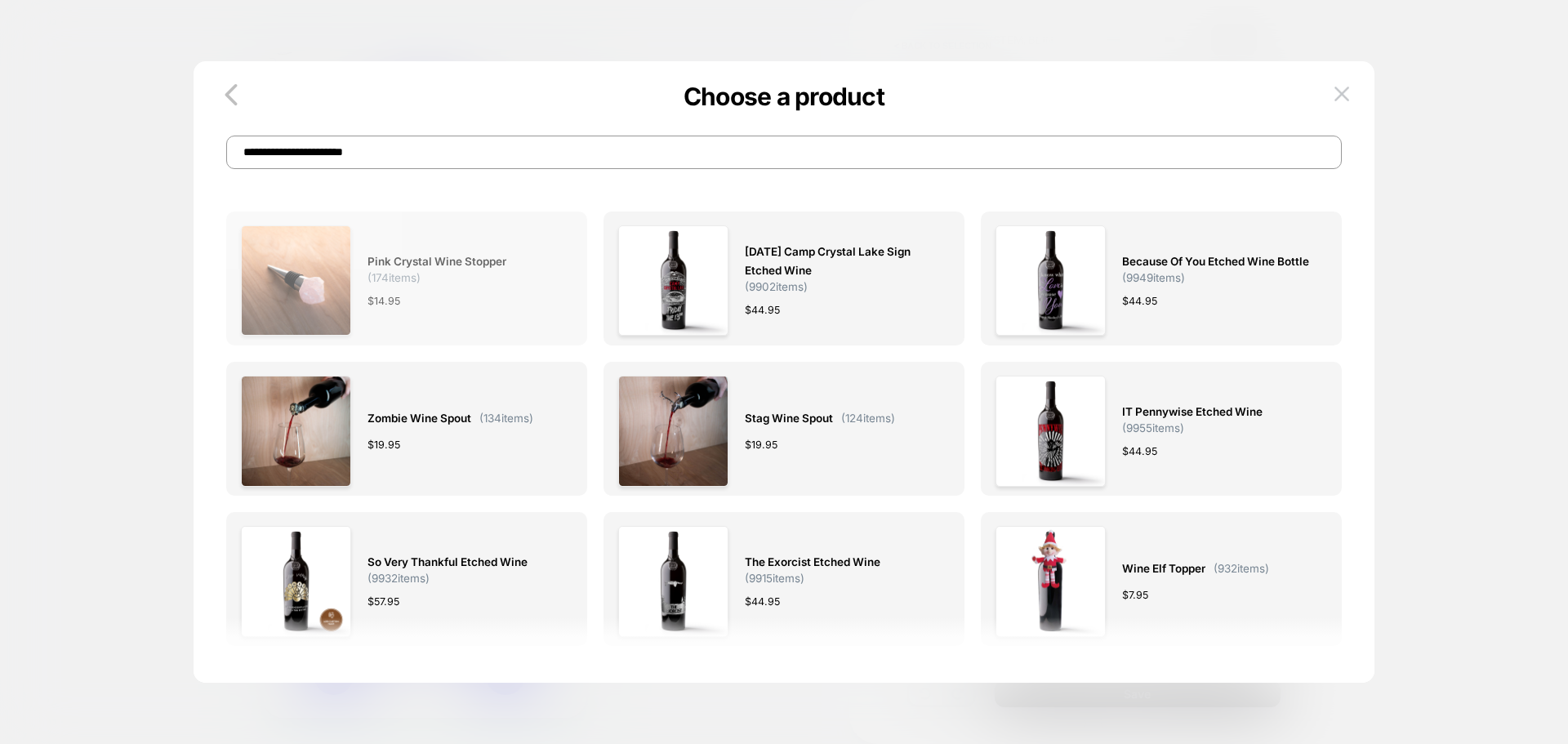
type input "**********"
click at [0, 0] on div "Pink Crystal Wine Stopper ( 174 items) $ 14.95" at bounding box center [0, 0] width 0 height 0
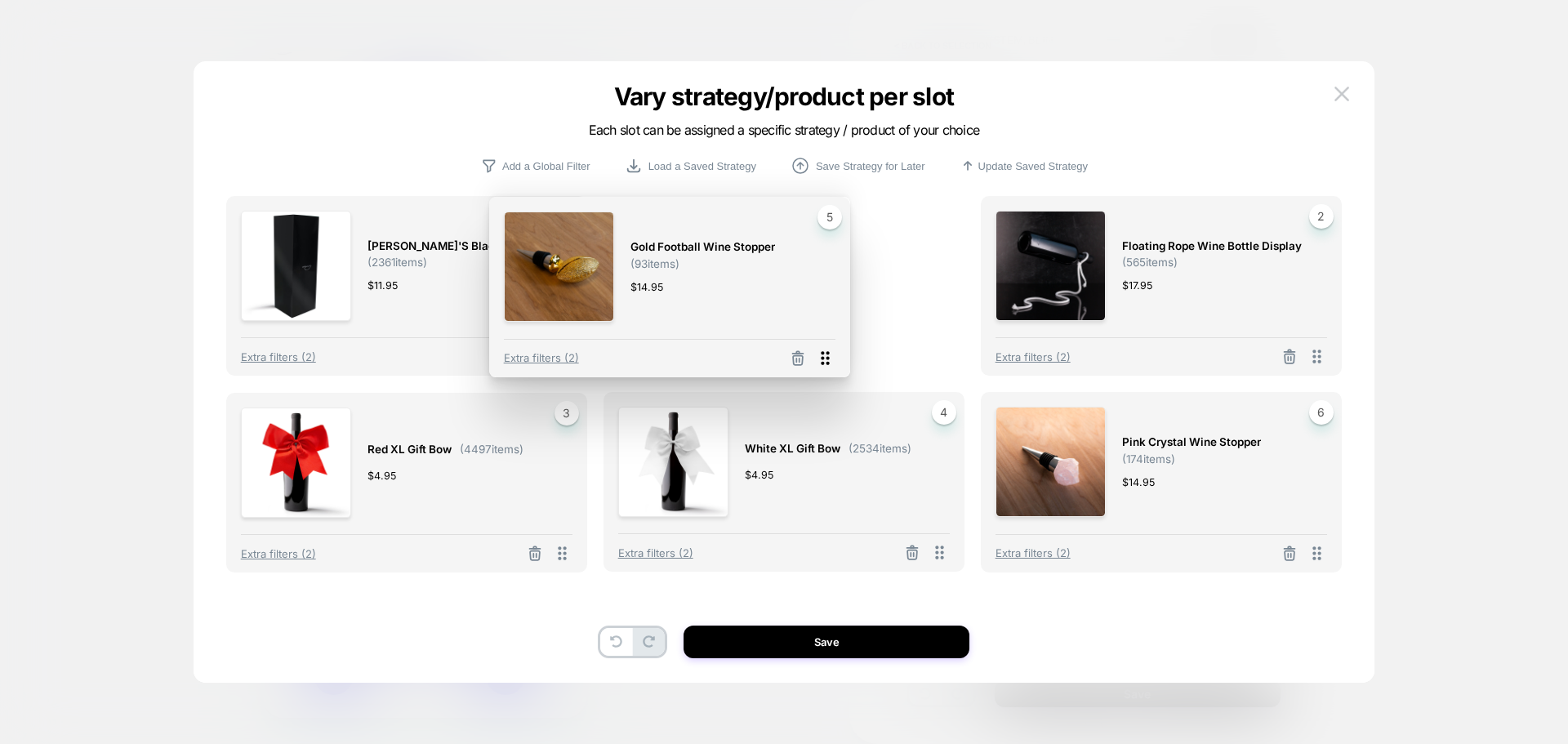
drag, startPoint x: 945, startPoint y: 553, endPoint x: 830, endPoint y: 358, distance: 226.4
click at [830, 358] on icon at bounding box center [825, 359] width 21 height 21
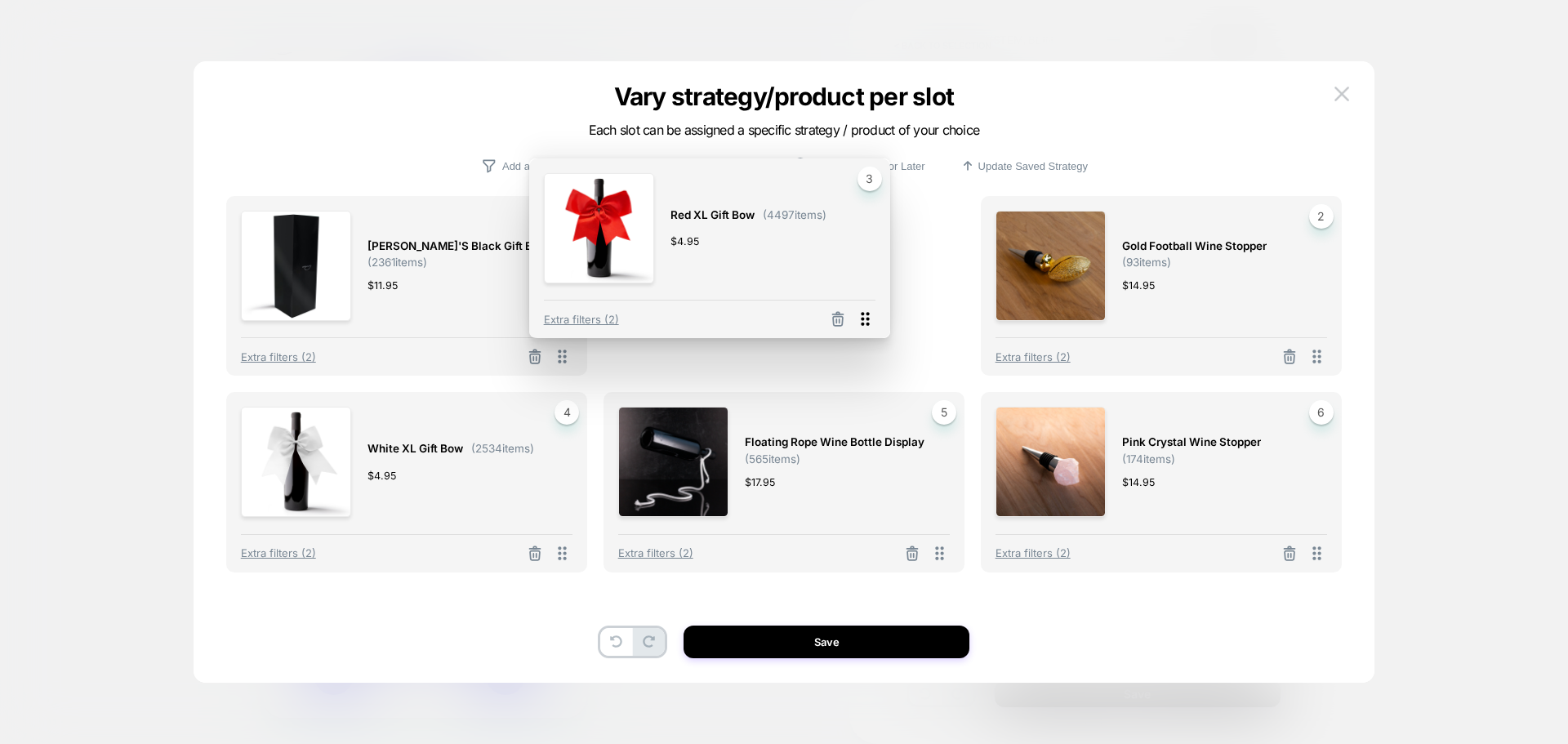
drag, startPoint x: 1321, startPoint y: 358, endPoint x: 868, endPoint y: 319, distance: 454.7
click at [868, 319] on icon at bounding box center [865, 319] width 8 height 14
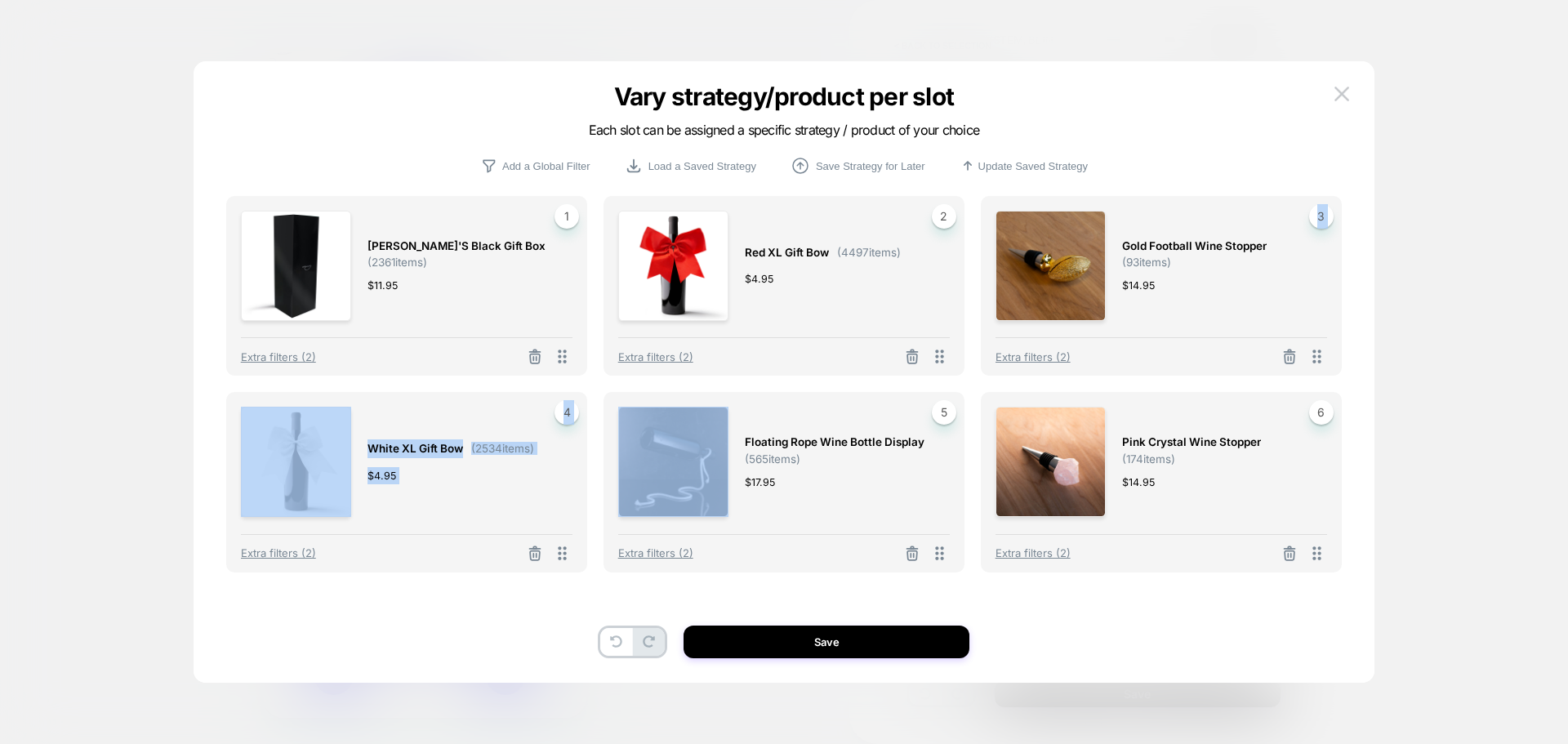
drag, startPoint x: 565, startPoint y: 563, endPoint x: 1163, endPoint y: 313, distance: 648.2
click at [0, 0] on div "Mano's Black Gift Box ( 2361 items) $ 11.95 1 Extra filters (2) Red XL Gift Bow…" at bounding box center [0, 0] width 0 height 0
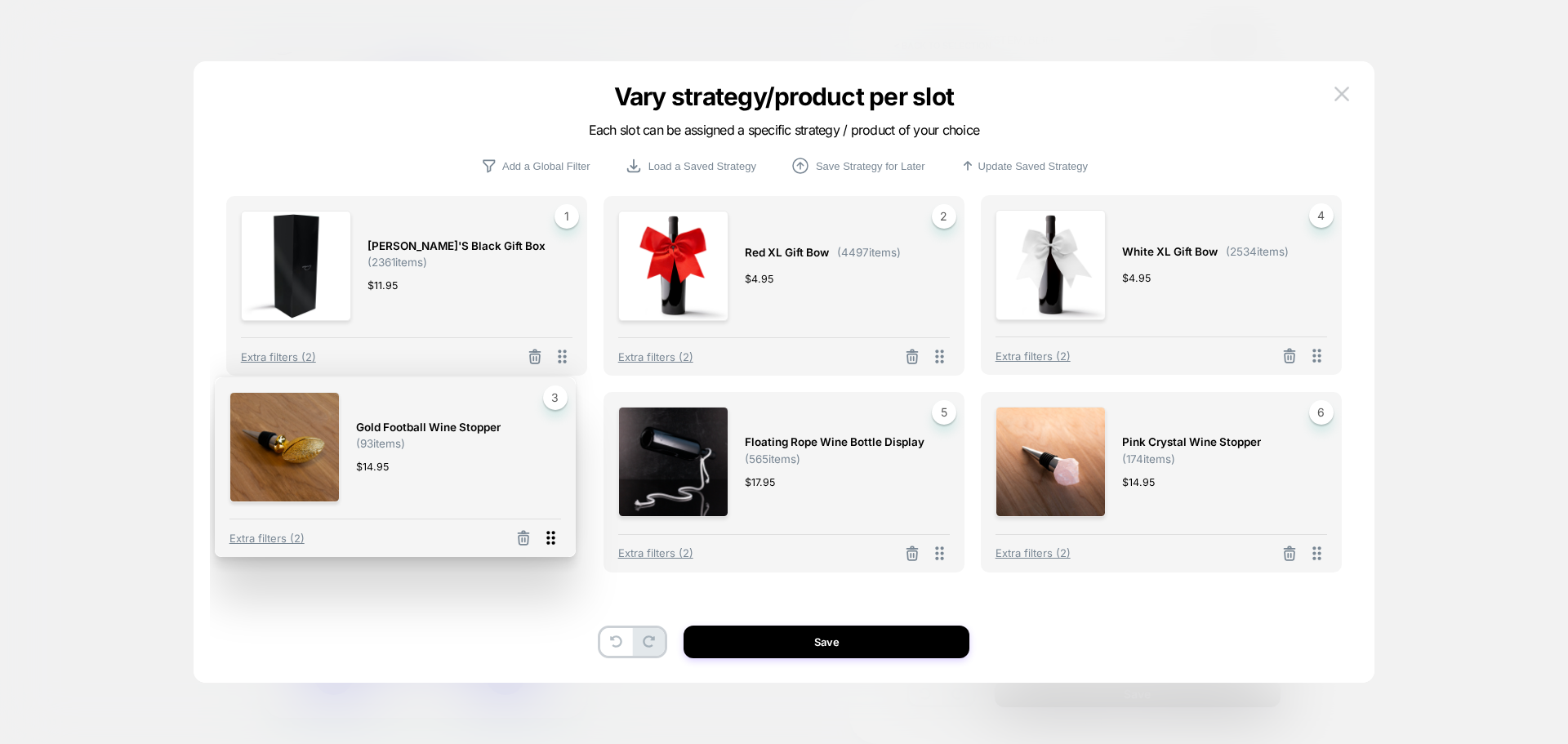
drag, startPoint x: 1323, startPoint y: 356, endPoint x: 557, endPoint y: 537, distance: 787.1
click at [557, 537] on icon at bounding box center [551, 538] width 21 height 21
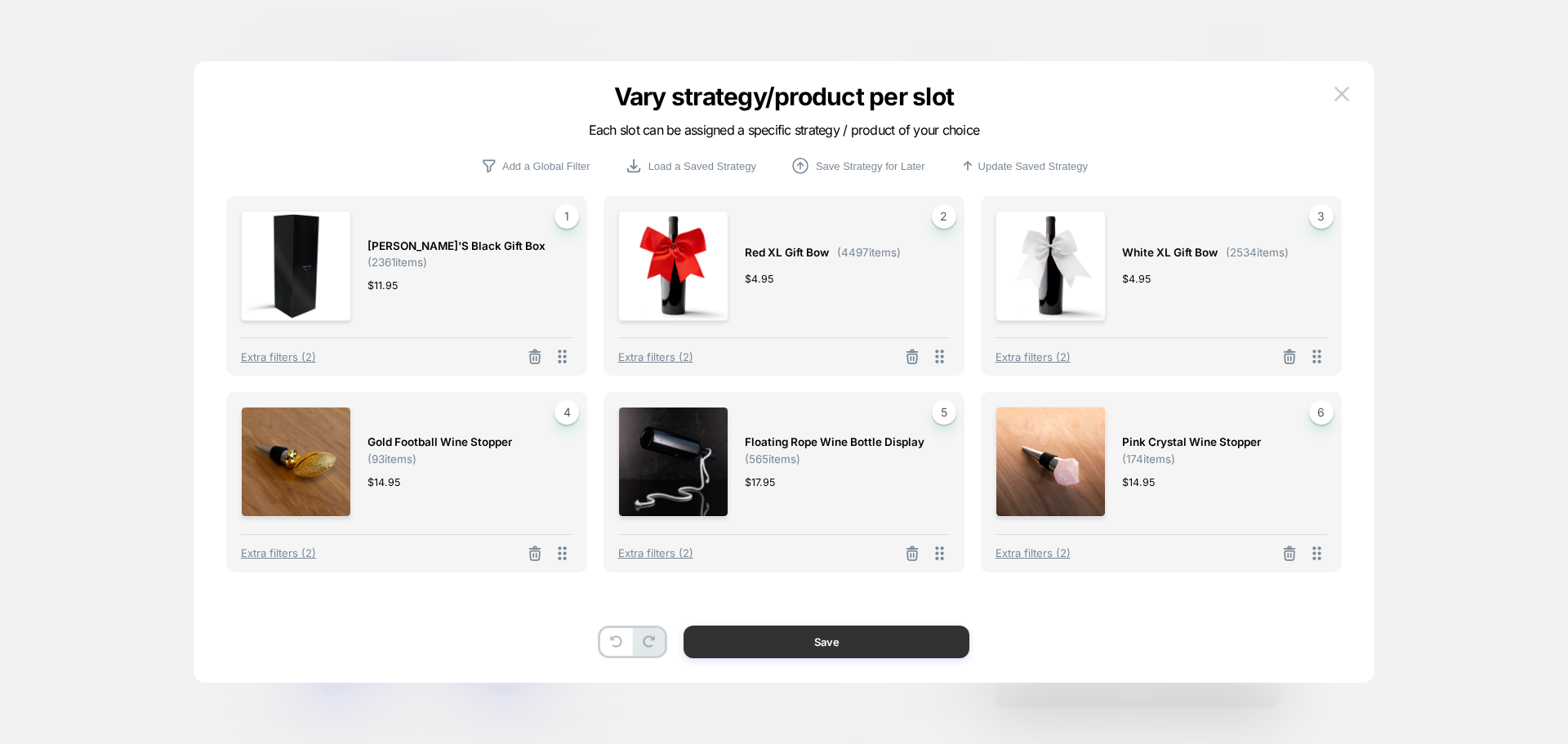
click at [788, 650] on button "Save" at bounding box center [826, 642] width 285 height 33
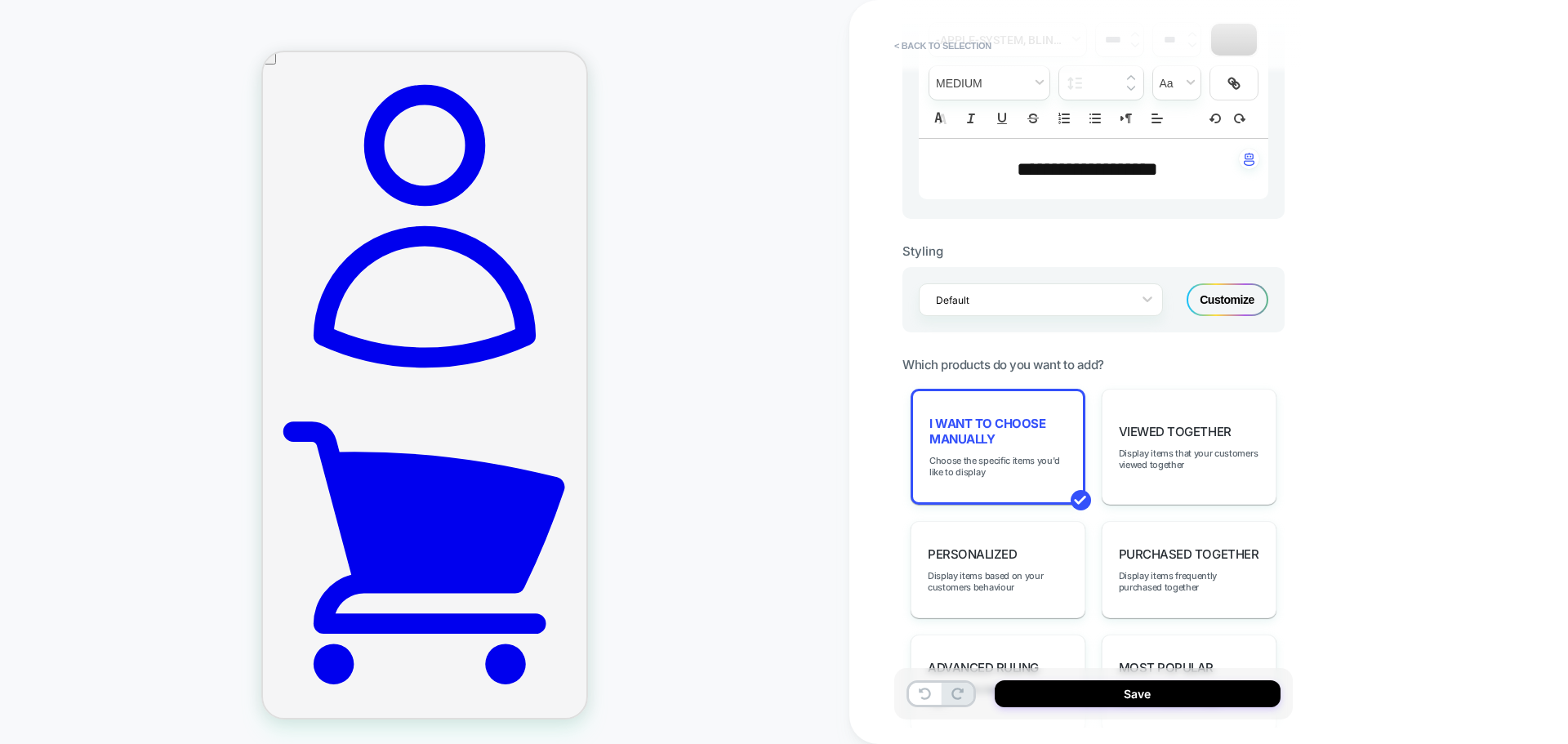
scroll to position [195, 0]
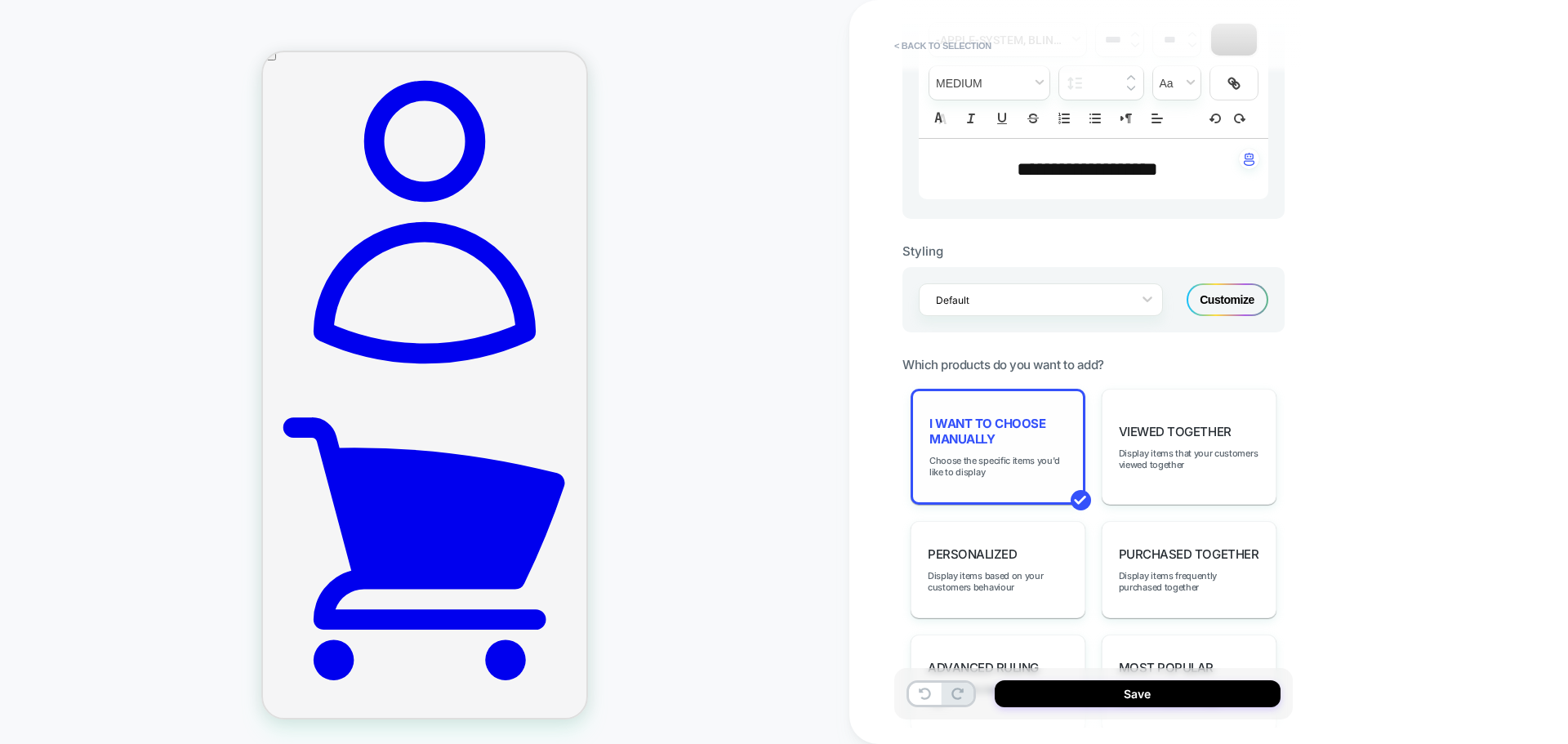
click at [994, 432] on span "I want to choose manually" at bounding box center [998, 431] width 137 height 31
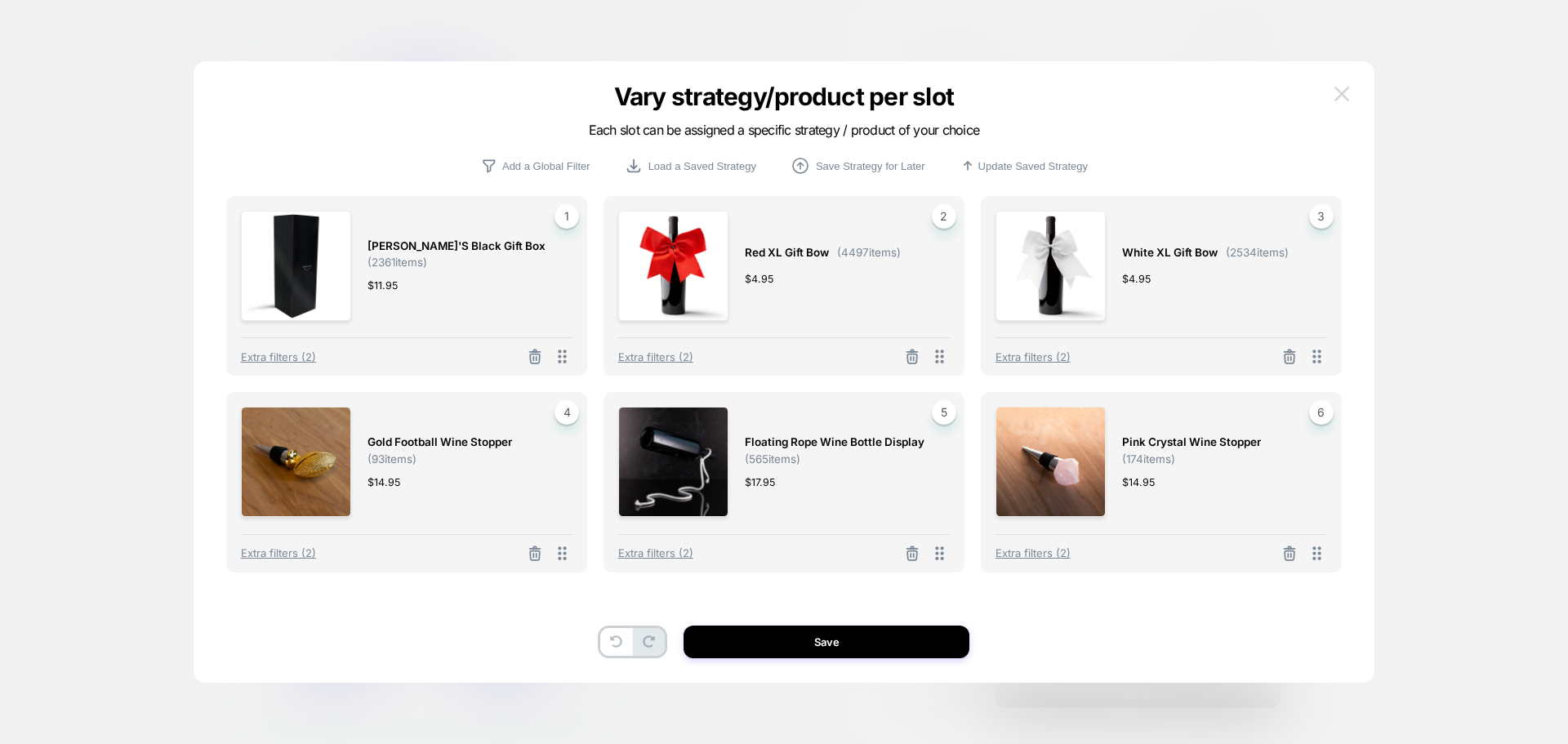
click at [1342, 89] on img at bounding box center [1342, 94] width 15 height 14
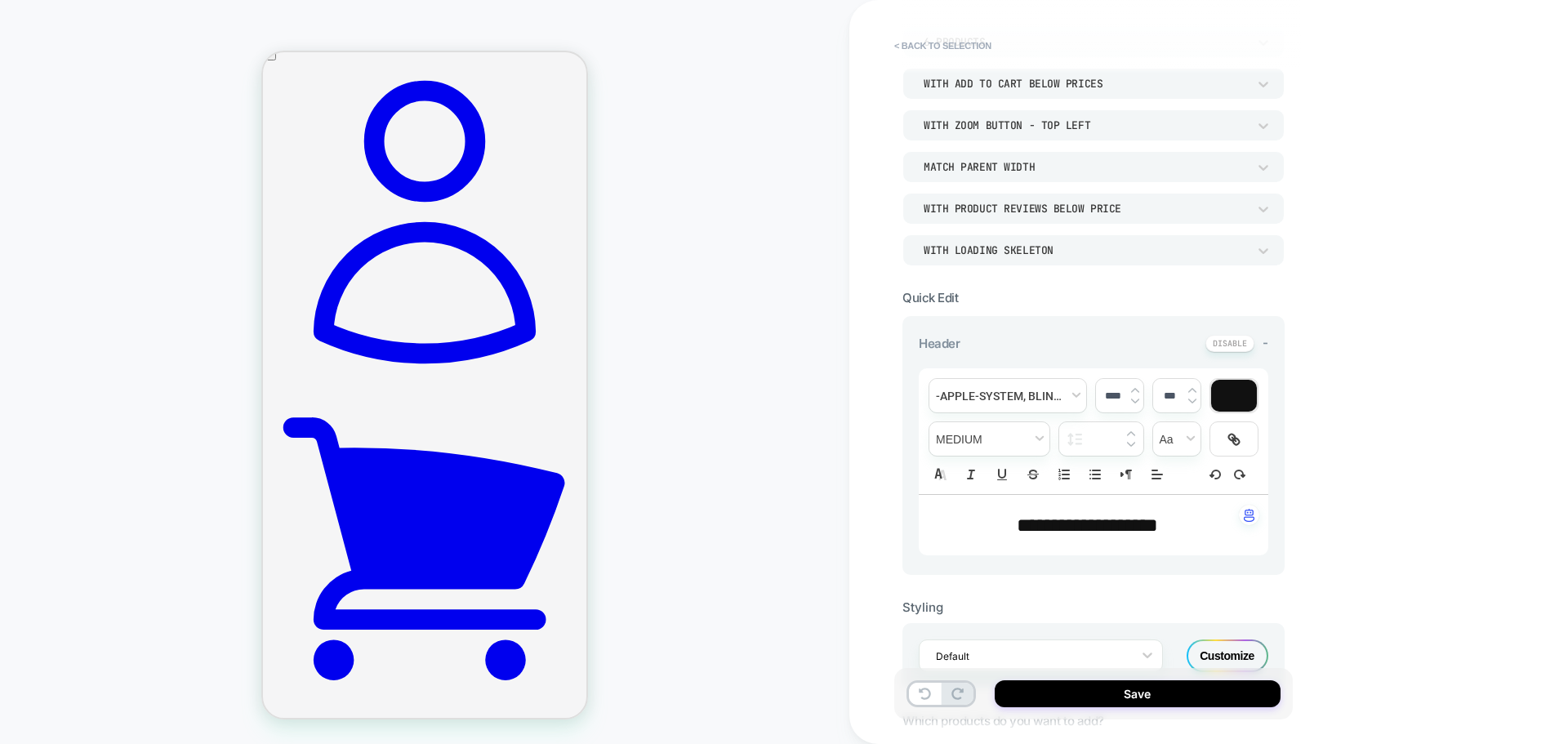
scroll to position [0, 0]
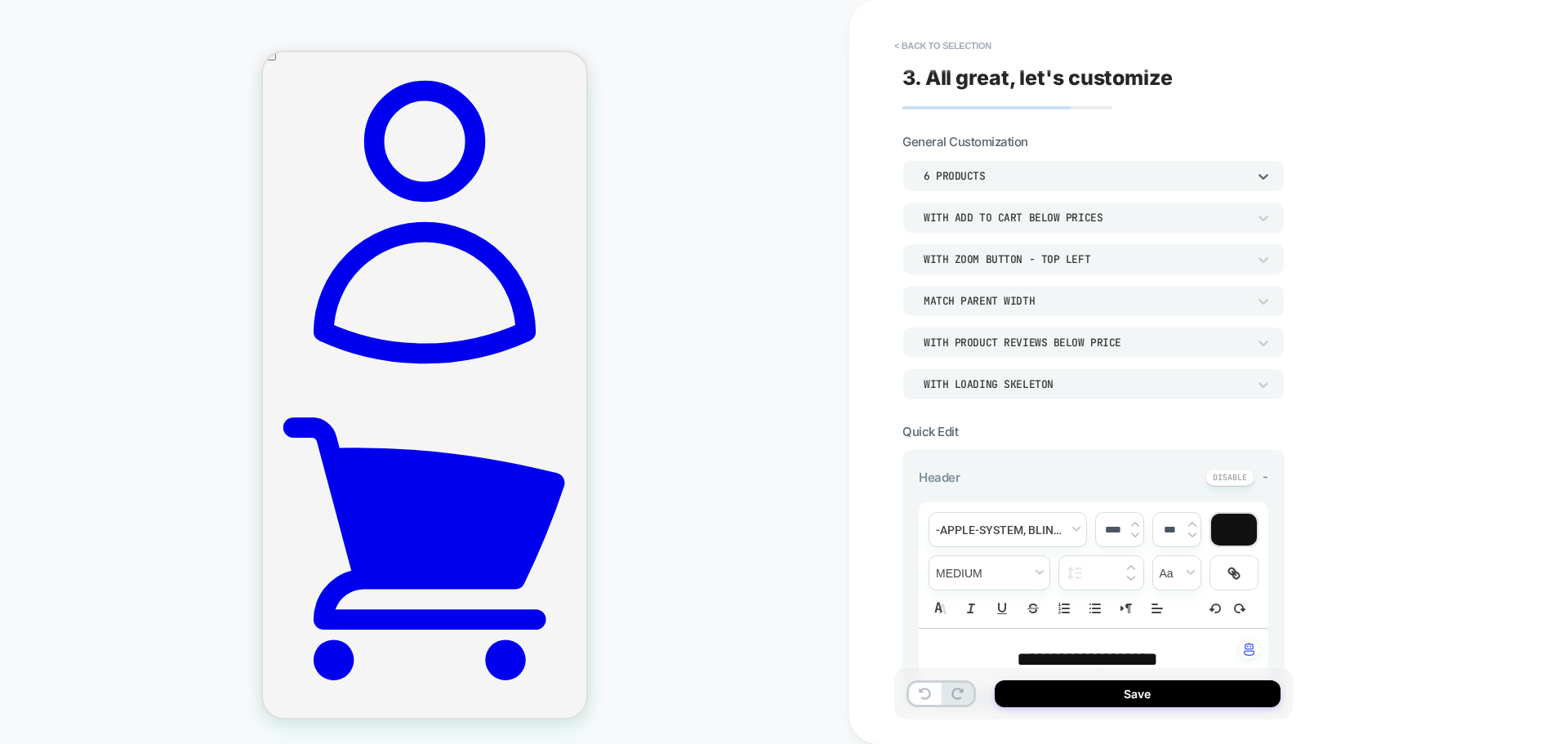
click at [0, 0] on div "6 Products" at bounding box center [0, 0] width 0 height 0
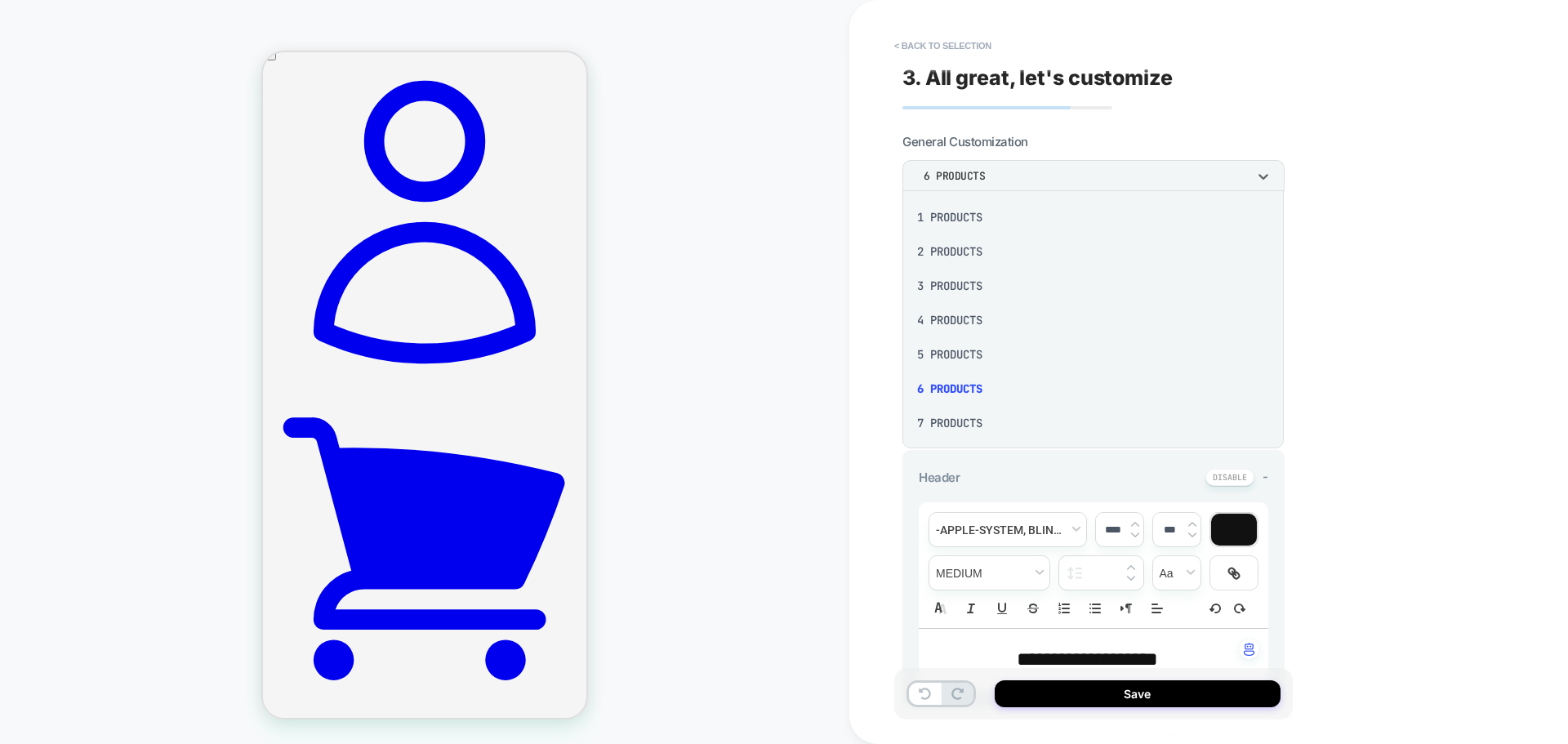
scroll to position [213, 0]
